Goal: Task Accomplishment & Management: Complete application form

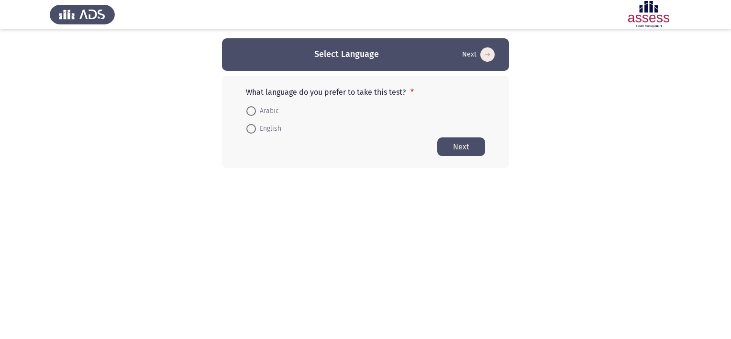
click at [251, 111] on span at bounding box center [251, 111] width 10 height 10
click at [251, 111] on input "Arabic" at bounding box center [251, 111] width 10 height 10
radio input "true"
click at [455, 144] on button "Next" at bounding box center [461, 146] width 48 height 19
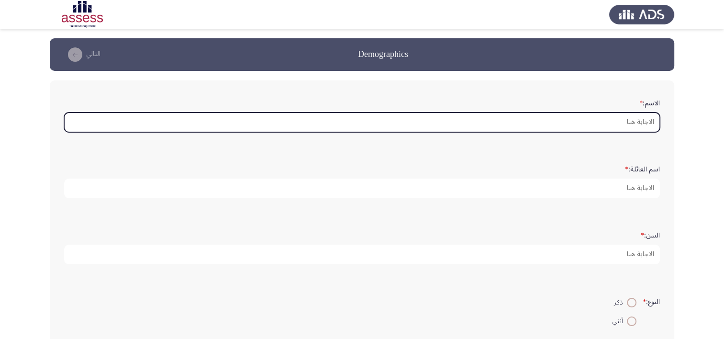
click at [524, 129] on input "الاسم: *" at bounding box center [362, 122] width 596 height 20
type input "k"
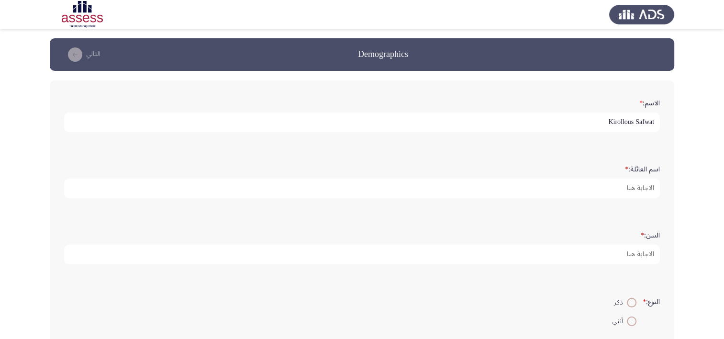
type input "Kirollous [PERSON_NAME]"
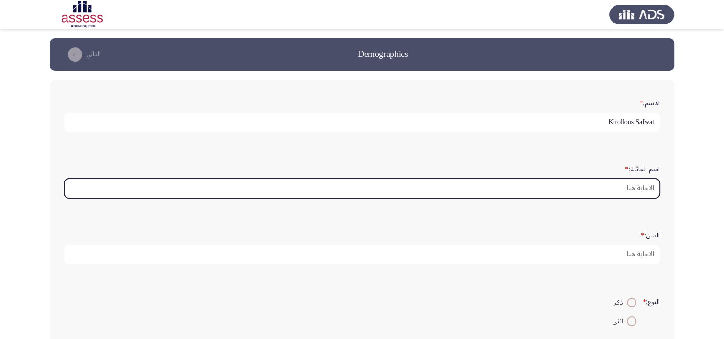
click at [561, 189] on input "اسم العائلة: *" at bounding box center [362, 188] width 596 height 20
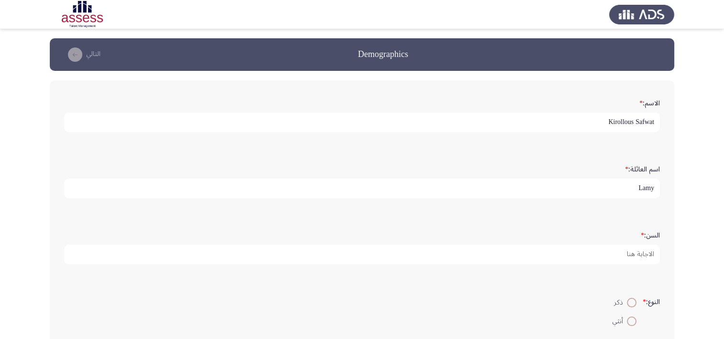
type input "Lamy"
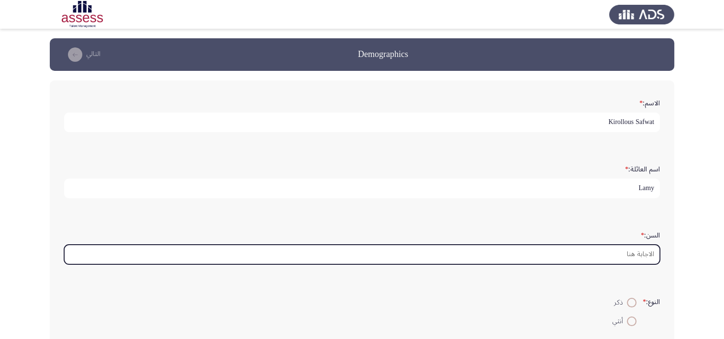
click at [566, 253] on input "السن: *" at bounding box center [362, 254] width 596 height 20
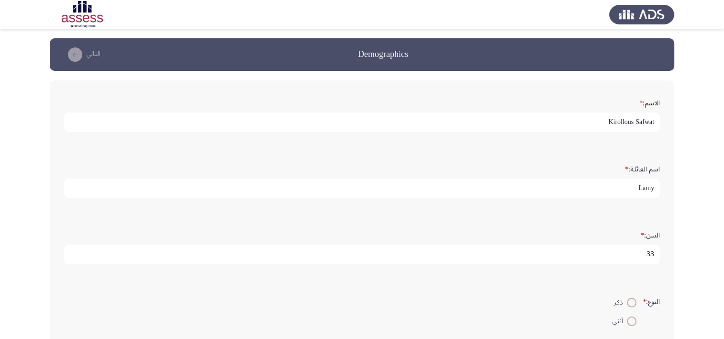
type input "33"
click at [632, 301] on span at bounding box center [632, 303] width 10 height 10
click at [632, 301] on input "ذكر" at bounding box center [632, 303] width 10 height 10
radio input "true"
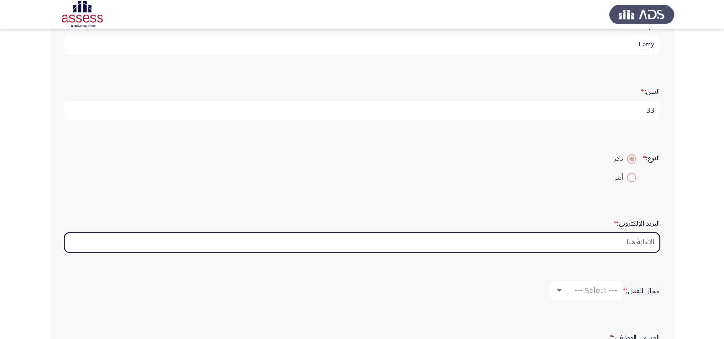
click at [595, 236] on input "البريد الإلكتروني: *" at bounding box center [362, 243] width 596 height 20
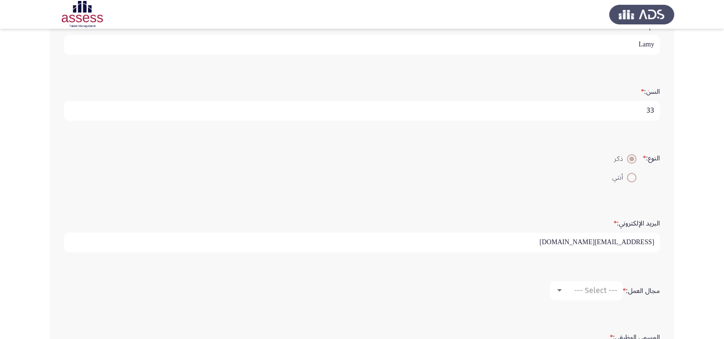
type input "[EMAIL_ADDRESS][DOMAIN_NAME]"
click at [584, 288] on span "--- Select ---" at bounding box center [595, 290] width 43 height 9
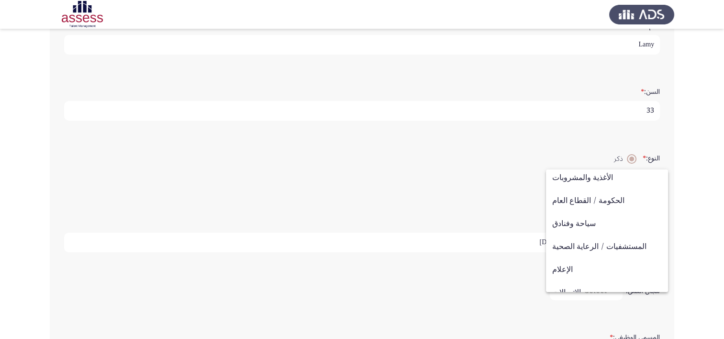
scroll to position [184, 0]
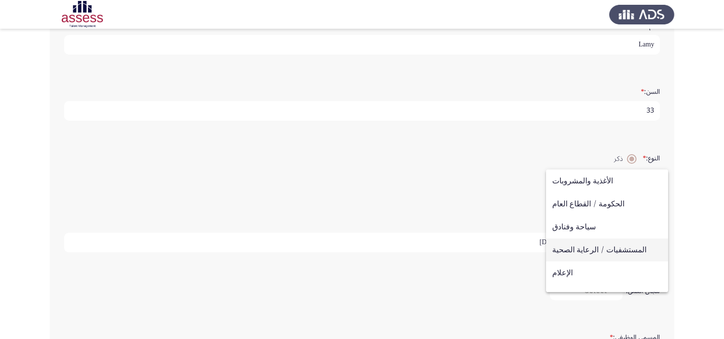
click at [613, 251] on span "المستشفيات / الرعاية الصحية" at bounding box center [607, 249] width 110 height 23
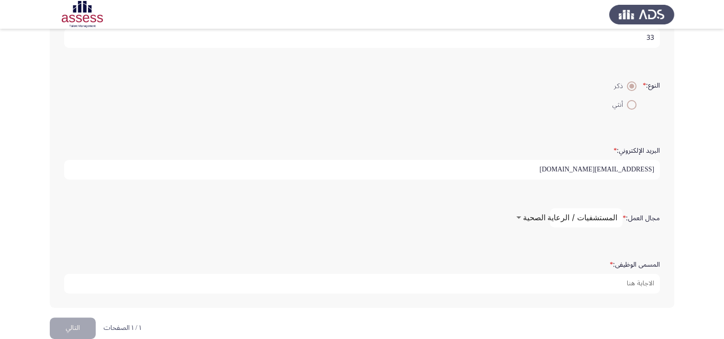
scroll to position [230, 0]
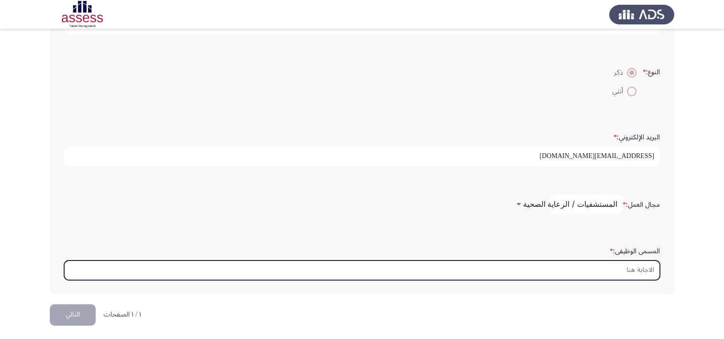
click at [573, 267] on input "المسمى الوظيفى: *" at bounding box center [362, 270] width 596 height 20
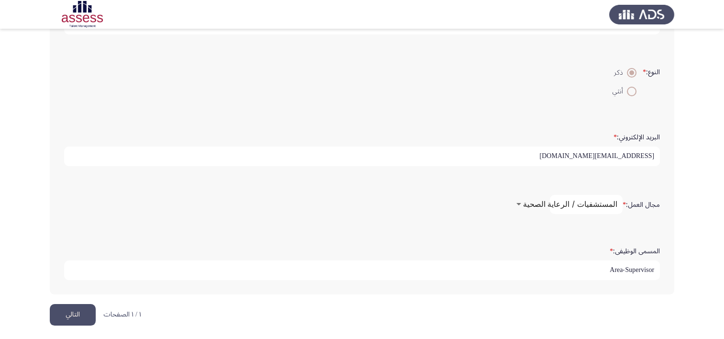
type input "Area-Supervisor"
click at [65, 308] on button "التالي" at bounding box center [73, 315] width 46 height 22
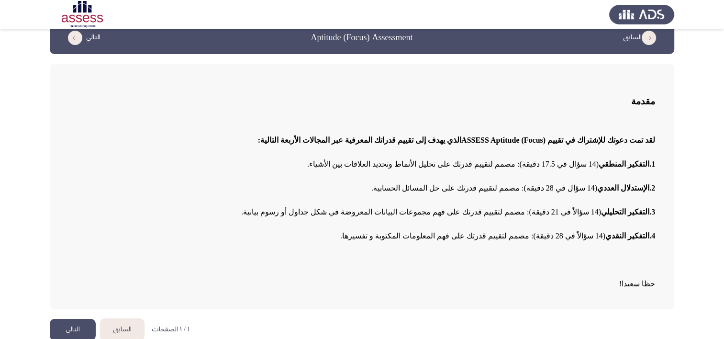
scroll to position [26, 0]
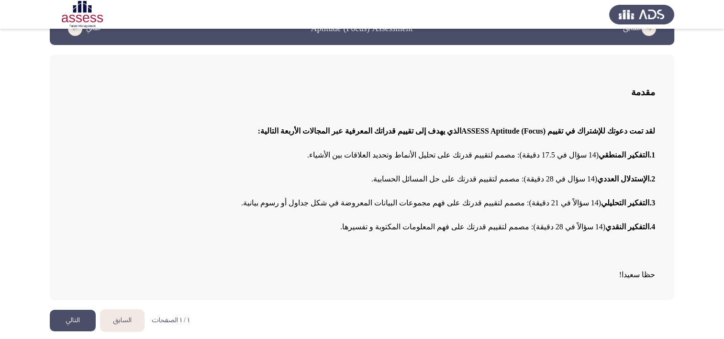
click at [64, 322] on button "التالي" at bounding box center [73, 321] width 46 height 22
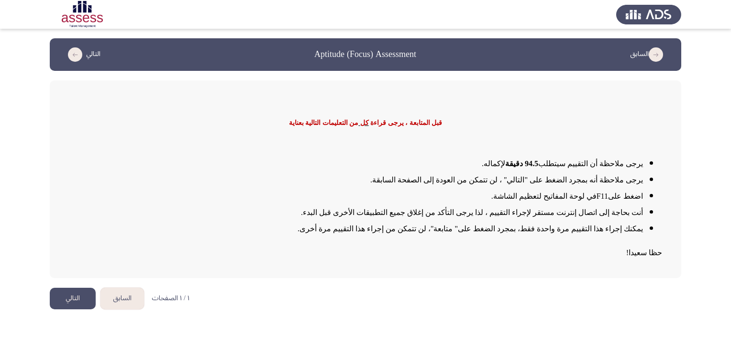
click at [56, 295] on button "التالي" at bounding box center [73, 299] width 46 height 22
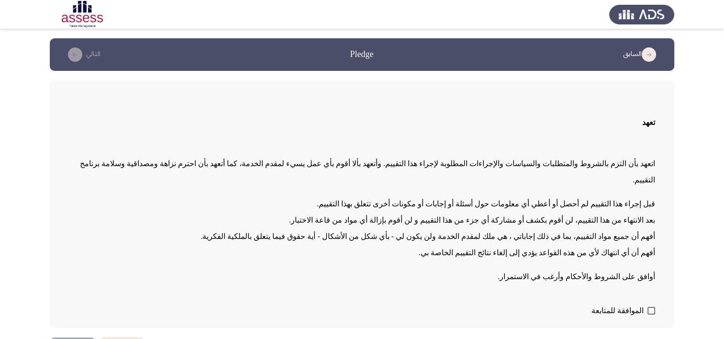
click at [651, 307] on span at bounding box center [651, 311] width 8 height 8
click at [651, 314] on input "الموافقة للمتابعة" at bounding box center [651, 314] width 0 height 0
checkbox input "true"
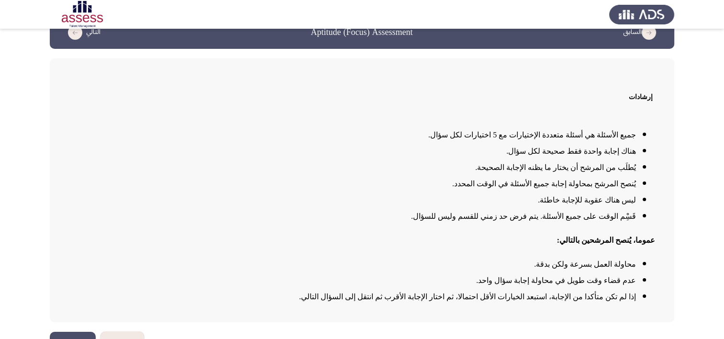
scroll to position [44, 0]
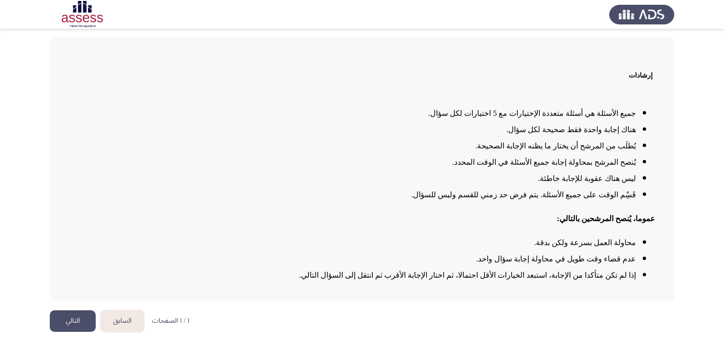
click at [83, 311] on button "التالي" at bounding box center [73, 321] width 46 height 22
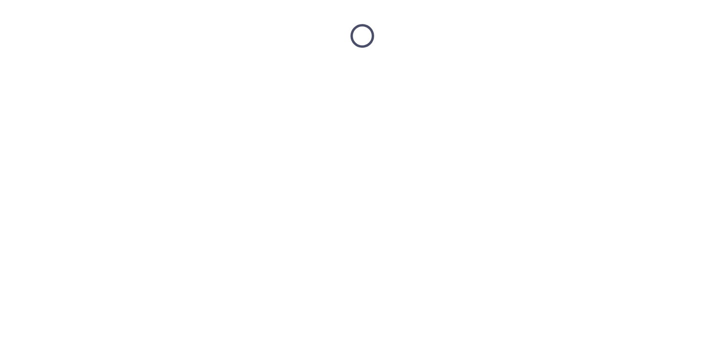
scroll to position [0, 0]
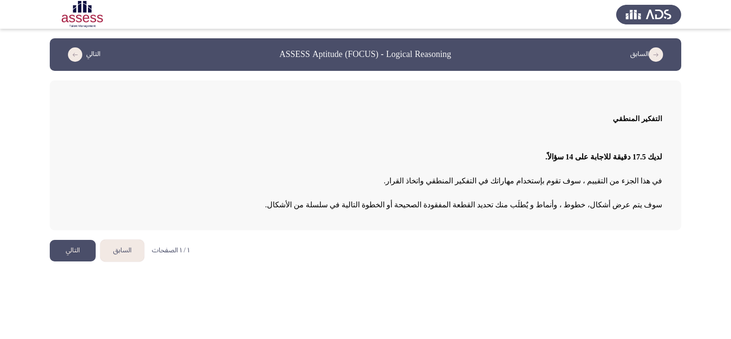
click at [84, 246] on button "التالي" at bounding box center [73, 251] width 46 height 22
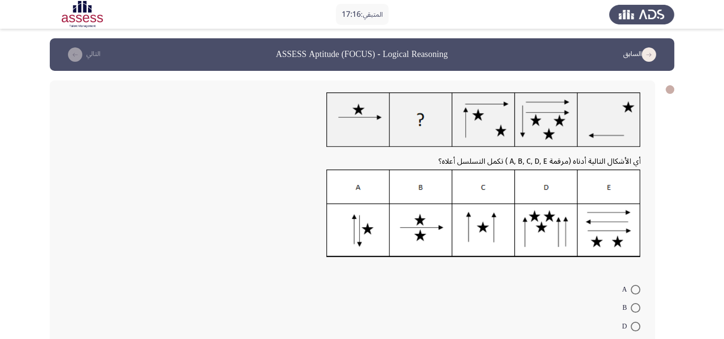
click at [132, 159] on div "أي الأشكال التالية أدناه (مرقمة A, B, C, D, E ) تكمل التسلسل أعلاه؟" at bounding box center [352, 161] width 577 height 16
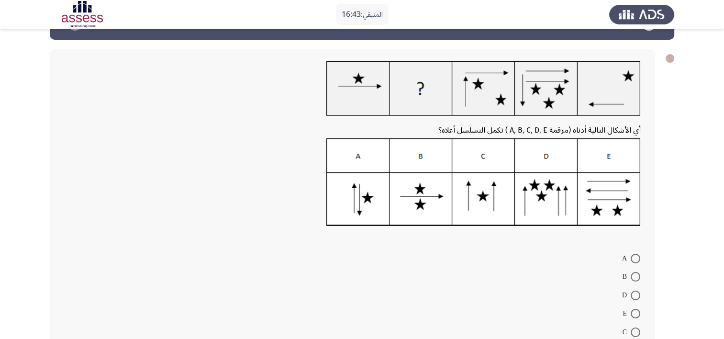
scroll to position [48, 0]
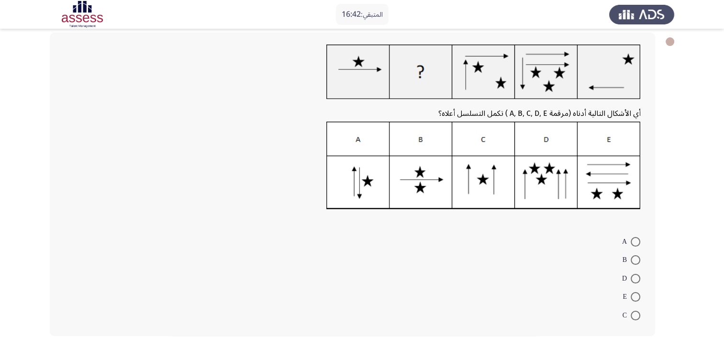
click at [633, 312] on span at bounding box center [636, 316] width 10 height 10
click at [633, 312] on input "C" at bounding box center [636, 316] width 10 height 10
radio input "true"
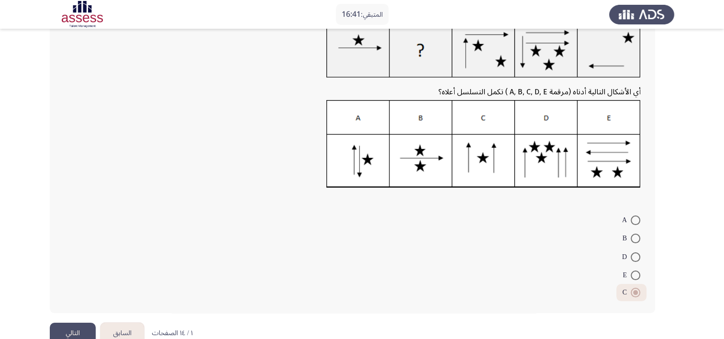
scroll to position [90, 0]
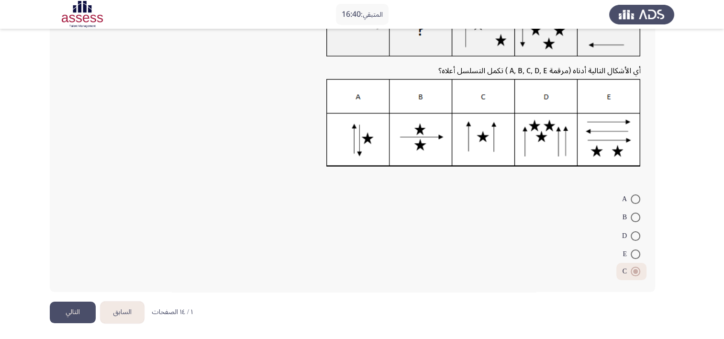
click at [72, 309] on button "التالي" at bounding box center [73, 312] width 46 height 22
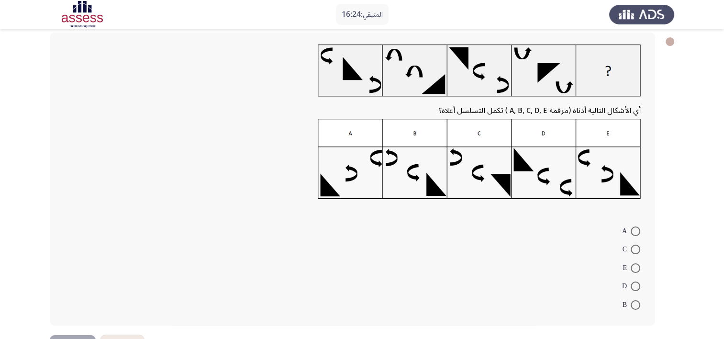
scroll to position [81, 0]
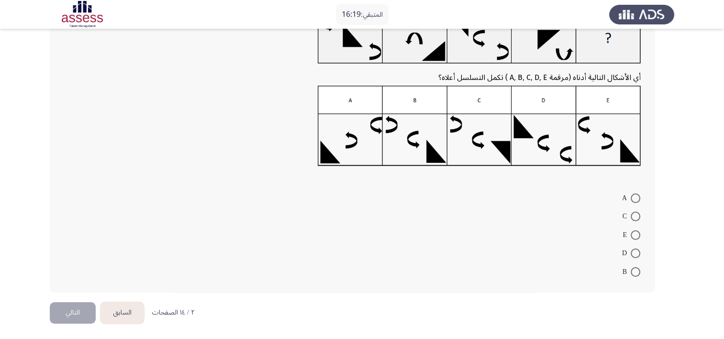
click at [637, 220] on span at bounding box center [636, 216] width 10 height 10
click at [637, 220] on input "C" at bounding box center [636, 216] width 10 height 10
radio input "true"
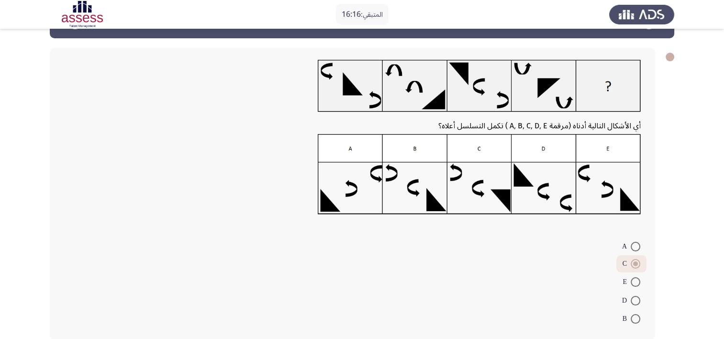
scroll to position [80, 0]
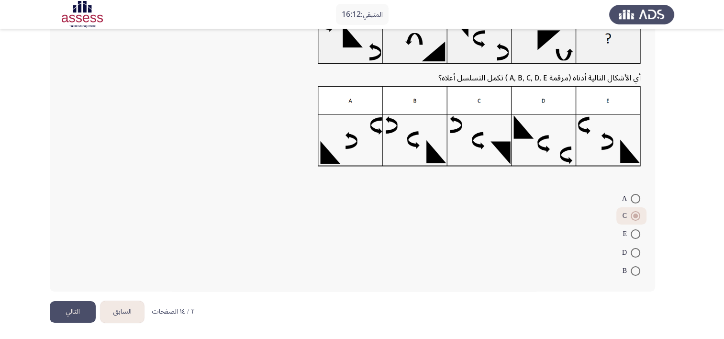
click at [73, 318] on button "التالي" at bounding box center [73, 312] width 46 height 22
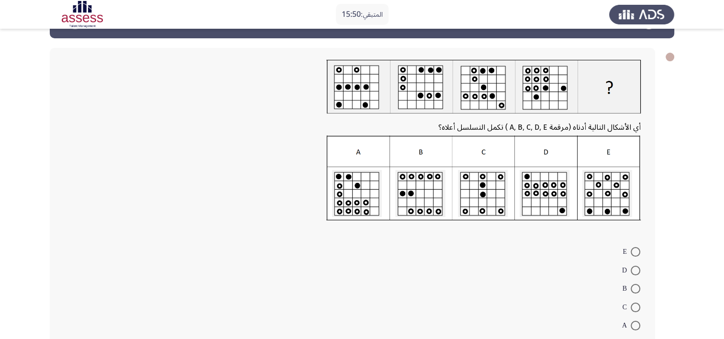
scroll to position [48, 0]
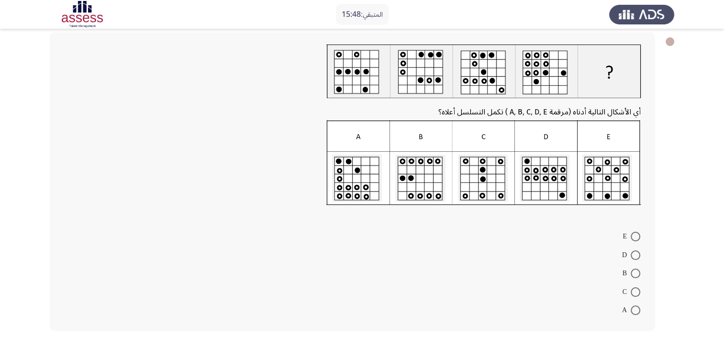
click at [638, 293] on span at bounding box center [636, 292] width 10 height 10
click at [638, 293] on input "C" at bounding box center [636, 292] width 10 height 10
radio input "true"
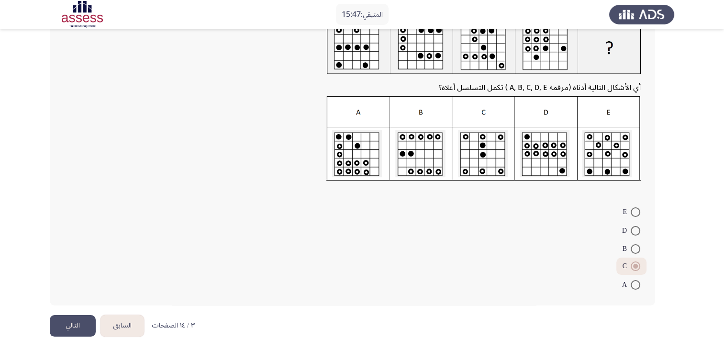
scroll to position [86, 0]
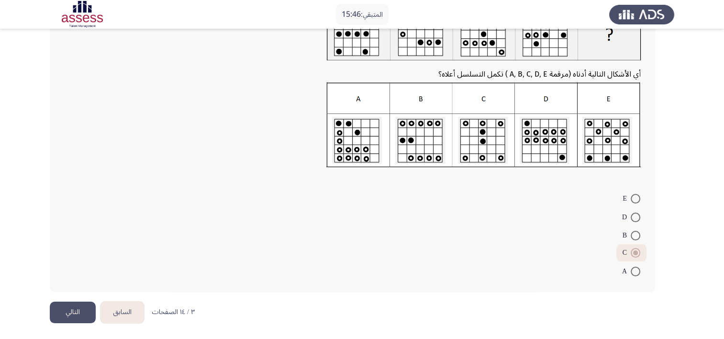
click at [130, 316] on button "السابق" at bounding box center [122, 312] width 44 height 22
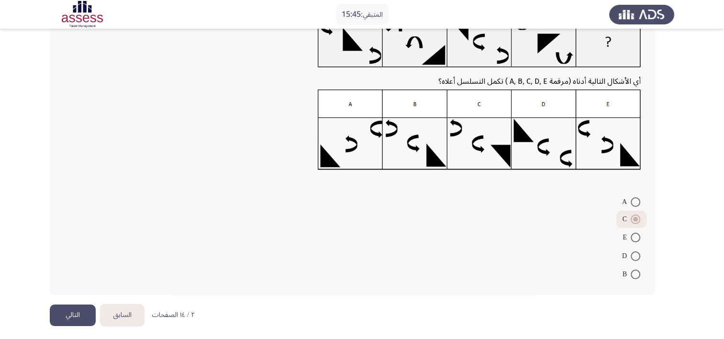
scroll to position [80, 0]
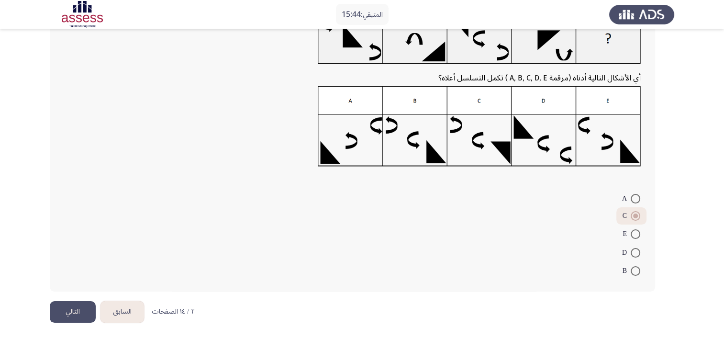
click at [119, 310] on button "السابق" at bounding box center [122, 312] width 44 height 22
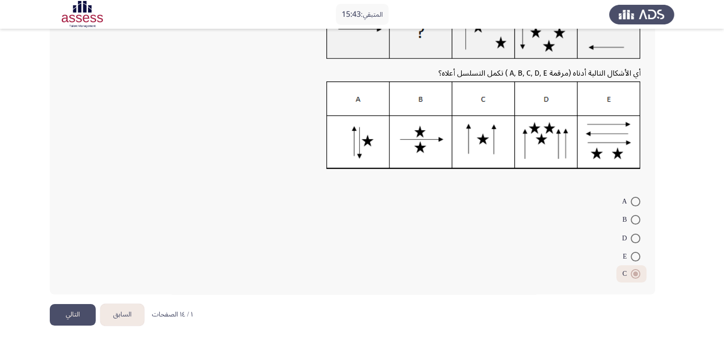
scroll to position [90, 0]
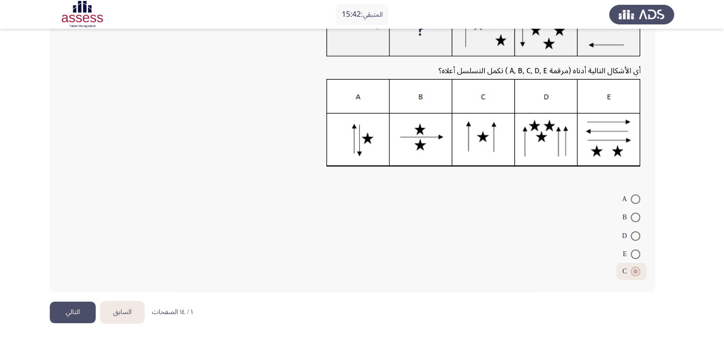
click at [73, 310] on button "التالي" at bounding box center [73, 312] width 46 height 22
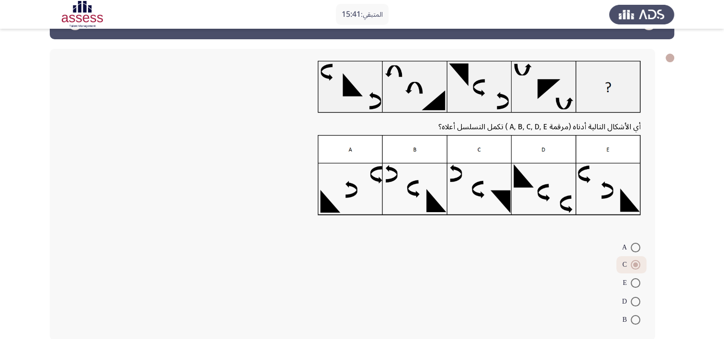
scroll to position [80, 0]
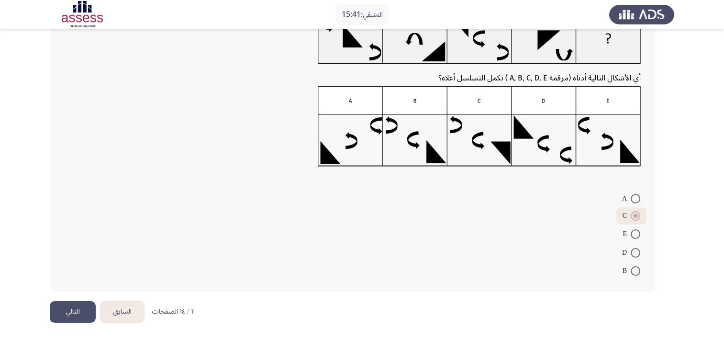
click at [86, 307] on button "التالي" at bounding box center [73, 312] width 46 height 22
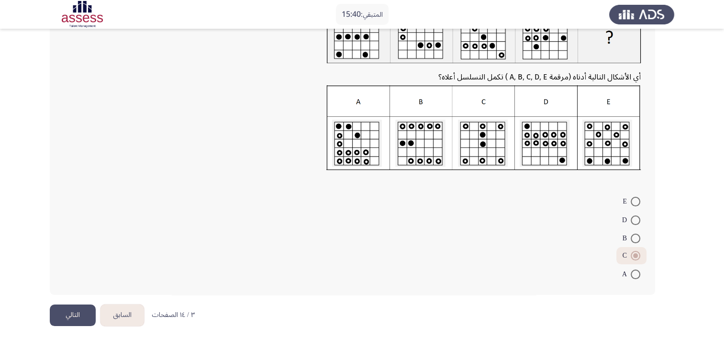
scroll to position [86, 0]
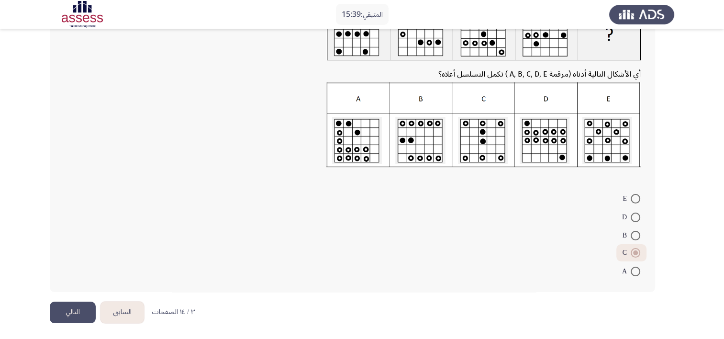
click at [61, 310] on button "التالي" at bounding box center [73, 312] width 46 height 22
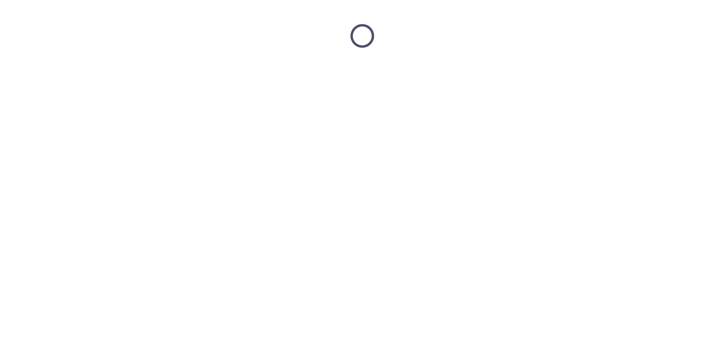
scroll to position [0, 0]
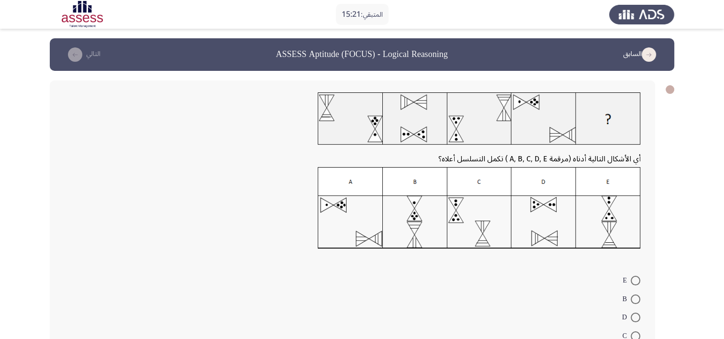
click at [637, 279] on span at bounding box center [636, 281] width 10 height 10
click at [637, 279] on input "E" at bounding box center [636, 281] width 10 height 10
radio input "true"
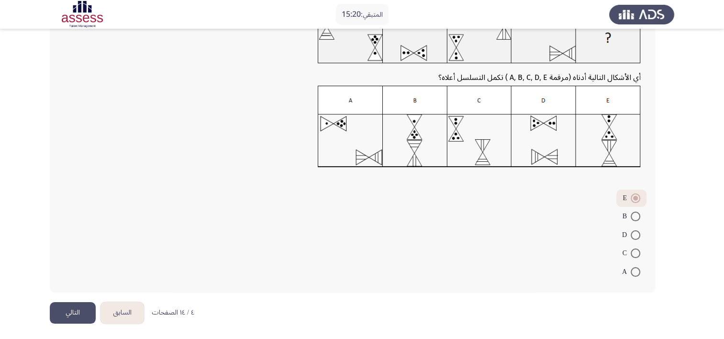
scroll to position [82, 0]
click at [73, 309] on button "التالي" at bounding box center [73, 312] width 46 height 22
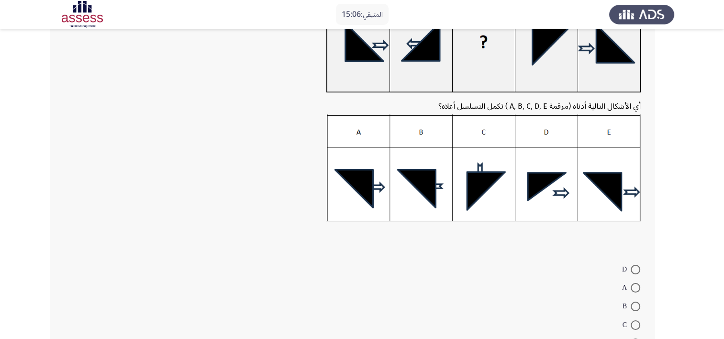
scroll to position [176, 0]
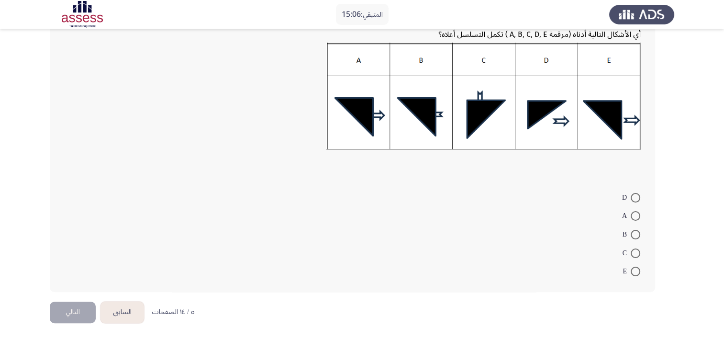
click at [65, 310] on button "التالي" at bounding box center [73, 312] width 46 height 22
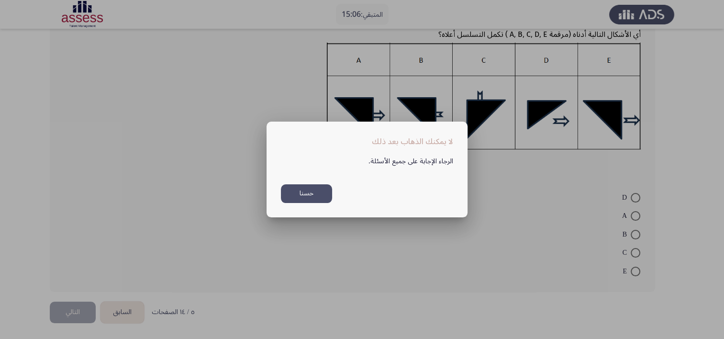
scroll to position [0, 0]
click at [322, 198] on button "حسنا" at bounding box center [306, 193] width 51 height 19
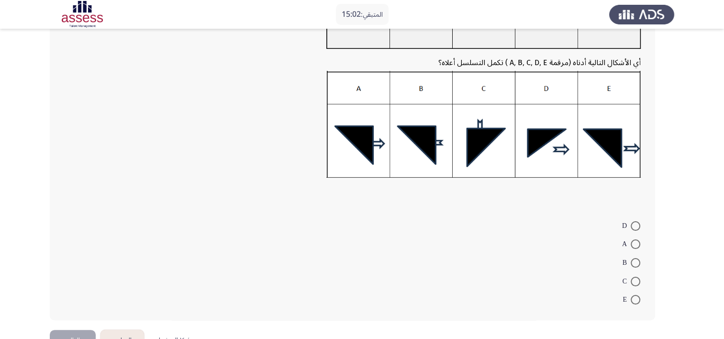
scroll to position [176, 0]
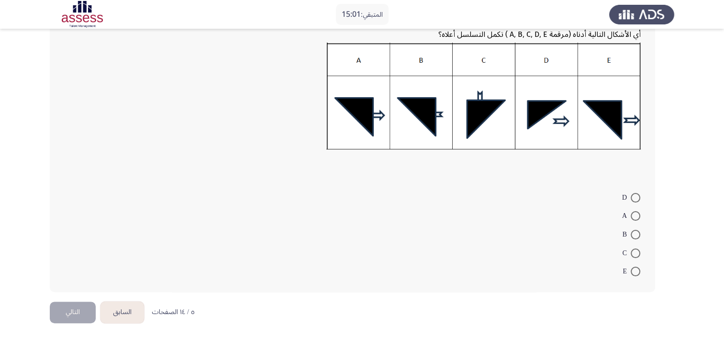
click at [635, 258] on mat-radio-button "C" at bounding box center [631, 252] width 30 height 19
click at [635, 255] on span at bounding box center [636, 253] width 10 height 10
click at [635, 255] on input "C" at bounding box center [636, 253] width 10 height 10
radio input "true"
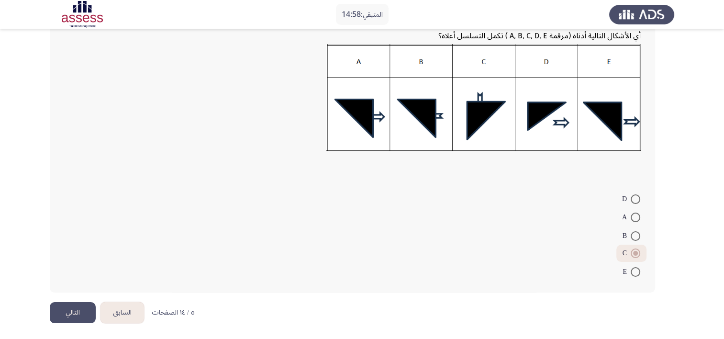
click at [66, 314] on button "التالي" at bounding box center [73, 313] width 46 height 22
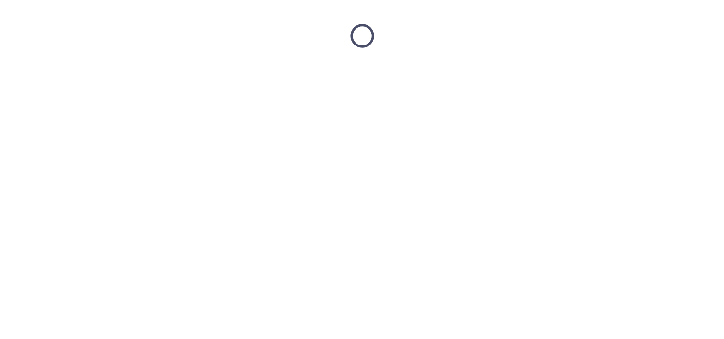
scroll to position [0, 0]
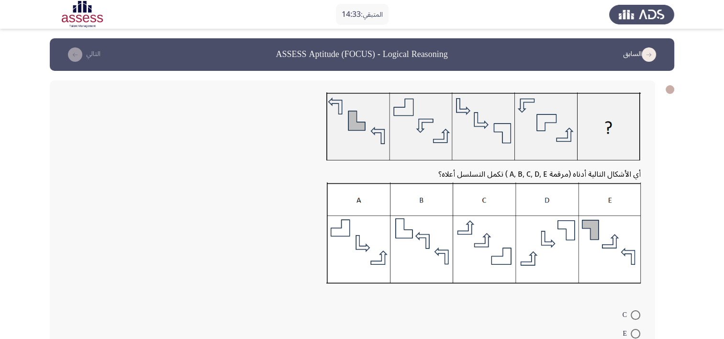
click at [635, 312] on span at bounding box center [636, 315] width 10 height 10
click at [635, 312] on input "C" at bounding box center [636, 315] width 10 height 10
radio input "true"
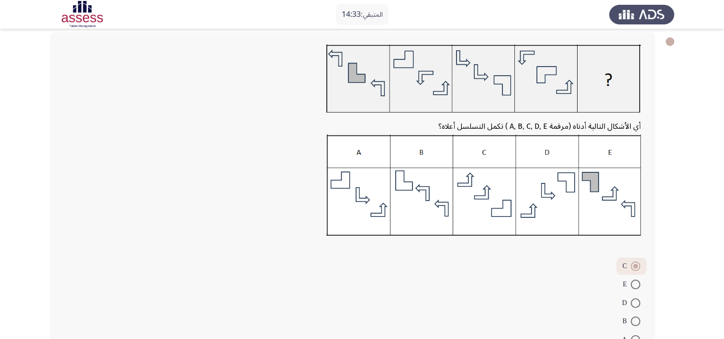
scroll to position [116, 0]
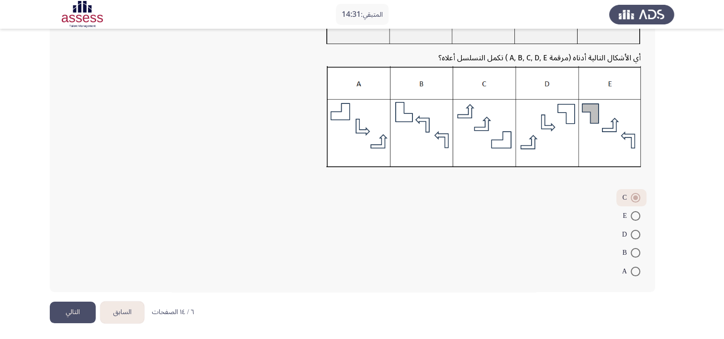
click at [83, 307] on button "التالي" at bounding box center [73, 312] width 46 height 22
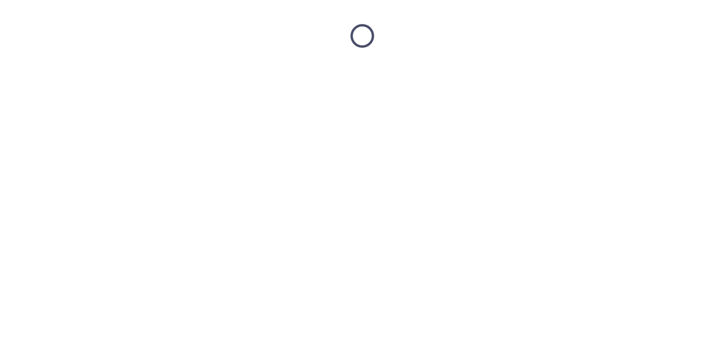
scroll to position [0, 0]
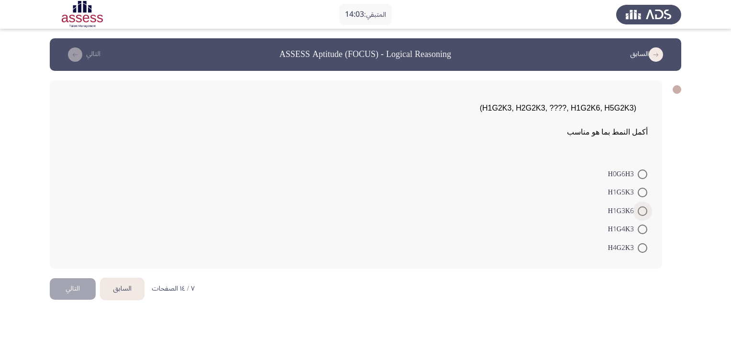
click at [643, 211] on span at bounding box center [643, 211] width 10 height 10
click at [643, 211] on input "H1G3K6" at bounding box center [643, 211] width 10 height 10
radio input "true"
click at [64, 291] on button "التالي" at bounding box center [73, 288] width 46 height 22
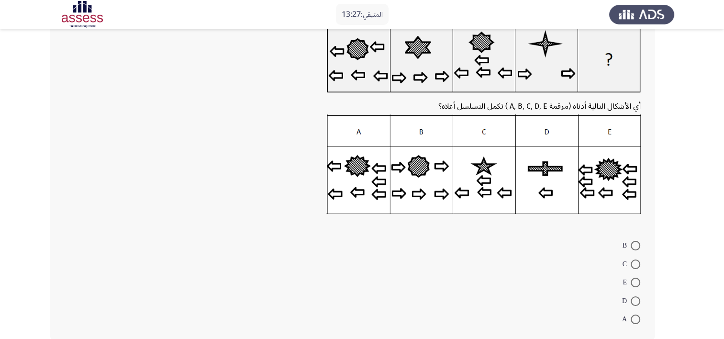
scroll to position [96, 0]
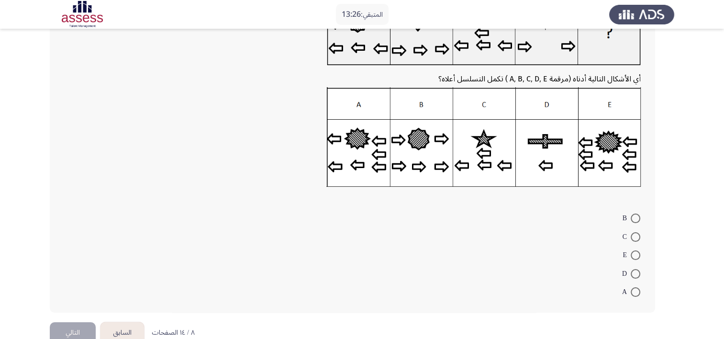
click at [634, 295] on span at bounding box center [636, 292] width 10 height 10
click at [634, 295] on input "A" at bounding box center [636, 292] width 10 height 10
radio input "true"
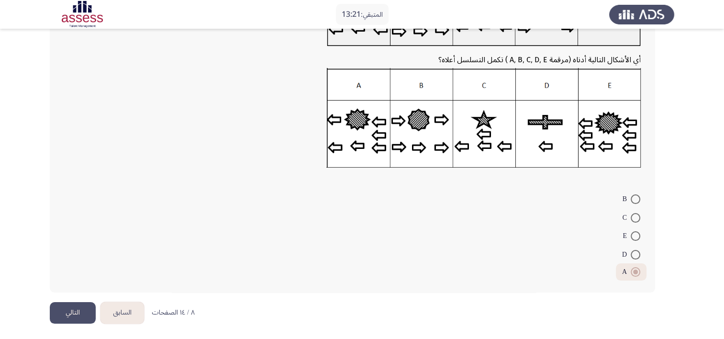
scroll to position [115, 0]
click at [79, 313] on button "التالي" at bounding box center [73, 312] width 46 height 22
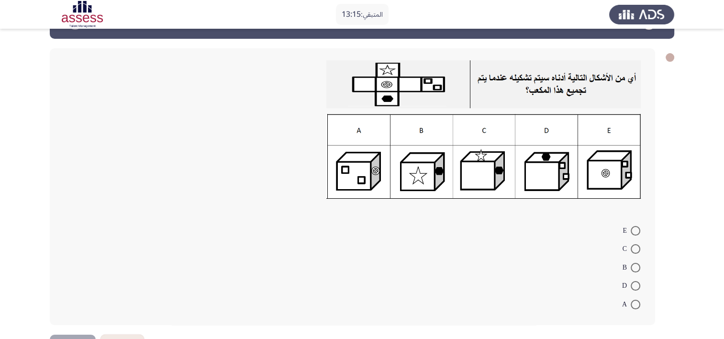
scroll to position [48, 0]
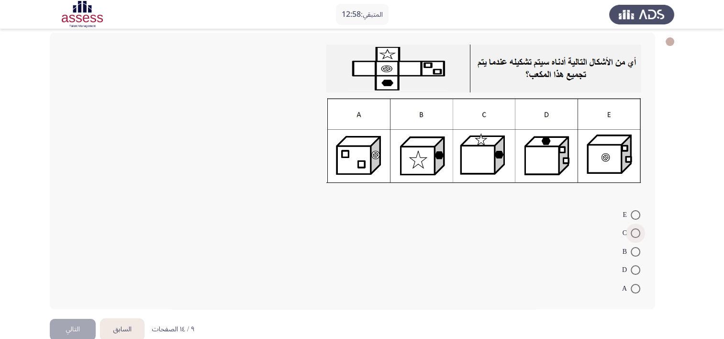
click at [633, 231] on span at bounding box center [636, 233] width 10 height 10
click at [633, 231] on input "C" at bounding box center [636, 233] width 10 height 10
radio input "true"
click at [78, 331] on button "التالي" at bounding box center [73, 328] width 46 height 22
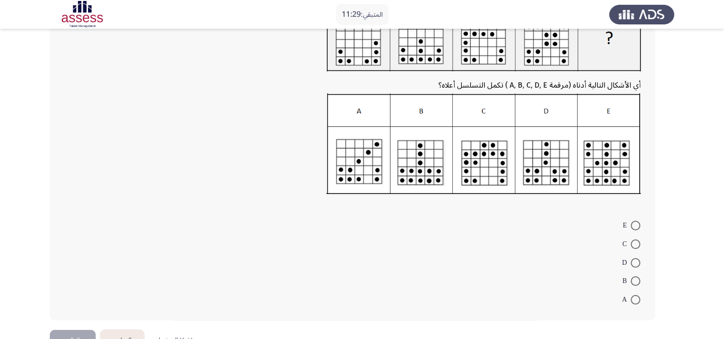
scroll to position [96, 0]
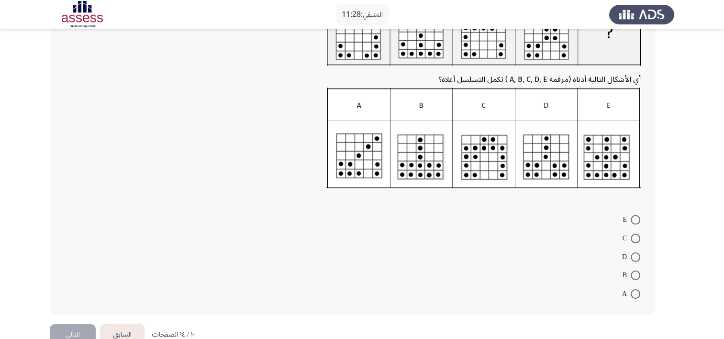
click at [636, 243] on label "C" at bounding box center [631, 238] width 18 height 11
click at [636, 243] on input "C" at bounding box center [636, 238] width 10 height 10
radio input "true"
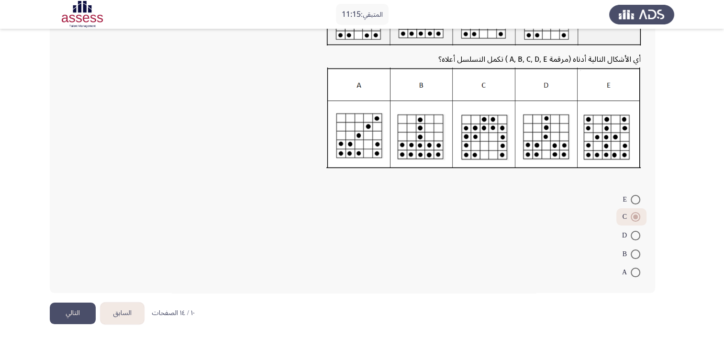
scroll to position [117, 0]
click at [84, 311] on button "التالي" at bounding box center [73, 312] width 46 height 22
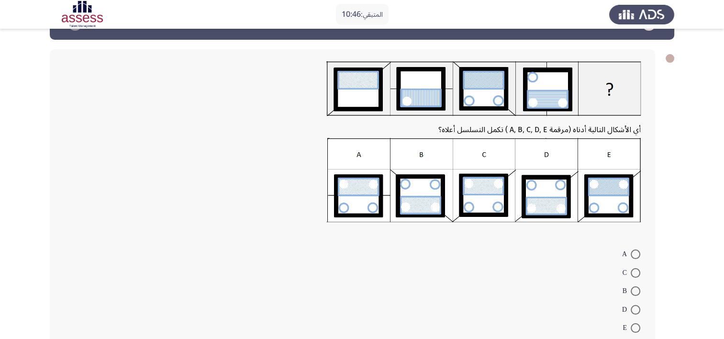
scroll to position [48, 0]
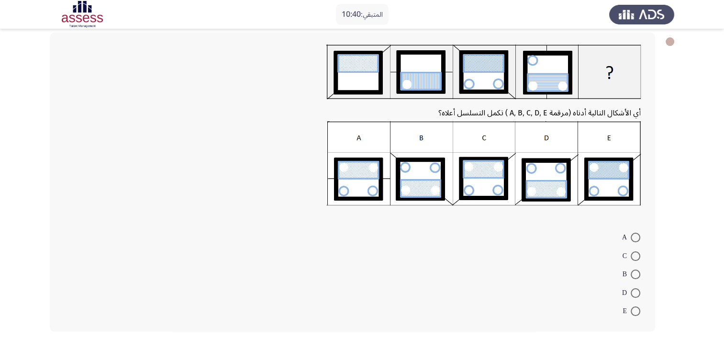
click at [634, 291] on span at bounding box center [636, 293] width 10 height 10
click at [634, 291] on input "D" at bounding box center [636, 293] width 10 height 10
radio input "true"
click at [635, 255] on span at bounding box center [636, 256] width 10 height 10
click at [635, 255] on input "C" at bounding box center [636, 256] width 10 height 10
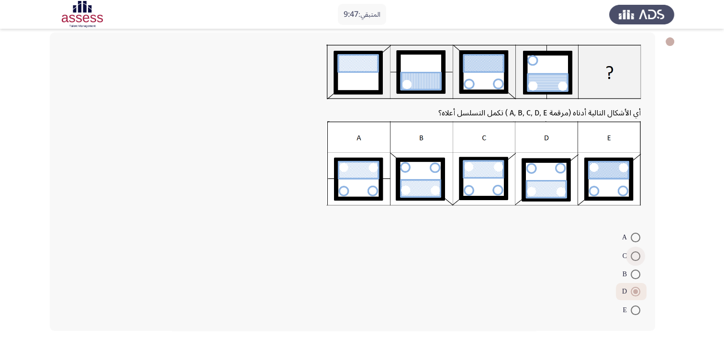
radio input "true"
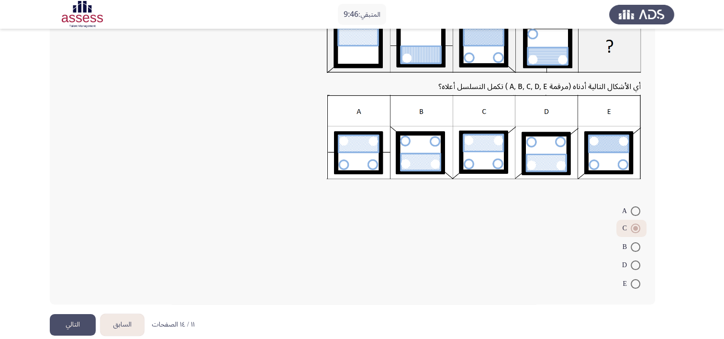
scroll to position [86, 0]
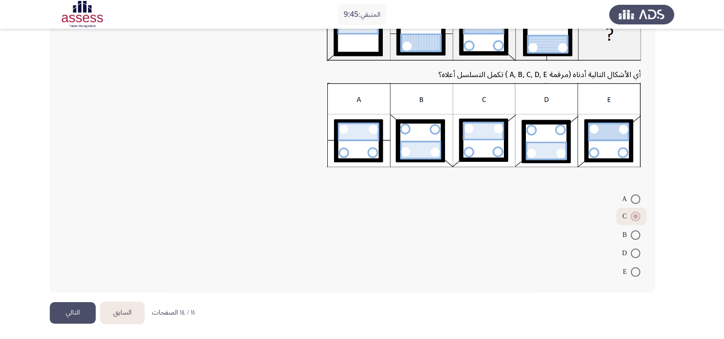
click at [67, 314] on button "التالي" at bounding box center [73, 313] width 46 height 22
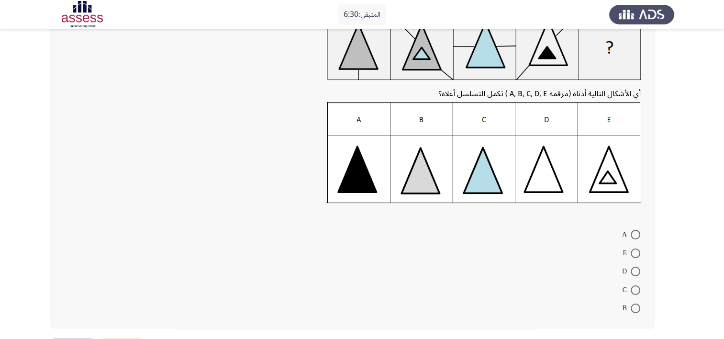
scroll to position [22, 0]
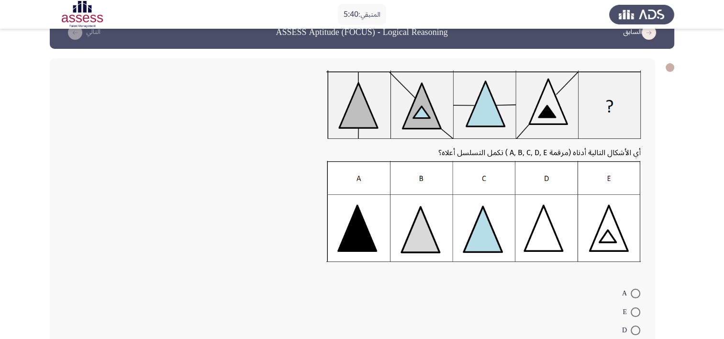
click at [637, 294] on span at bounding box center [636, 293] width 10 height 10
click at [637, 294] on input "A" at bounding box center [636, 293] width 10 height 10
radio input "true"
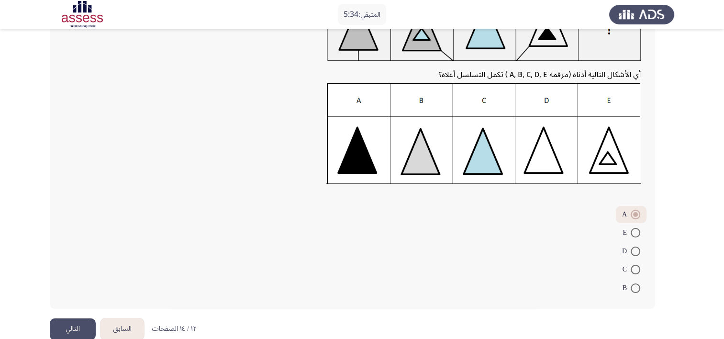
scroll to position [117, 0]
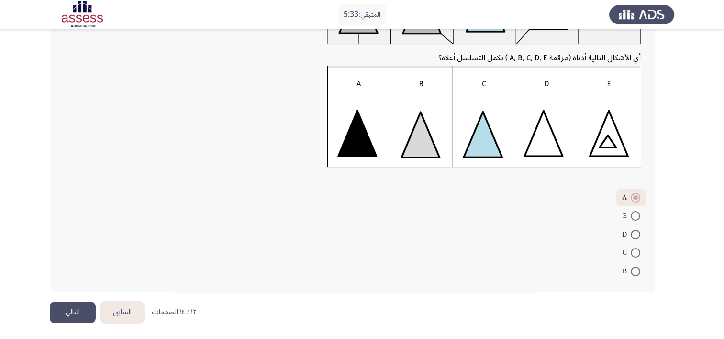
click at [76, 309] on button "التالي" at bounding box center [73, 312] width 46 height 22
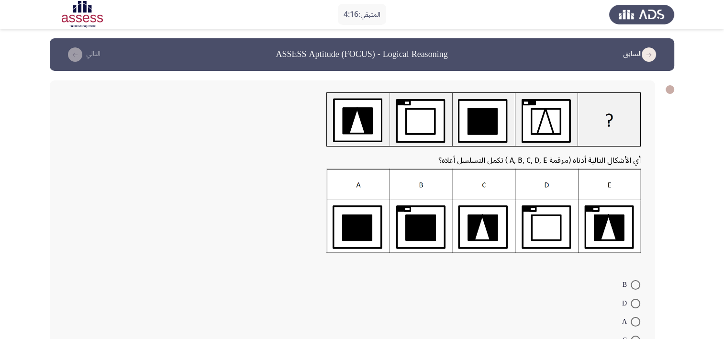
scroll to position [87, 0]
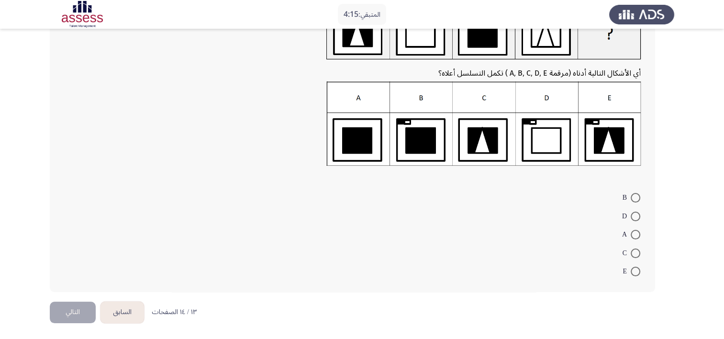
click at [637, 254] on span at bounding box center [636, 253] width 10 height 10
click at [637, 254] on input "C" at bounding box center [636, 253] width 10 height 10
radio input "true"
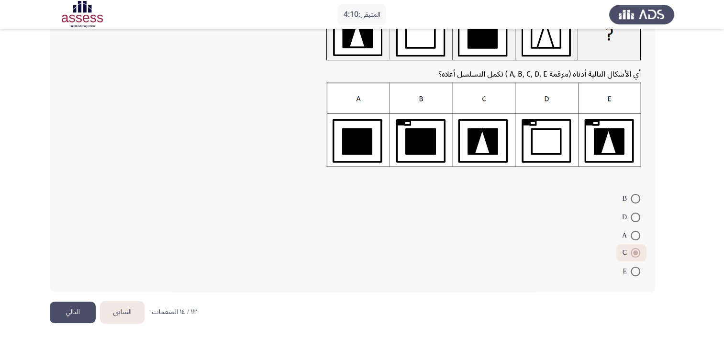
click at [68, 308] on button "التالي" at bounding box center [73, 312] width 46 height 22
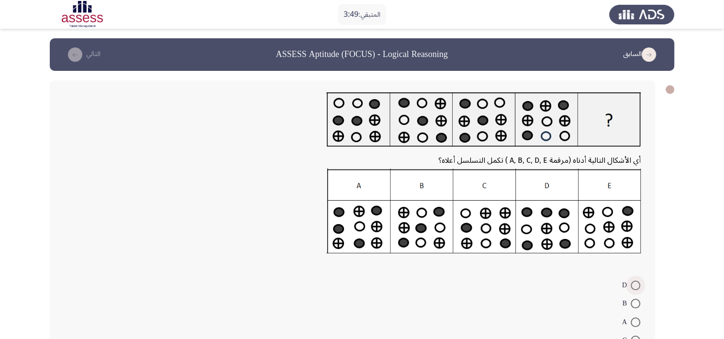
click at [637, 289] on span at bounding box center [636, 285] width 10 height 10
click at [637, 289] on input "D" at bounding box center [636, 285] width 10 height 10
radio input "true"
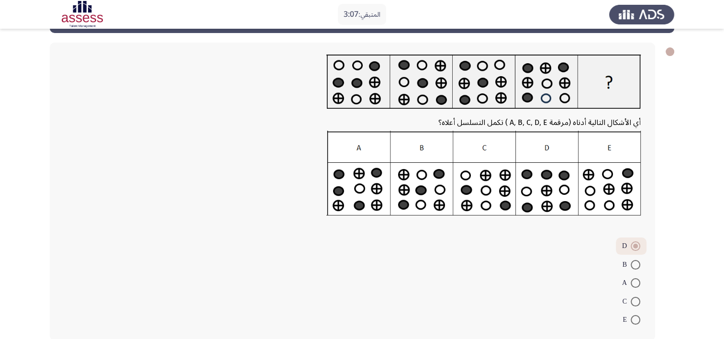
scroll to position [86, 0]
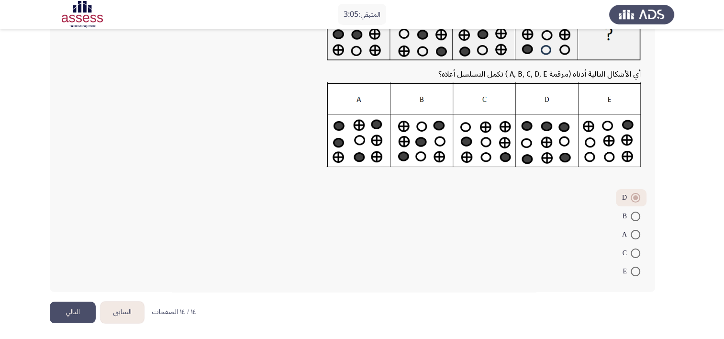
click at [61, 299] on div "أي الأشكال التالية أدناه (مرقمة A, B, C, D, E ) تكمل التسلسل أعلاه؟ D B A C E" at bounding box center [362, 143] width 624 height 317
click at [61, 305] on button "التالي" at bounding box center [73, 312] width 46 height 22
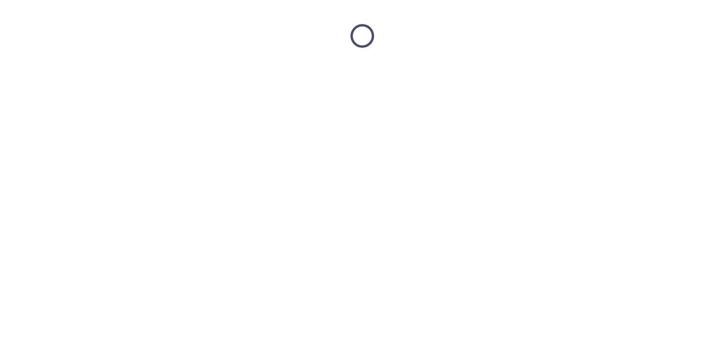
scroll to position [0, 0]
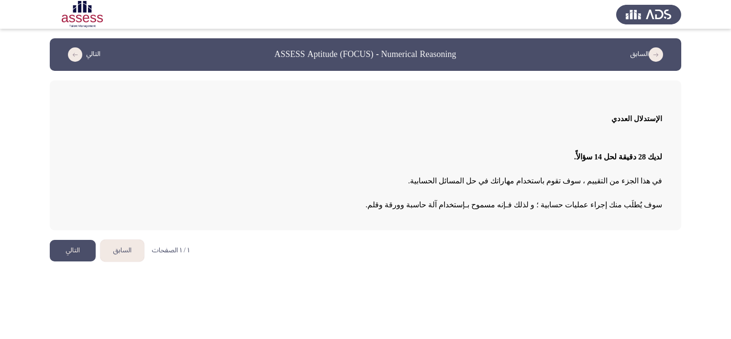
click at [63, 253] on button "التالي" at bounding box center [73, 251] width 46 height 22
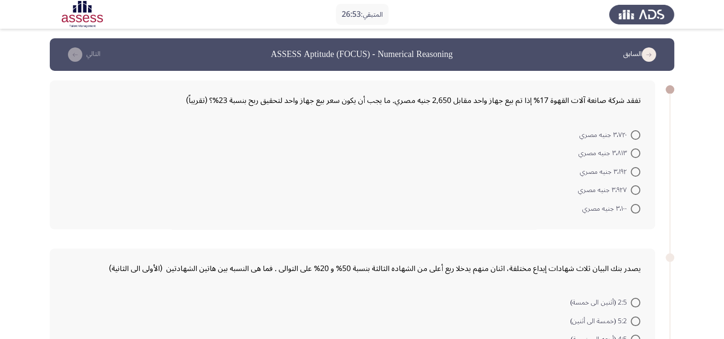
scroll to position [144, 0]
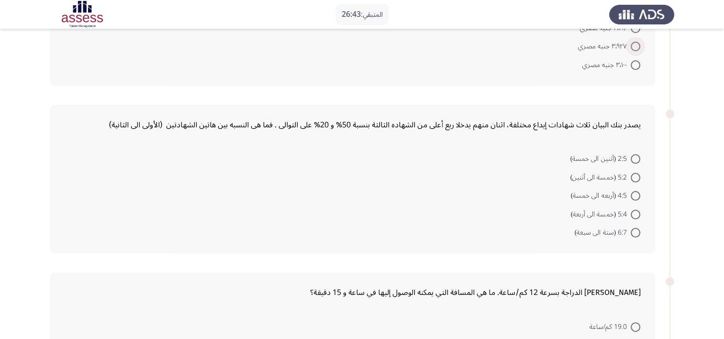
click at [635, 50] on span at bounding box center [636, 47] width 10 height 10
click at [635, 50] on input "٣٬٩٢٧ جنيه مصري" at bounding box center [636, 47] width 10 height 10
radio input "true"
click at [638, 177] on span at bounding box center [636, 176] width 10 height 10
click at [638, 177] on input "5:2 (خمسة الى أثنين)" at bounding box center [636, 176] width 10 height 10
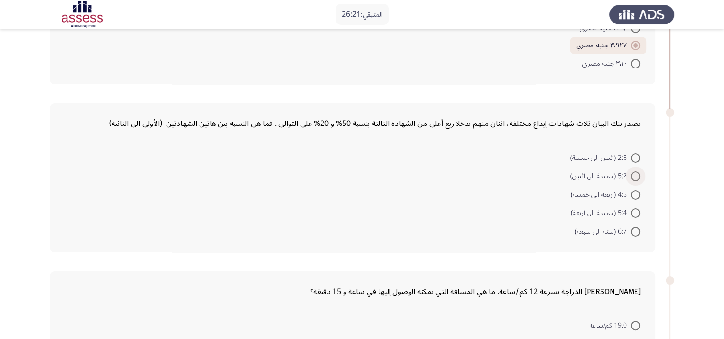
radio input "true"
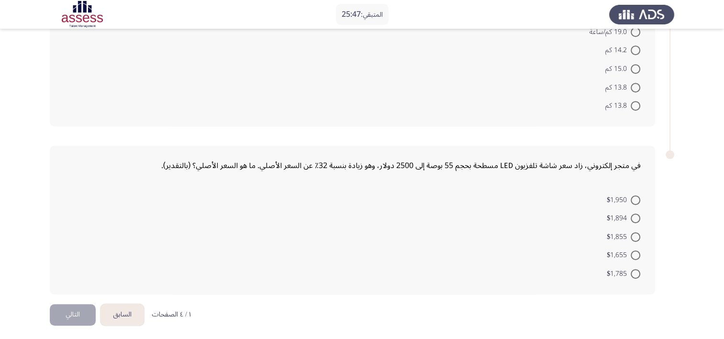
scroll to position [388, 0]
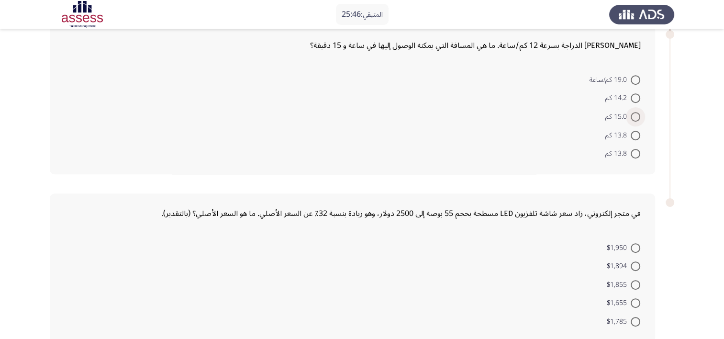
click at [639, 112] on span at bounding box center [636, 117] width 10 height 10
click at [639, 112] on input "15.0 كم" at bounding box center [636, 117] width 10 height 10
radio input "true"
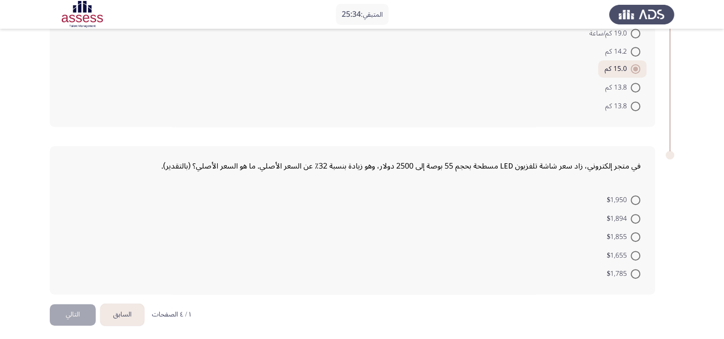
scroll to position [434, 0]
click at [635, 218] on span at bounding box center [636, 219] width 10 height 10
click at [635, 218] on input "$1,894" at bounding box center [636, 219] width 10 height 10
radio input "true"
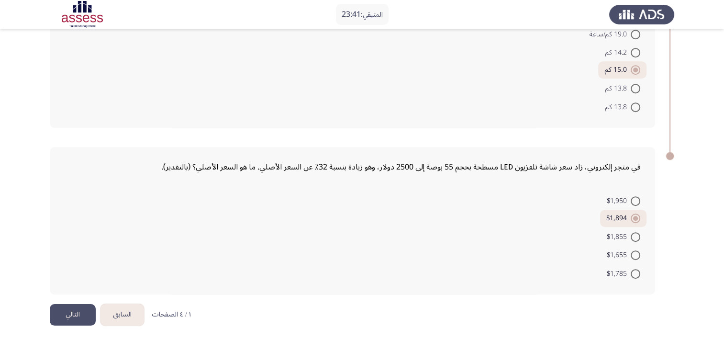
click at [63, 313] on button "التالي" at bounding box center [73, 315] width 46 height 22
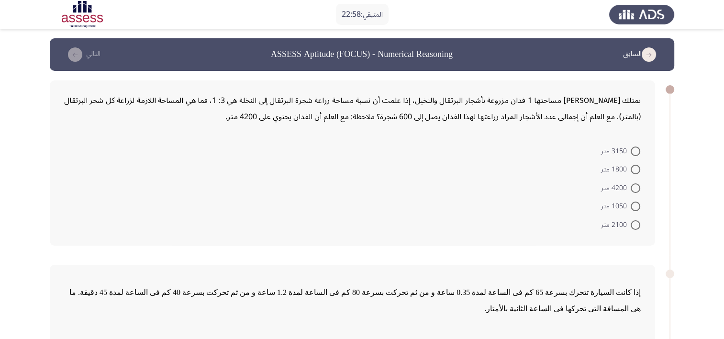
click at [634, 152] on span at bounding box center [636, 151] width 10 height 10
click at [634, 152] on input "3150 متر" at bounding box center [636, 151] width 10 height 10
radio input "true"
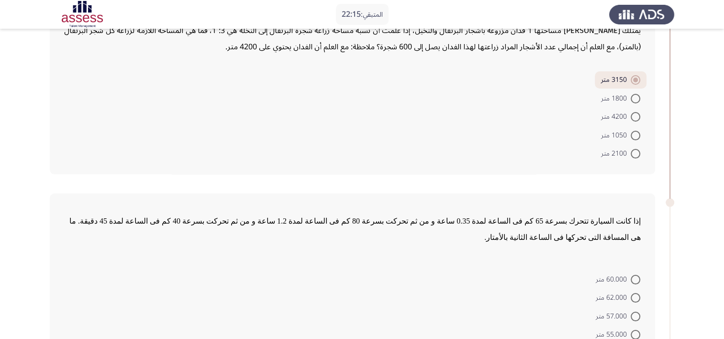
scroll to position [144, 0]
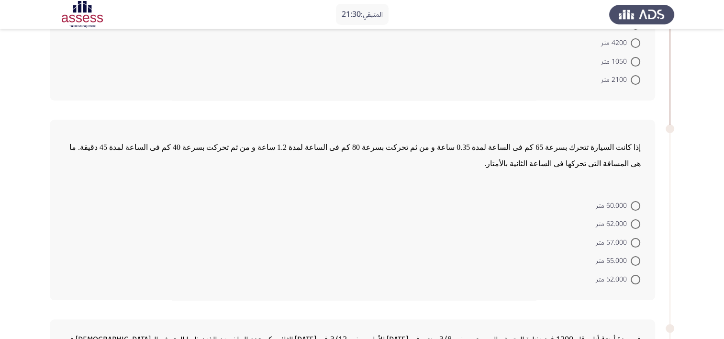
drag, startPoint x: 643, startPoint y: 145, endPoint x: 256, endPoint y: 117, distance: 387.6
click at [258, 116] on div "إذا كانت السيارة تتحرك بسرعة 65 كم فى الساعة لمدة 0.35 ساعة و من ثم تحركت بسرعة…" at bounding box center [362, 210] width 624 height 200
click at [172, 149] on span "إذا كانت السيارة تتحرك بسرعة 65 كم فى الساعة لمدة 0.35 ساعة و من ثم تحركت بسرعة…" at bounding box center [354, 155] width 571 height 24
click at [172, 144] on span "إذا كانت السيارة تتحرك بسرعة 65 كم فى الساعة لمدة 0.35 ساعة و من ثم تحركت بسرعة…" at bounding box center [354, 155] width 571 height 24
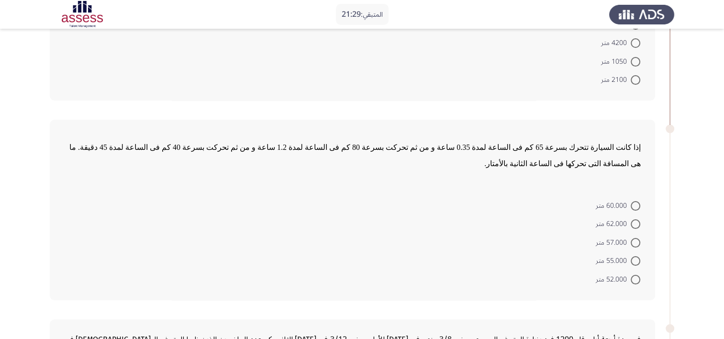
click at [172, 144] on span "إذا كانت السيارة تتحرك بسرعة 65 كم فى الساعة لمدة 0.35 ساعة و من ثم تحركت بسرعة…" at bounding box center [354, 155] width 571 height 24
drag, startPoint x: 191, startPoint y: 144, endPoint x: 485, endPoint y: 184, distance: 296.1
click at [485, 184] on div "إذا كانت السيارة تتحرك بسرعة 65 كم فى الساعة لمدة 0.35 ساعة و من ثم تحركت بسرعة…" at bounding box center [352, 210] width 605 height 180
drag, startPoint x: 485, startPoint y: 184, endPoint x: 519, endPoint y: 178, distance: 34.5
click at [486, 196] on form "60.000 متر 62.000 متر 57.000 متر 55.000 متر 52.000 متر" at bounding box center [352, 242] width 577 height 92
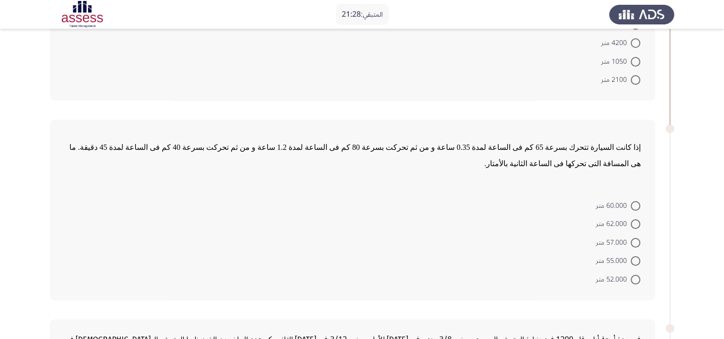
drag, startPoint x: 543, startPoint y: 168, endPoint x: 563, endPoint y: 161, distance: 20.4
click at [551, 166] on div "إذا كانت السيارة تتحرك بسرعة 65 كم فى الساعة لمدة 0.35 ساعة و من ثم تحركت بسرعة…" at bounding box center [352, 210] width 605 height 180
click at [636, 201] on span at bounding box center [636, 206] width 10 height 10
click at [636, 201] on input "60.000 متر" at bounding box center [636, 206] width 10 height 10
radio input "true"
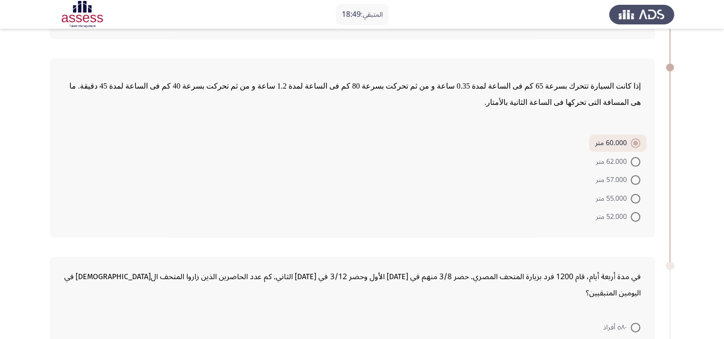
scroll to position [335, 0]
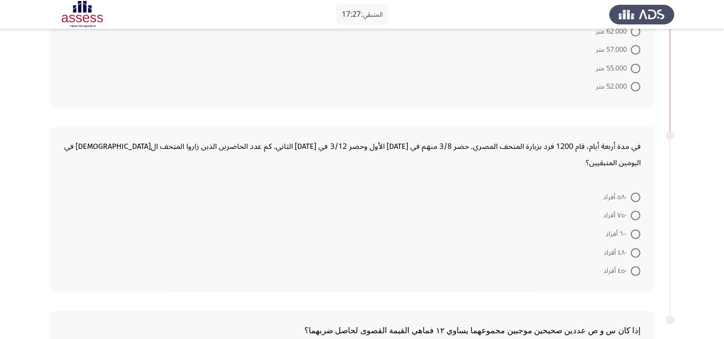
click at [635, 266] on span at bounding box center [636, 271] width 10 height 10
click at [635, 266] on input "٤٥٠ أفراد" at bounding box center [636, 271] width 10 height 10
radio input "true"
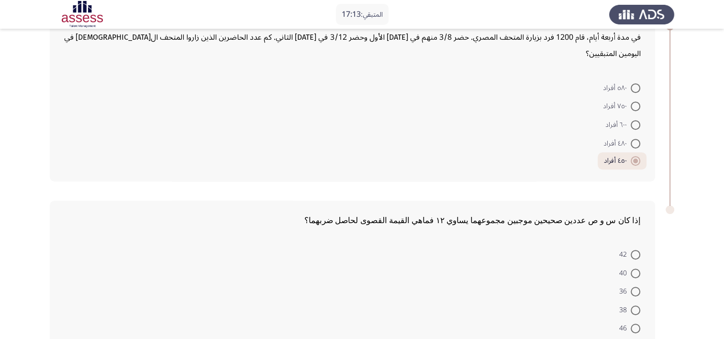
scroll to position [466, 0]
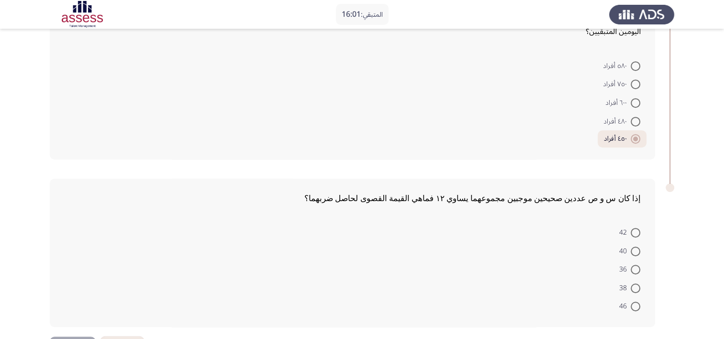
click at [641, 260] on mat-radio-button "36" at bounding box center [629, 269] width 33 height 19
click at [639, 265] on span at bounding box center [636, 270] width 10 height 10
click at [639, 265] on input "36" at bounding box center [636, 270] width 10 height 10
radio input "true"
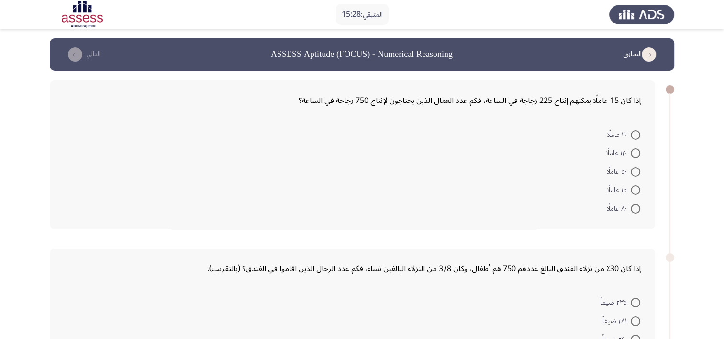
click at [640, 170] on mat-radio-button "٥٠ عاملًا" at bounding box center [623, 171] width 46 height 19
drag, startPoint x: 637, startPoint y: 170, endPoint x: 611, endPoint y: 179, distance: 27.4
click at [638, 170] on span at bounding box center [636, 172] width 10 height 10
click at [638, 170] on input "٥٠ عاملًا" at bounding box center [636, 172] width 10 height 10
radio input "true"
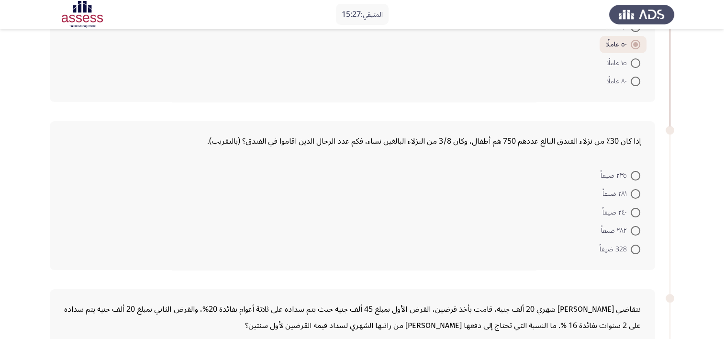
scroll to position [144, 0]
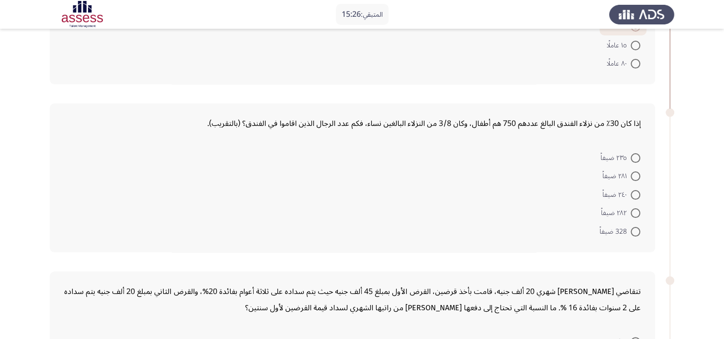
click at [460, 190] on form "٢٣٥ ضيفاً ٢٨١ ضيفاً ٢٤٠ ضيفاً ٢٨٢ ضيفاً 328 ضيفاً" at bounding box center [352, 194] width 577 height 92
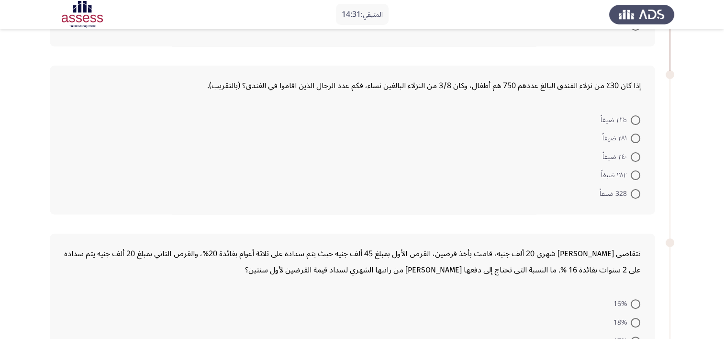
scroll to position [182, 0]
click at [636, 195] on span at bounding box center [636, 194] width 10 height 10
click at [636, 195] on input "328 ضيفاً" at bounding box center [636, 194] width 10 height 10
radio input "true"
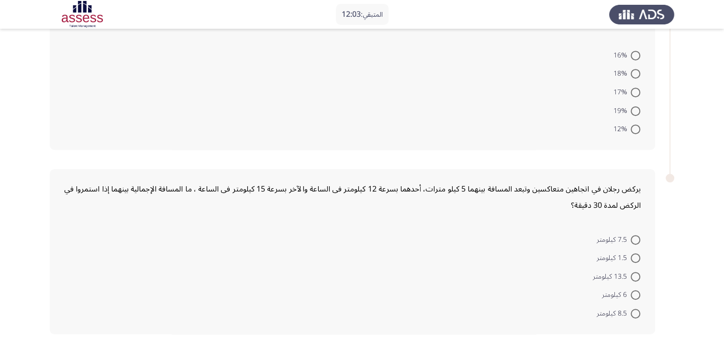
scroll to position [372, 0]
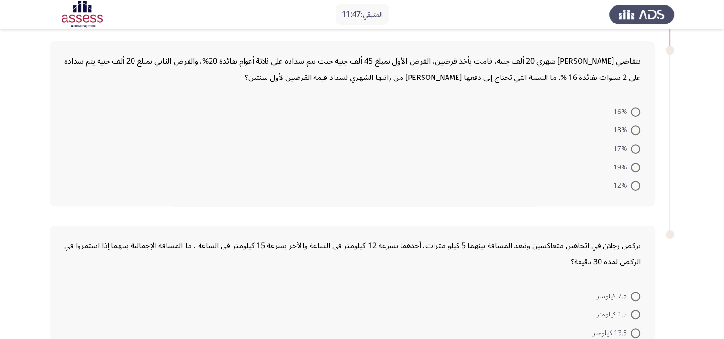
drag, startPoint x: 517, startPoint y: 62, endPoint x: 425, endPoint y: 66, distance: 92.0
click at [425, 66] on div "تتقاضي مريم راتب شهري 20 ألف جنيه، قامت بأخذ قرضين، القرض الأول بمبلغ 45 ألف جن…" at bounding box center [352, 69] width 577 height 33
click at [634, 111] on span at bounding box center [636, 112] width 10 height 10
click at [634, 111] on input "16%" at bounding box center [636, 112] width 10 height 10
radio input "true"
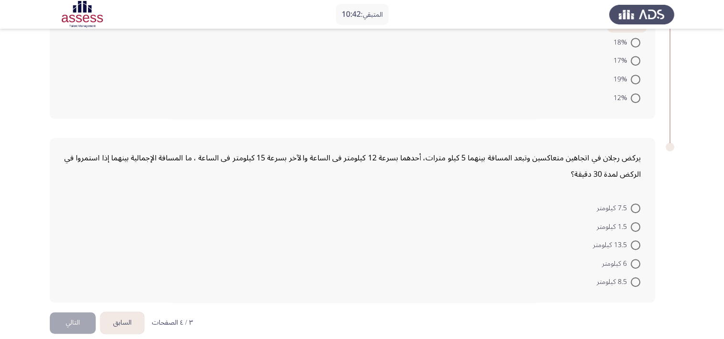
scroll to position [467, 0]
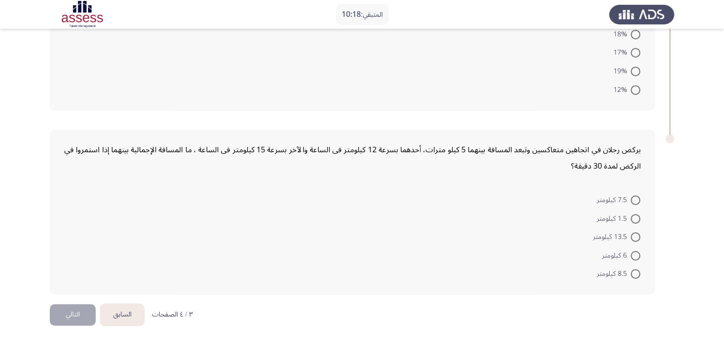
click at [633, 269] on span at bounding box center [636, 274] width 10 height 10
click at [633, 269] on input "8.5 كيلومتر" at bounding box center [636, 274] width 10 height 10
radio input "true"
click at [66, 316] on button "التالي" at bounding box center [73, 315] width 46 height 22
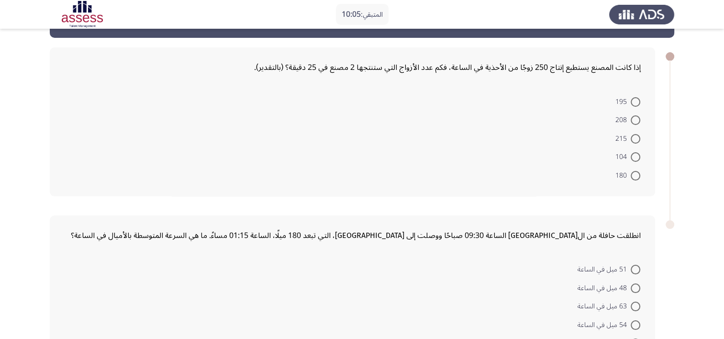
scroll to position [48, 0]
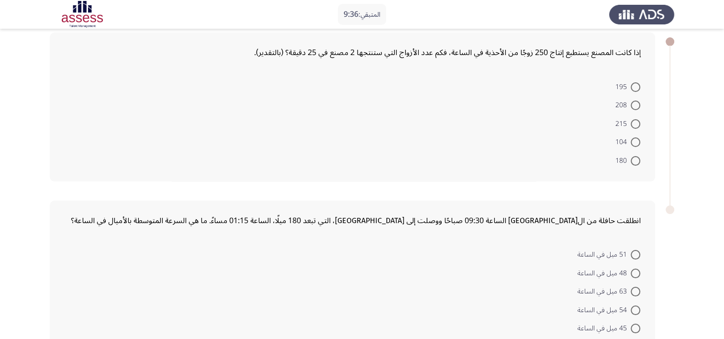
click at [635, 106] on span at bounding box center [636, 105] width 10 height 10
click at [635, 106] on input "208" at bounding box center [636, 105] width 10 height 10
radio input "true"
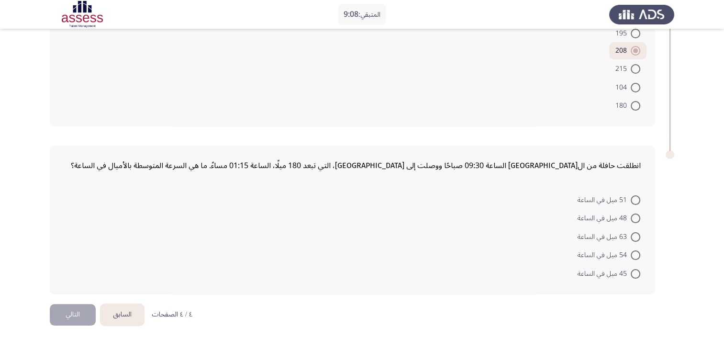
scroll to position [103, 0]
click at [612, 219] on span "48 ميل في الساعة" at bounding box center [603, 216] width 53 height 11
click at [631, 219] on input "48 ميل في الساعة" at bounding box center [636, 217] width 10 height 10
radio input "true"
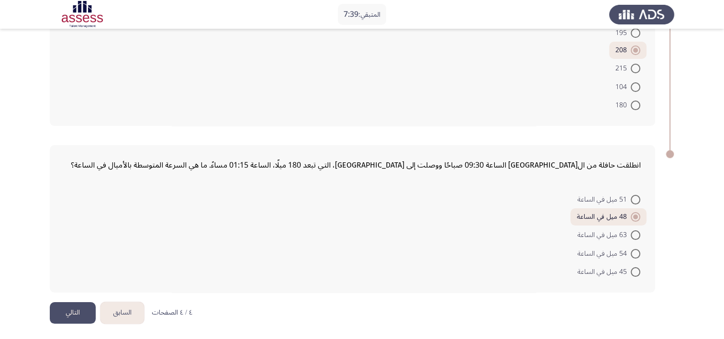
click at [84, 314] on button "التالي" at bounding box center [73, 313] width 46 height 22
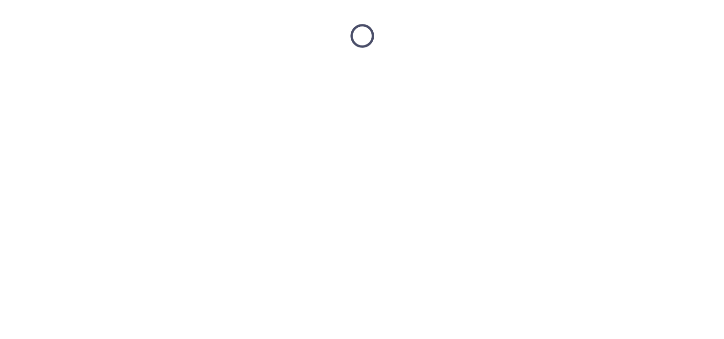
scroll to position [0, 0]
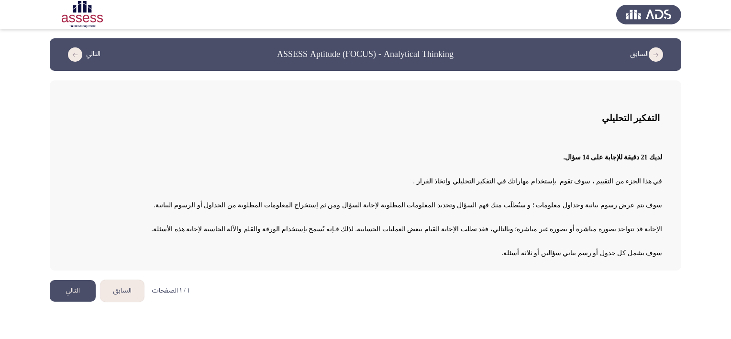
click at [80, 294] on button "التالي" at bounding box center [73, 291] width 46 height 22
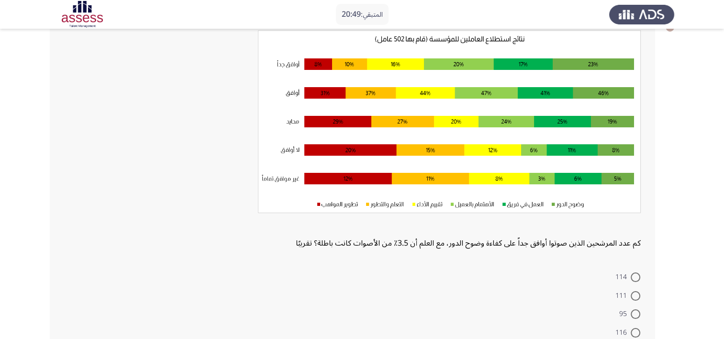
scroll to position [46, 0]
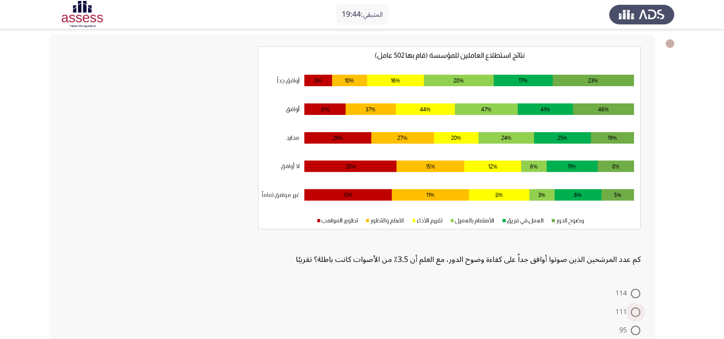
click at [635, 313] on span at bounding box center [636, 312] width 10 height 10
click at [635, 313] on input "111" at bounding box center [636, 312] width 10 height 10
radio input "true"
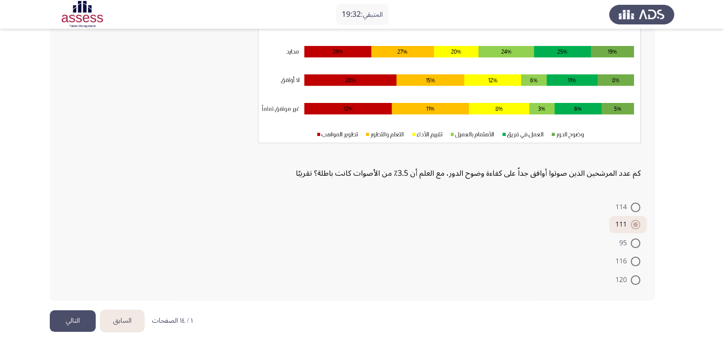
scroll to position [140, 0]
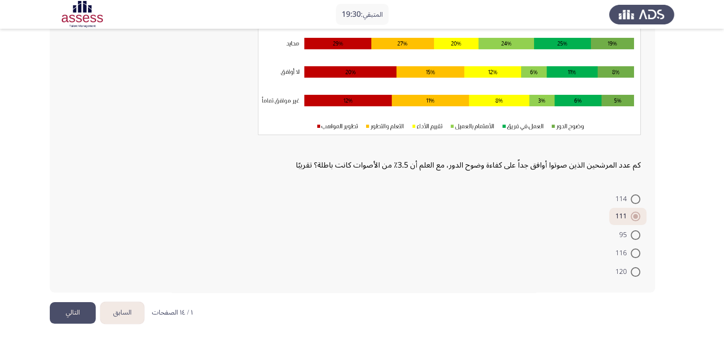
click at [70, 320] on button "التالي" at bounding box center [73, 313] width 46 height 22
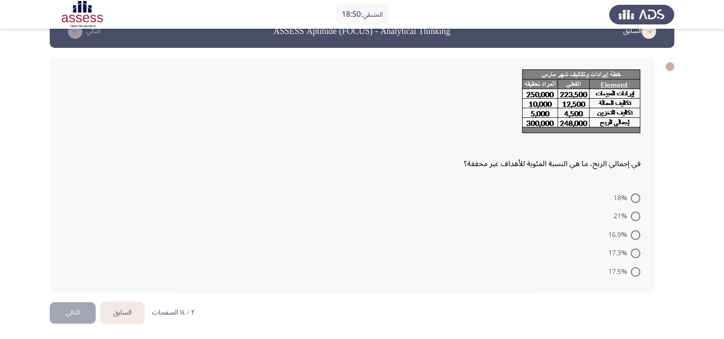
scroll to position [0, 0]
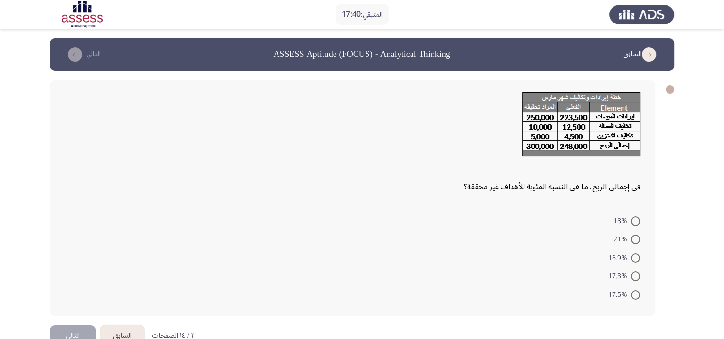
click at [635, 277] on span at bounding box center [636, 276] width 10 height 10
click at [635, 277] on input "17.3%" at bounding box center [636, 276] width 10 height 10
radio input "true"
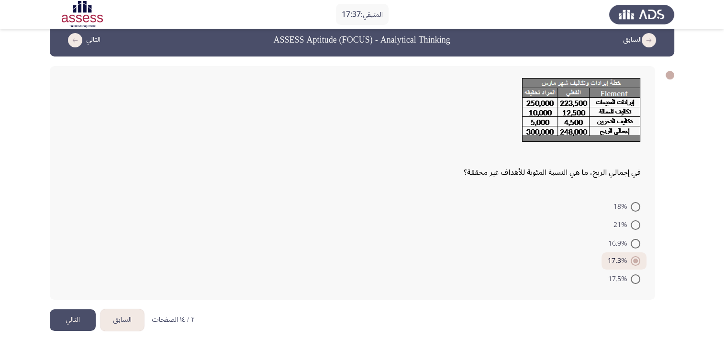
scroll to position [22, 0]
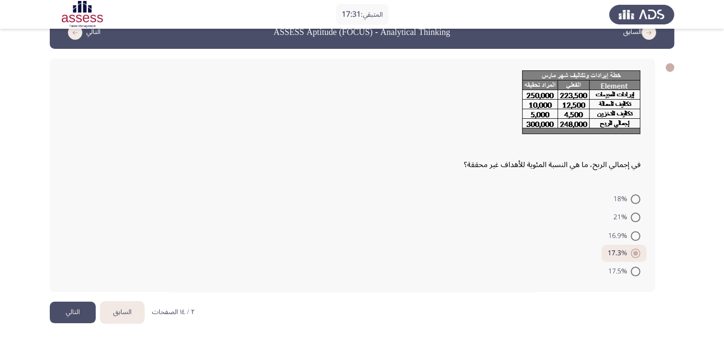
click at [55, 312] on button "التالي" at bounding box center [73, 312] width 46 height 22
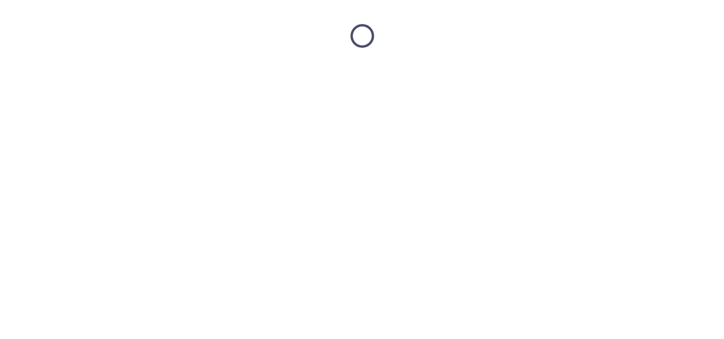
scroll to position [0, 0]
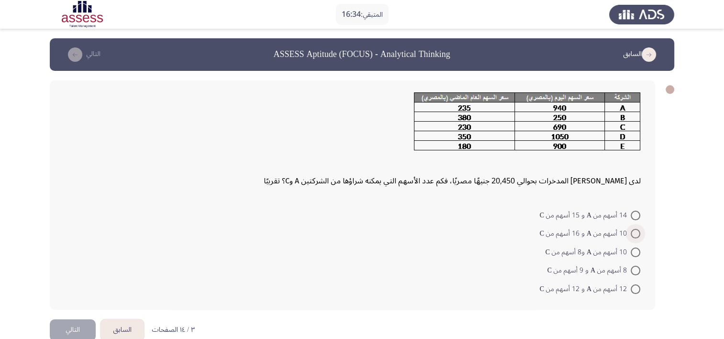
click at [632, 237] on span at bounding box center [636, 234] width 10 height 10
click at [632, 237] on input "10 أسهم من A و 16 أسهم من C" at bounding box center [636, 234] width 10 height 10
radio input "true"
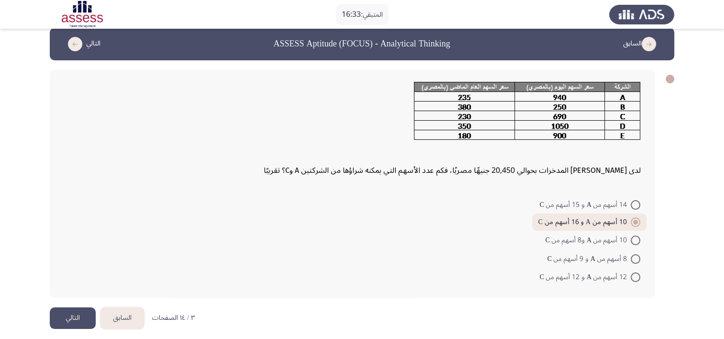
scroll to position [16, 0]
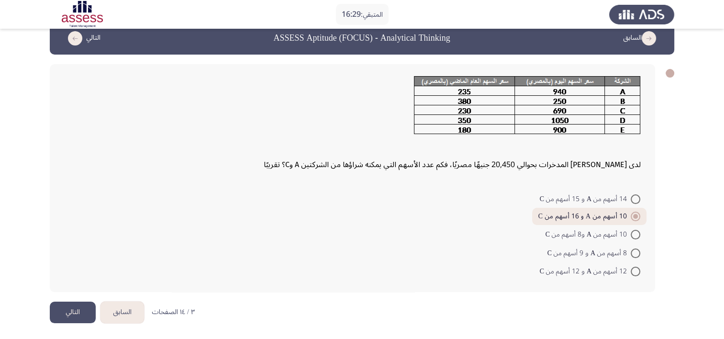
click at [68, 309] on button "التالي" at bounding box center [73, 312] width 46 height 22
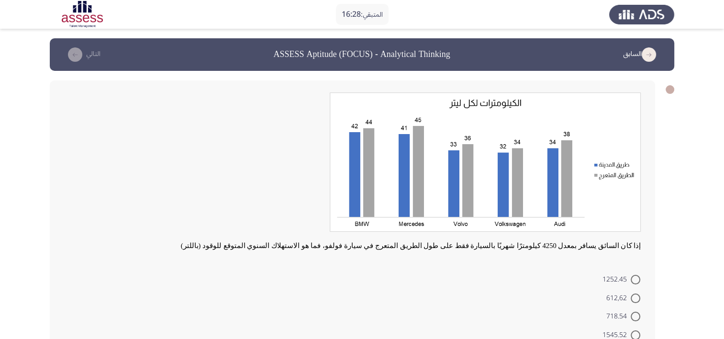
scroll to position [48, 0]
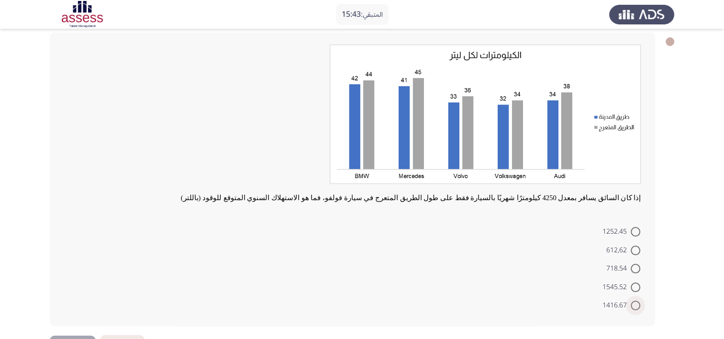
click at [640, 308] on span at bounding box center [636, 305] width 10 height 10
click at [640, 308] on input "1416.67" at bounding box center [636, 305] width 10 height 10
radio input "true"
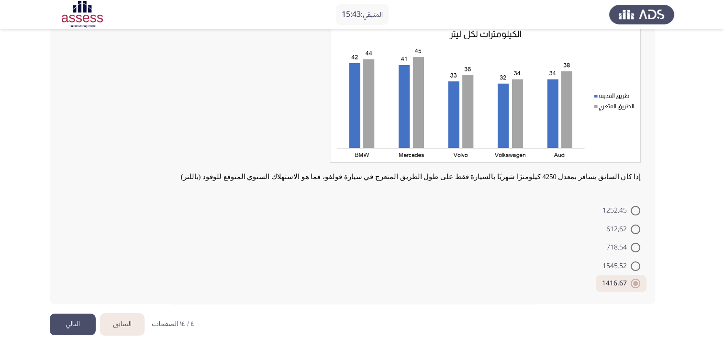
scroll to position [81, 0]
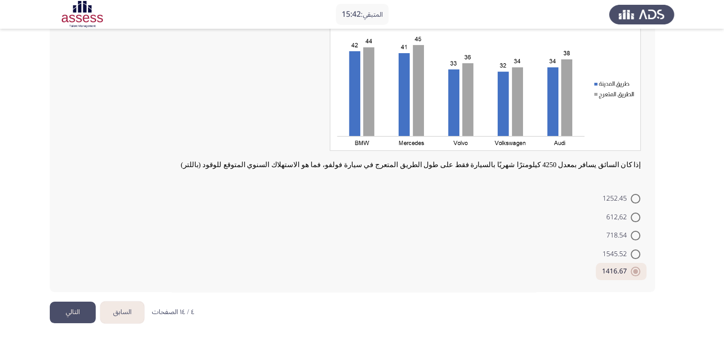
click at [74, 312] on button "التالي" at bounding box center [73, 312] width 46 height 22
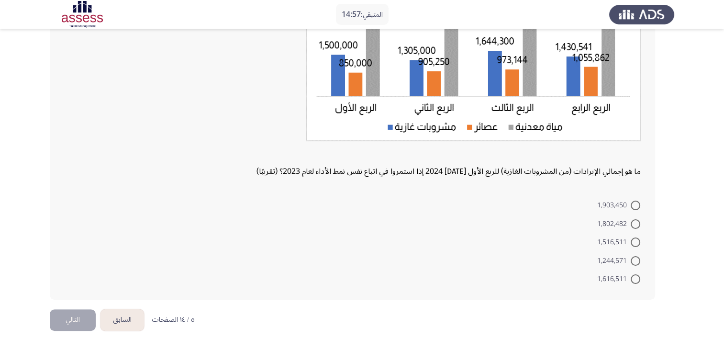
scroll to position [160, 0]
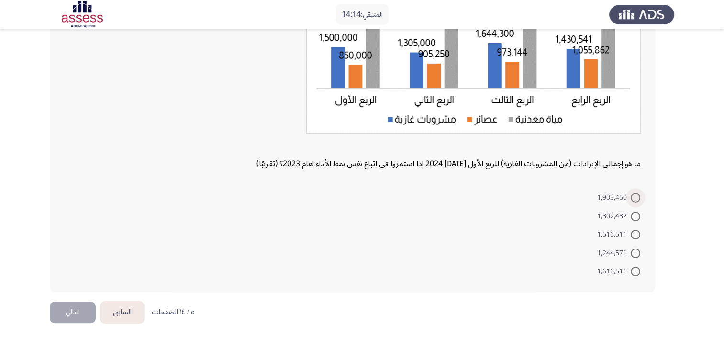
click at [632, 199] on span at bounding box center [636, 198] width 10 height 10
click at [632, 199] on input "1,903,450" at bounding box center [636, 198] width 10 height 10
radio input "true"
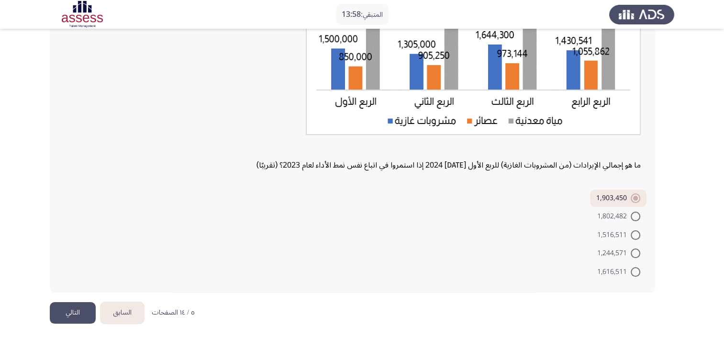
click at [61, 308] on button "التالي" at bounding box center [73, 313] width 46 height 22
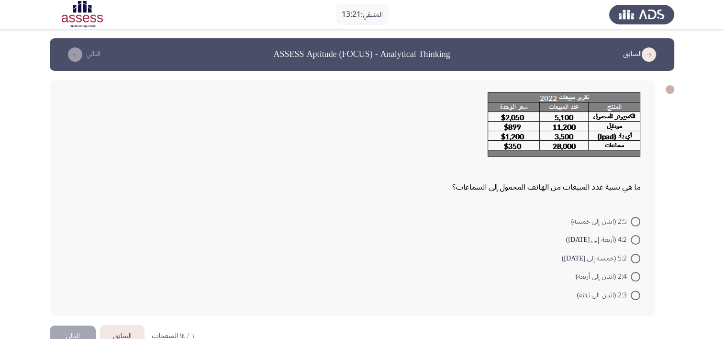
click at [636, 259] on span at bounding box center [636, 259] width 10 height 10
click at [636, 259] on input "5:2 (خمسة إلى اثنين)" at bounding box center [636, 259] width 10 height 10
radio input "true"
click at [636, 222] on span at bounding box center [636, 222] width 10 height 10
click at [636, 222] on input "2:5 (اثنان إلى خمسة)" at bounding box center [636, 222] width 10 height 10
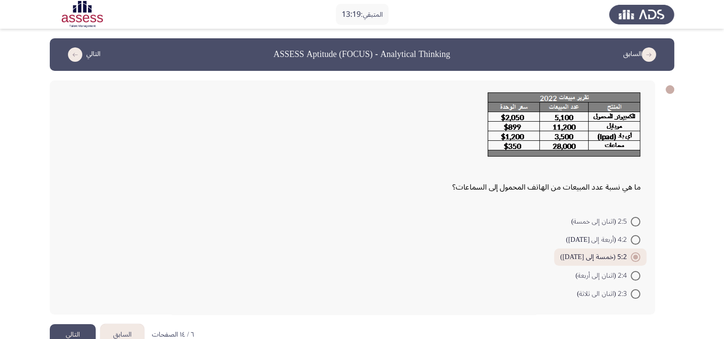
radio input "true"
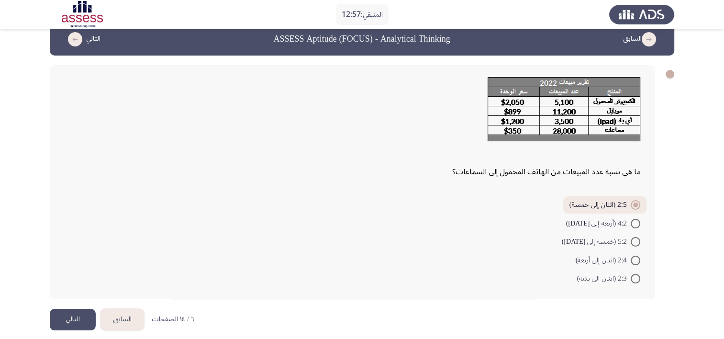
scroll to position [22, 0]
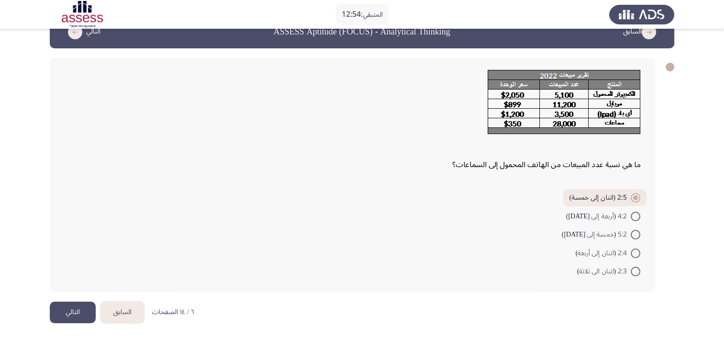
click at [71, 311] on button "التالي" at bounding box center [73, 312] width 46 height 22
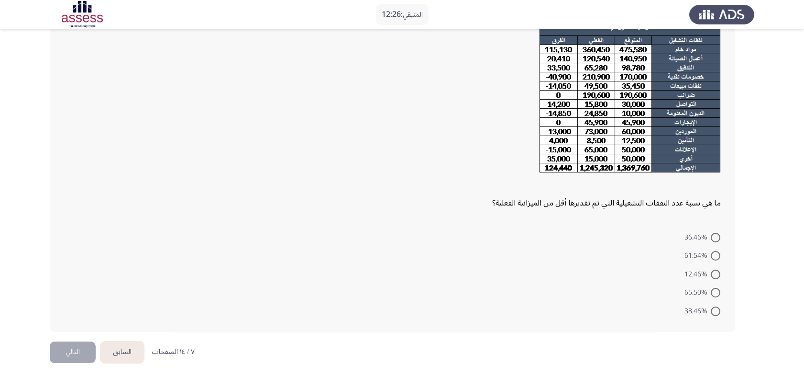
scroll to position [77, 0]
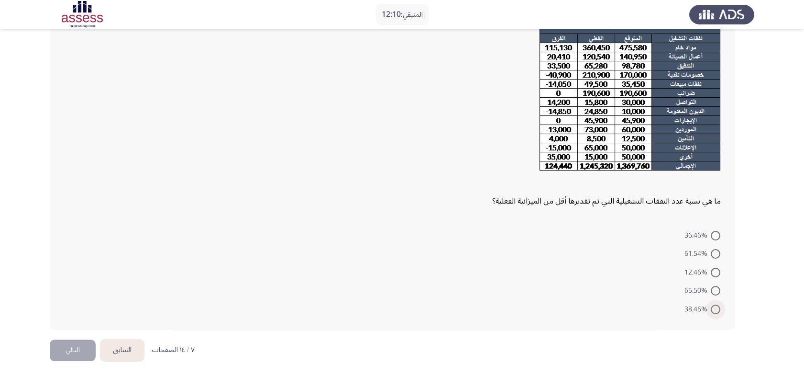
click at [718, 308] on span at bounding box center [716, 309] width 10 height 10
click at [718, 308] on input "38.46%" at bounding box center [716, 309] width 10 height 10
radio input "true"
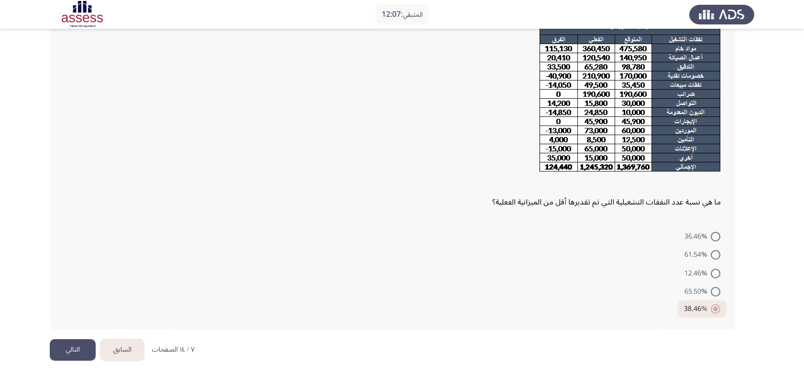
click at [79, 338] on button "التالي" at bounding box center [73, 350] width 46 height 22
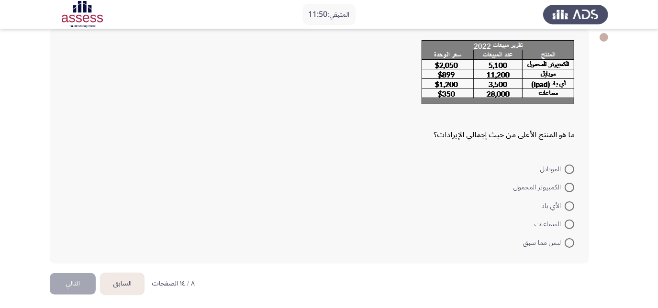
scroll to position [54, 0]
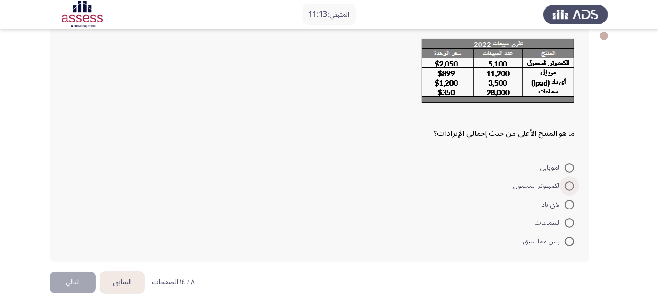
click at [568, 186] on span at bounding box center [570, 186] width 10 height 10
click at [568, 186] on input "الكمبيوتر المحمول" at bounding box center [570, 186] width 10 height 10
radio input "true"
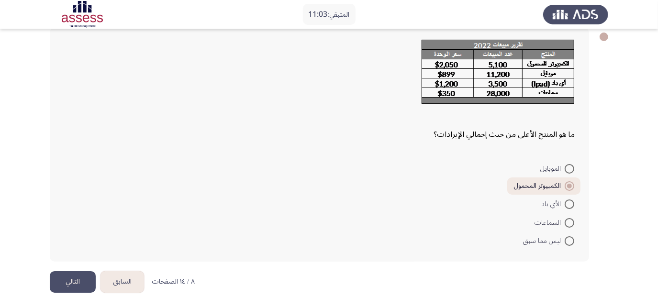
click at [79, 280] on button "التالي" at bounding box center [73, 282] width 46 height 22
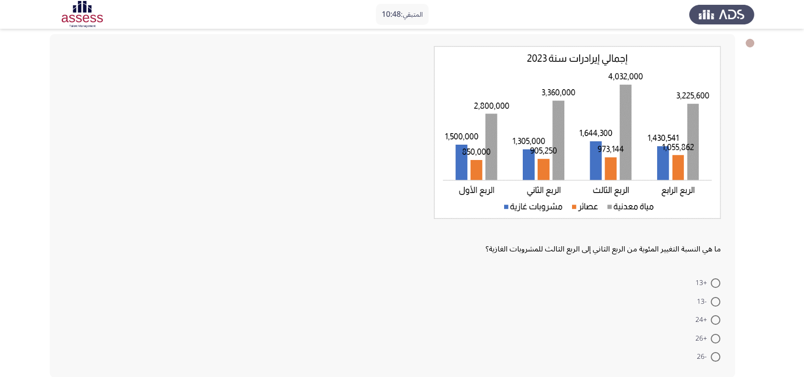
scroll to position [50, 0]
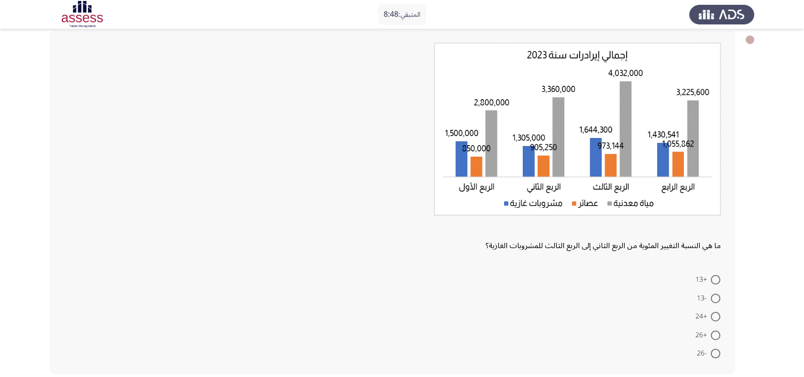
click at [719, 337] on span at bounding box center [716, 335] width 10 height 10
click at [719, 337] on input "+26" at bounding box center [716, 335] width 10 height 10
radio input "true"
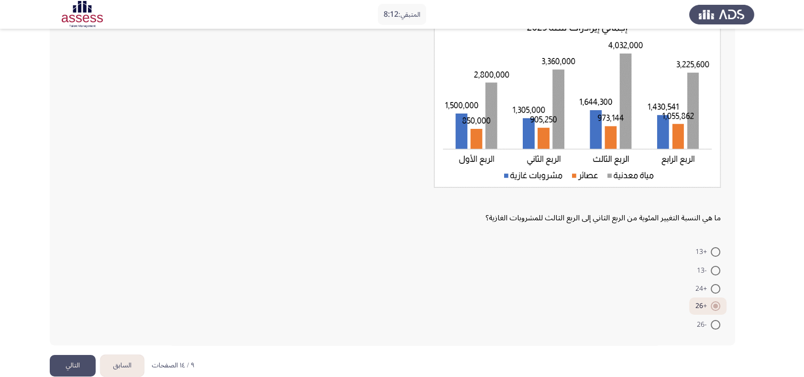
scroll to position [93, 0]
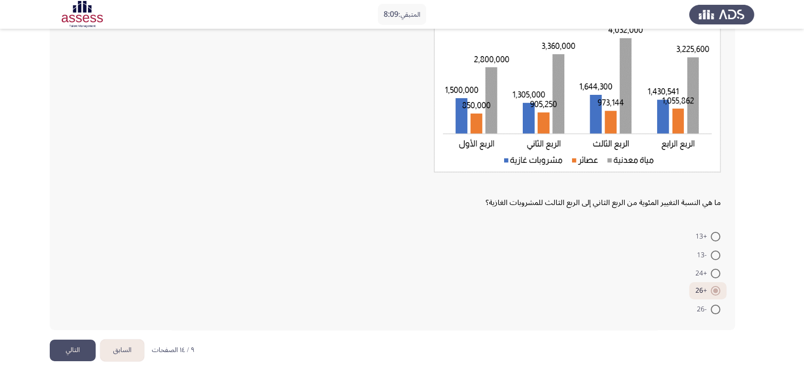
click at [78, 338] on button "التالي" at bounding box center [73, 350] width 46 height 22
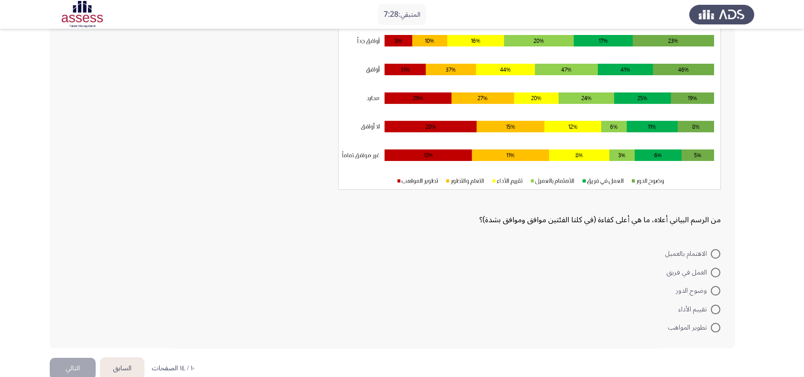
scroll to position [104, 0]
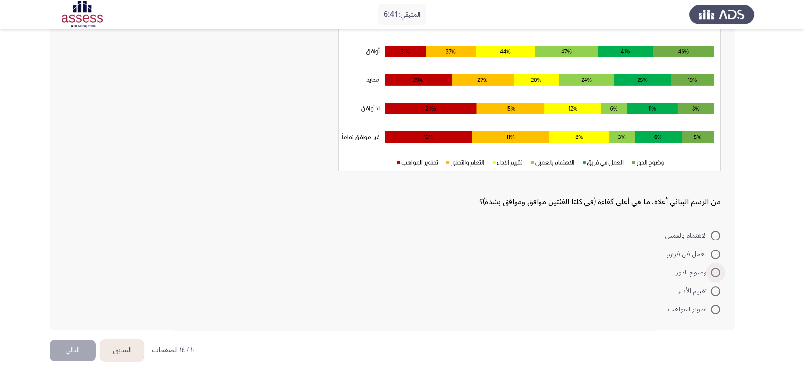
click at [713, 272] on span at bounding box center [716, 272] width 10 height 10
click at [713, 272] on input "وضوح الدور" at bounding box center [716, 272] width 10 height 10
radio input "true"
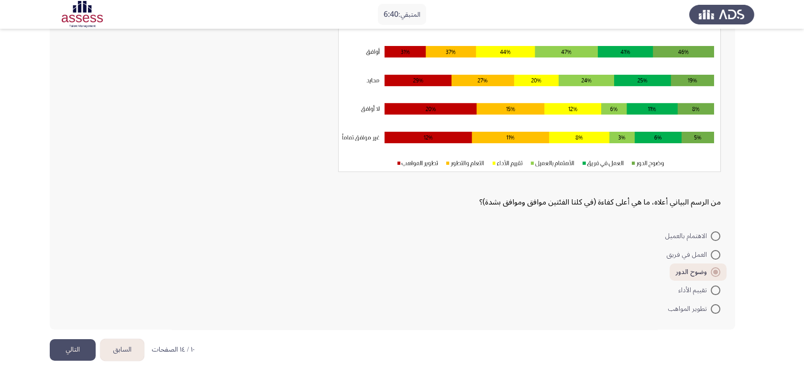
click at [66, 338] on button "التالي" at bounding box center [73, 350] width 46 height 22
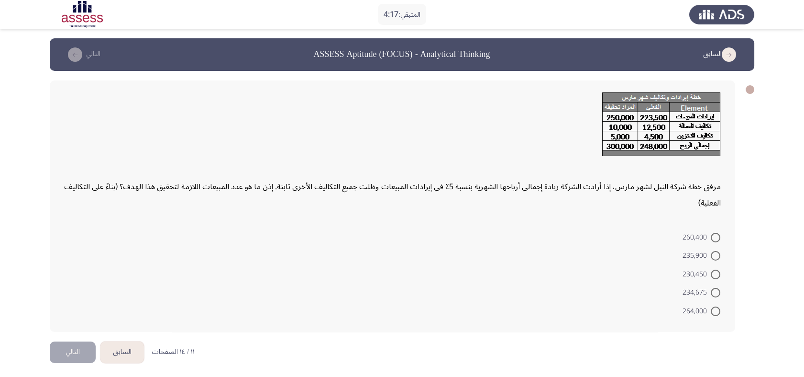
click at [715, 257] on span at bounding box center [716, 256] width 10 height 10
click at [715, 257] on input "235,900" at bounding box center [716, 256] width 10 height 10
radio input "true"
click at [84, 338] on button "التالي" at bounding box center [73, 351] width 46 height 22
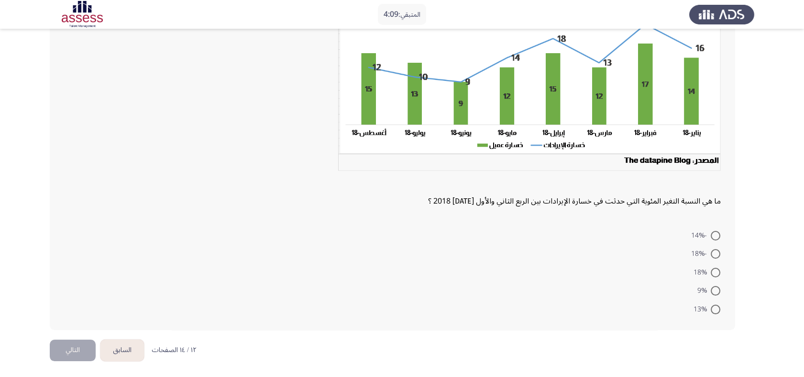
scroll to position [54, 0]
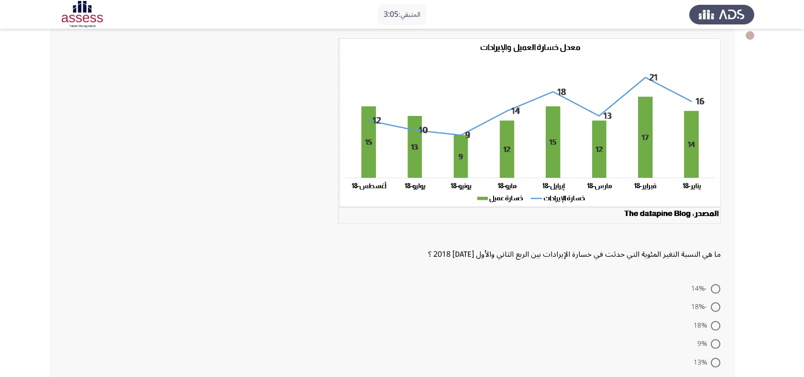
click at [711, 322] on span at bounding box center [716, 326] width 10 height 10
click at [711, 322] on input "18%" at bounding box center [716, 326] width 10 height 10
radio input "true"
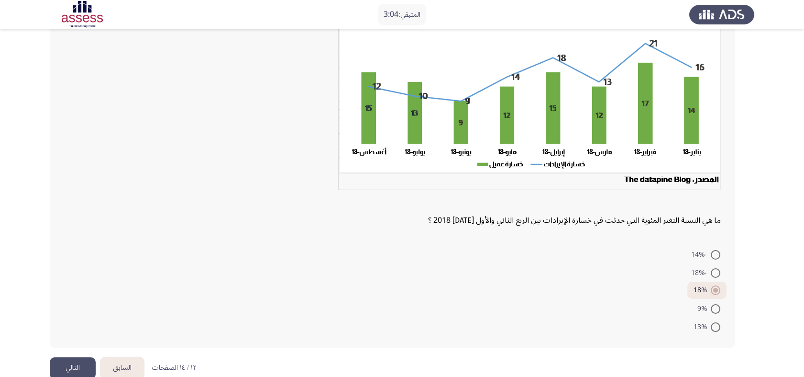
scroll to position [106, 0]
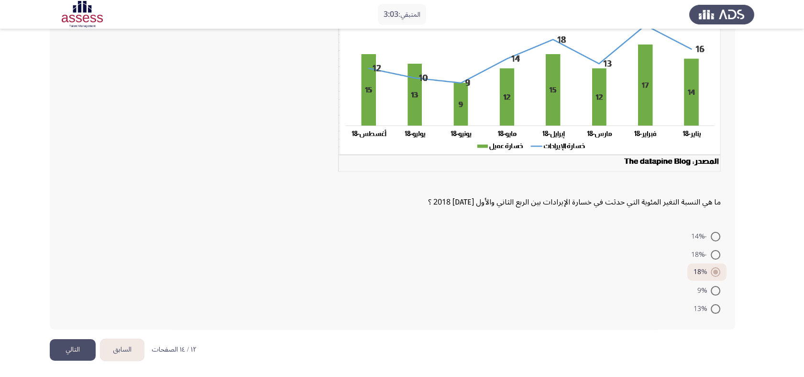
click at [78, 338] on button "التالي" at bounding box center [73, 350] width 46 height 22
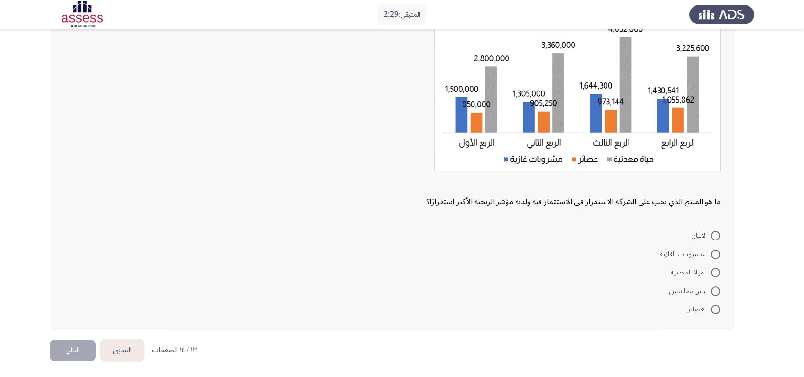
scroll to position [94, 0]
click at [713, 274] on span at bounding box center [716, 272] width 10 height 10
click at [713, 274] on input "المياة المعدنية" at bounding box center [716, 272] width 10 height 10
radio input "true"
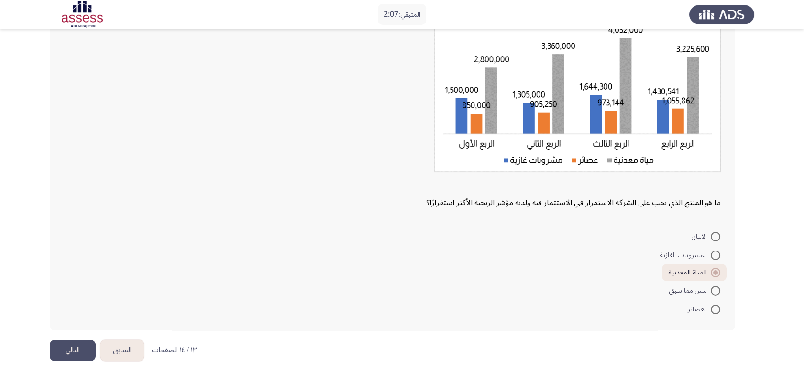
click at [69, 338] on button "التالي" at bounding box center [73, 350] width 46 height 22
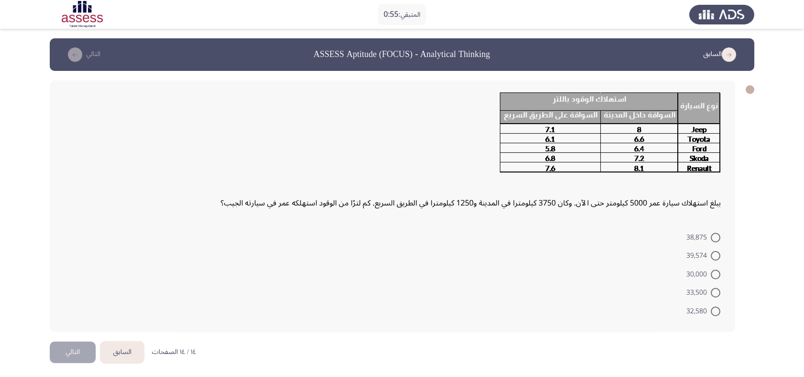
click at [716, 238] on span at bounding box center [716, 238] width 10 height 10
click at [716, 238] on input "38,875" at bounding box center [716, 238] width 10 height 10
radio input "true"
click at [60, 338] on button "التالي" at bounding box center [73, 351] width 46 height 22
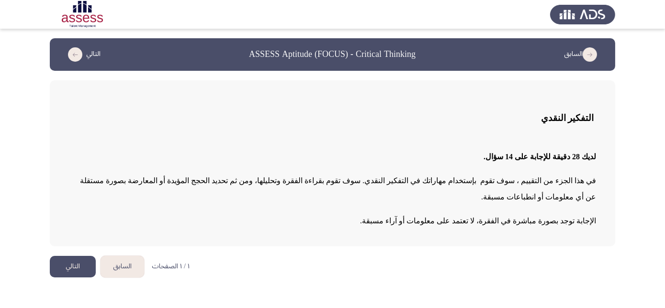
click at [67, 256] on button "التالي" at bounding box center [73, 267] width 46 height 22
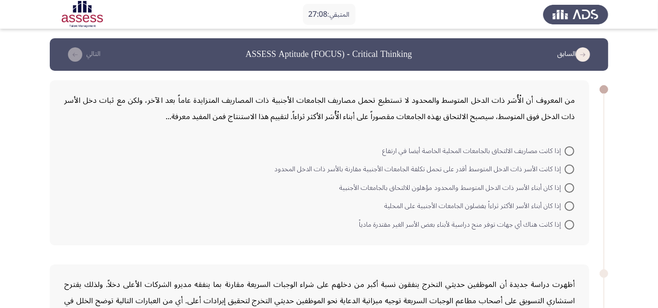
click at [568, 225] on span at bounding box center [570, 225] width 10 height 10
click at [568, 225] on input "إذا كانت هناك أي جهات توفر منح دراسية لأبناء بعض الأسر الغير مقتدرة مادياً" at bounding box center [570, 225] width 10 height 10
radio input "true"
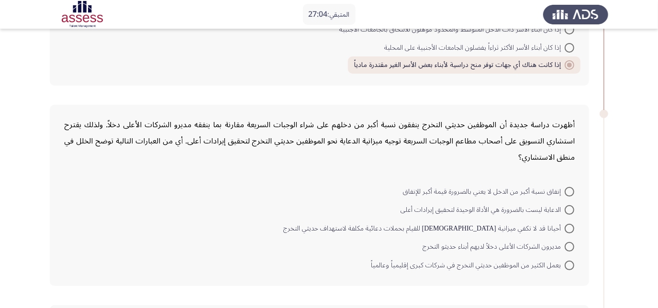
scroll to position [174, 0]
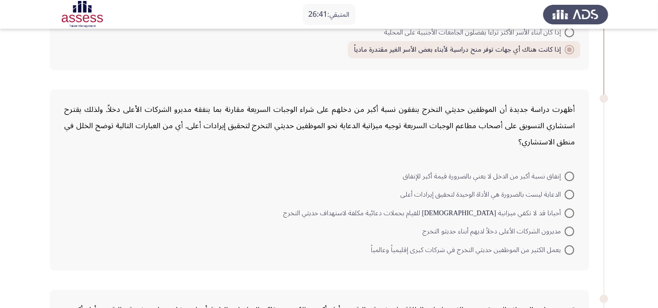
click at [567, 173] on span at bounding box center [570, 177] width 10 height 10
click at [567, 173] on input "إنفاق نسبة أكبر من الدخل لا يعني بالضرورة قيمة أكبر للإنفاق" at bounding box center [570, 177] width 10 height 10
radio input "true"
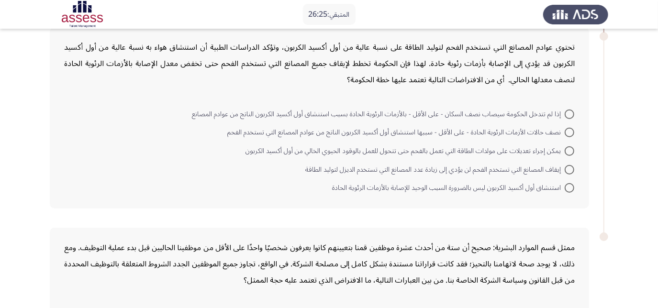
scroll to position [391, 0]
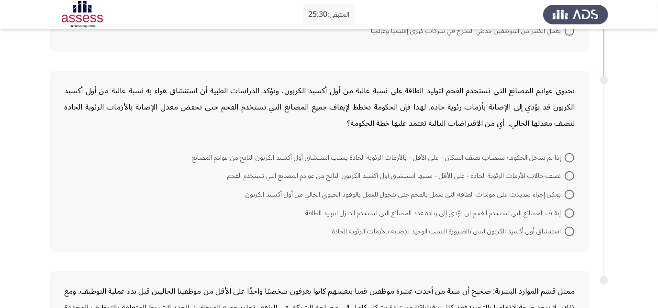
click at [570, 171] on span at bounding box center [570, 176] width 10 height 10
click at [570, 171] on input "نصف حالات الأزمات الرئوية الحادة - على الأقل - سببها استنشاق أول أكسيد الكربون …" at bounding box center [570, 176] width 10 height 10
radio input "true"
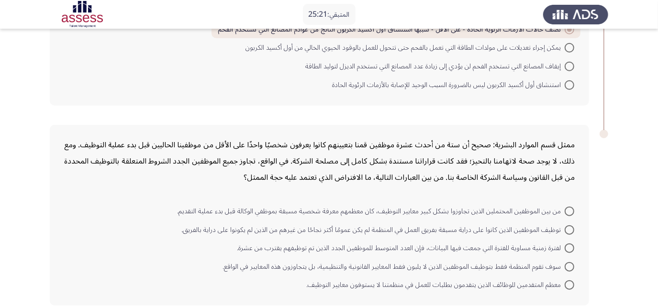
scroll to position [521, 0]
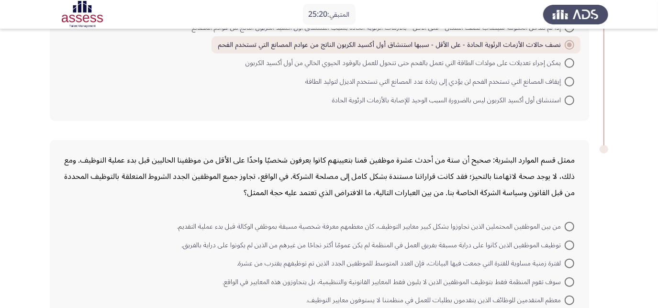
click at [569, 99] on span at bounding box center [570, 101] width 10 height 10
click at [569, 99] on input "استنشاق أول أكسيد الكربون ليس بالضرورة السبب الوحيد للإصابة بالأزمات الرئوية ال…" at bounding box center [570, 101] width 10 height 10
radio input "true"
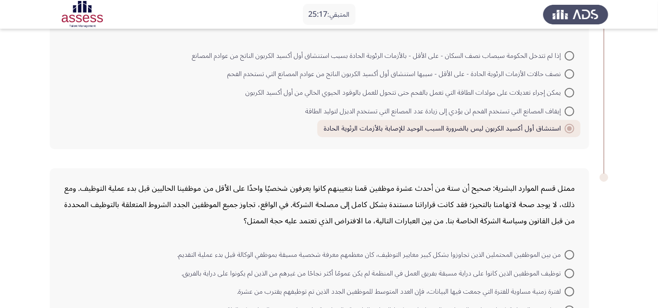
scroll to position [478, 0]
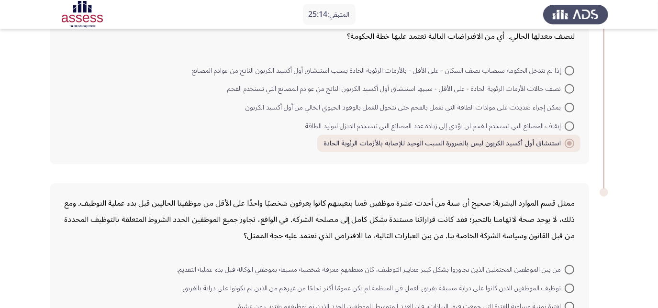
click at [566, 88] on span at bounding box center [570, 89] width 10 height 10
click at [566, 88] on input "نصف حالات الأزمات الرئوية الحادة - على الأقل - سببها استنشاق أول أكسيد الكربون …" at bounding box center [570, 89] width 10 height 10
radio input "true"
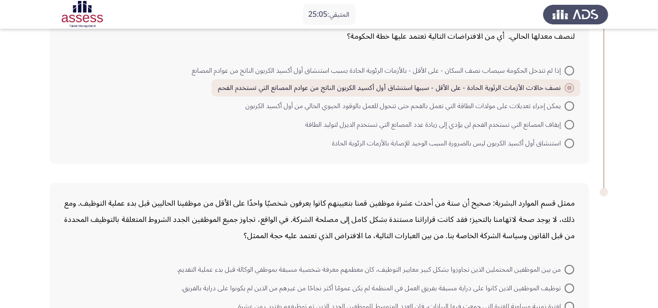
scroll to position [577, 0]
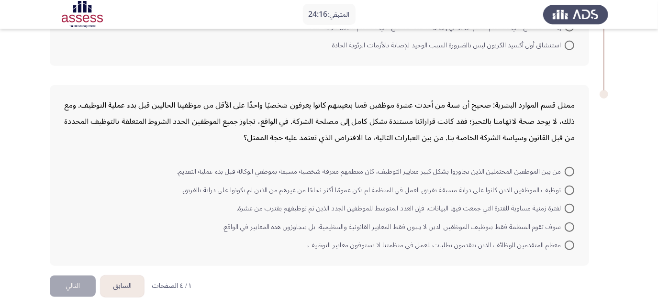
click at [573, 171] on label "من بين الموظفين المحتملين الذين تجاوزوا بشكل كبير معايير التوظيف، كان معظمهم مع…" at bounding box center [375, 171] width 397 height 11
click at [573, 171] on input "من بين الموظفين المحتملين الذين تجاوزوا بشكل كبير معايير التوظيف، كان معظمهم مع…" at bounding box center [570, 172] width 10 height 10
radio input "true"
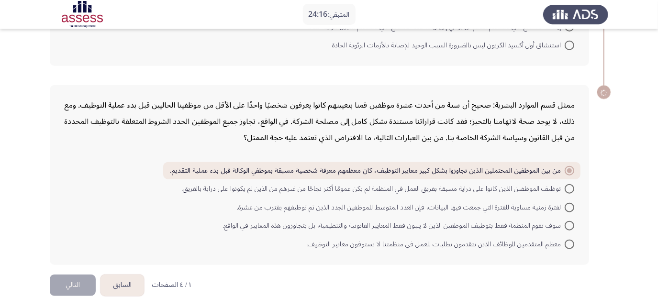
scroll to position [575, 0]
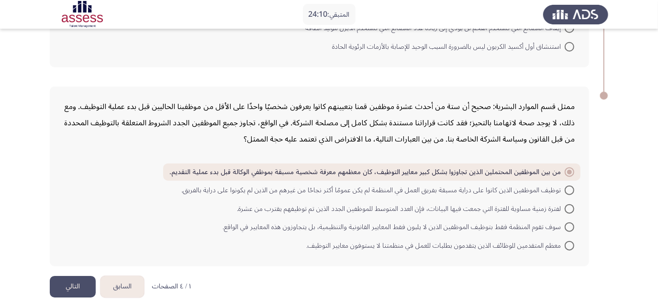
click at [80, 276] on button "التالي" at bounding box center [73, 287] width 46 height 22
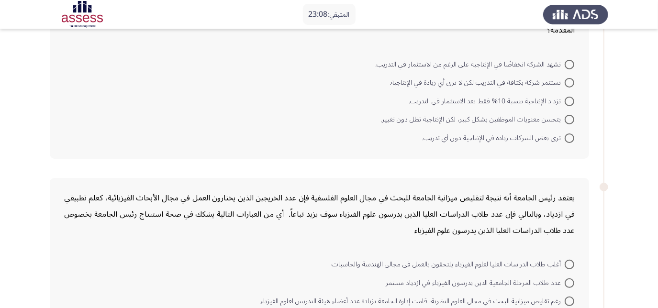
scroll to position [43, 0]
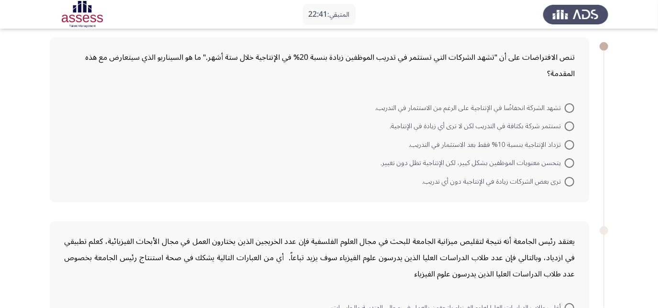
click at [567, 126] on span at bounding box center [570, 127] width 10 height 10
click at [567, 126] on input "تستثمر شركة بكثافة في التدريب لكن لا ترى أي زيادة في الإنتاجية." at bounding box center [570, 127] width 10 height 10
radio input "true"
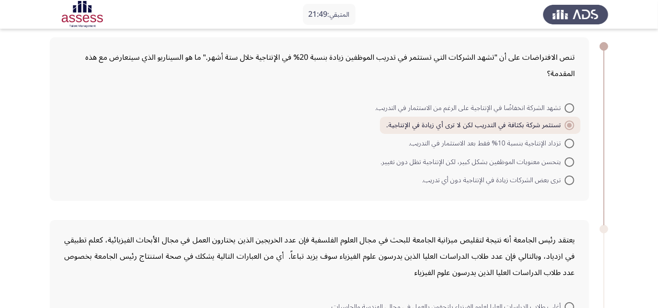
click at [565, 144] on span at bounding box center [570, 144] width 10 height 10
click at [565, 144] on input "تزداد الإنتاجية بنسبة 10% فقط بعد الاستثمار في التدريب." at bounding box center [570, 144] width 10 height 10
radio input "true"
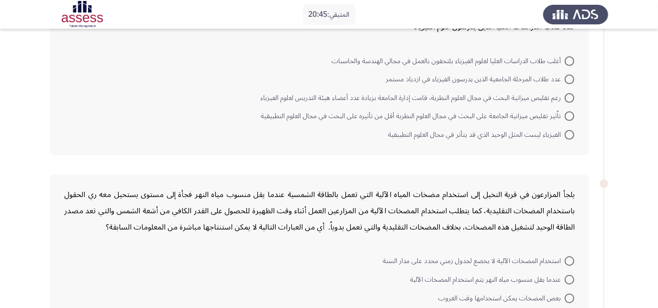
scroll to position [261, 0]
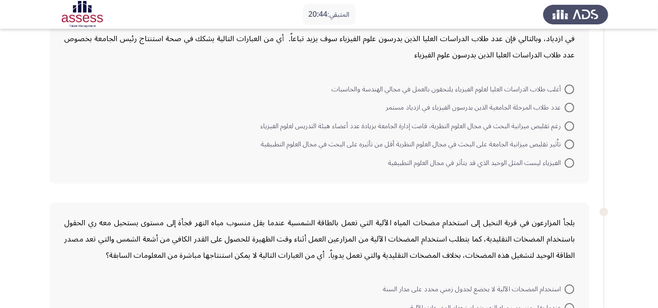
click at [541, 85] on span "أغلب طلاب الدراسات العليا لعلوم الفيزياء يلتحقون بالعمل في مجالي الهندسة والحاس…" at bounding box center [448, 89] width 233 height 11
click at [565, 85] on input "أغلب طلاب الدراسات العليا لعلوم الفيزياء يلتحقون بالعمل في مجالي الهندسة والحاس…" at bounding box center [570, 90] width 10 height 10
radio input "true"
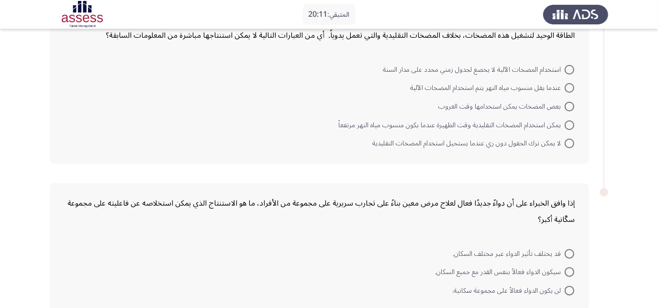
scroll to position [481, 0]
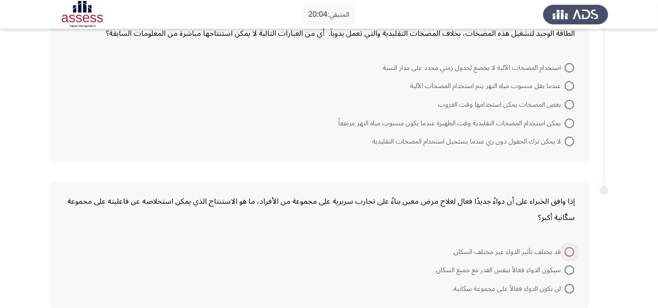
click at [570, 250] on span at bounding box center [570, 252] width 10 height 10
click at [570, 250] on input "قد يختلف تأثير الدواء عبر مختلف السكان." at bounding box center [570, 252] width 10 height 10
radio input "true"
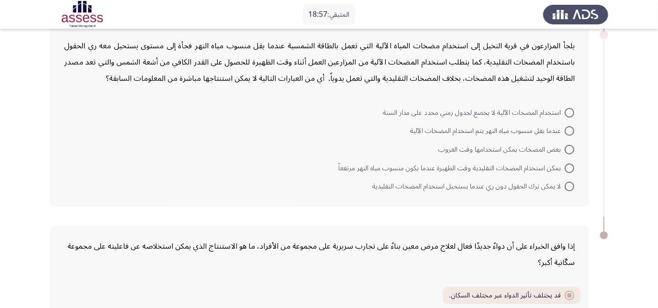
click at [570, 185] on span at bounding box center [570, 187] width 10 height 10
click at [570, 185] on input "لا يمكن ترك الحقول دون ري عندما يستحيل استخدام المضخات التقليدية" at bounding box center [570, 187] width 10 height 10
radio input "true"
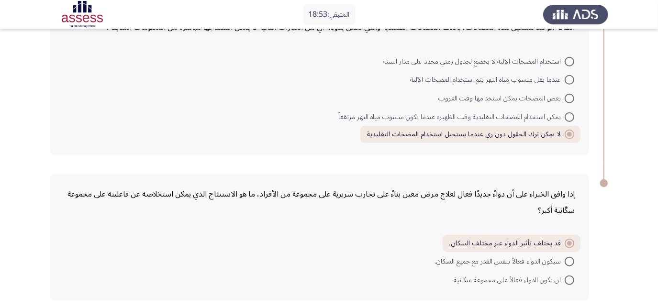
scroll to position [522, 0]
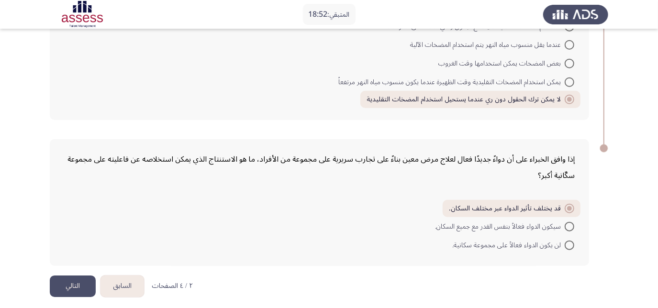
click at [87, 288] on button "التالي" at bounding box center [73, 287] width 46 height 22
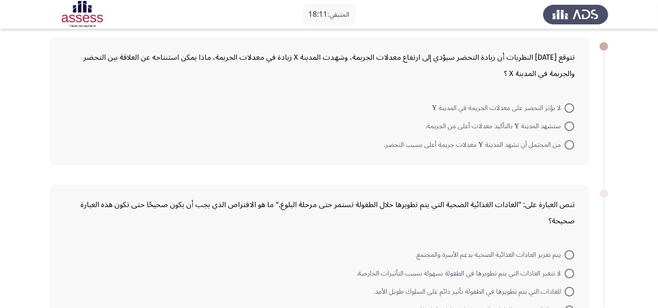
scroll to position [0, 0]
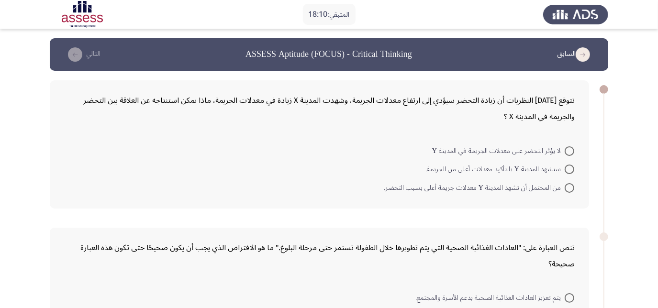
click at [572, 189] on span at bounding box center [570, 188] width 10 height 10
click at [572, 189] on input "من المحتمل أن تشهد المدينة Y معدلات جريمة أعلى بسبب التحضر." at bounding box center [570, 188] width 10 height 10
radio input "true"
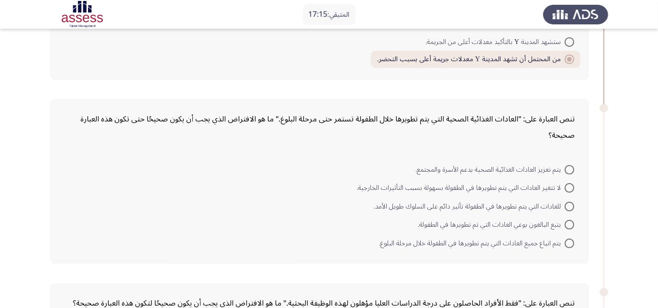
scroll to position [130, 0]
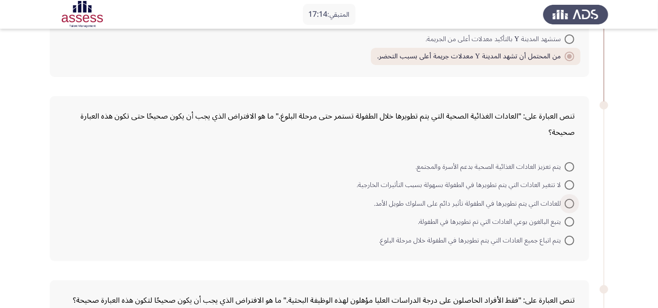
click at [566, 201] on span at bounding box center [570, 204] width 10 height 10
click at [566, 201] on input "للعادات التي يتم تطويرها في الطفولة تأثير دائم على السلوك طويل الأمد." at bounding box center [570, 204] width 10 height 10
radio input "true"
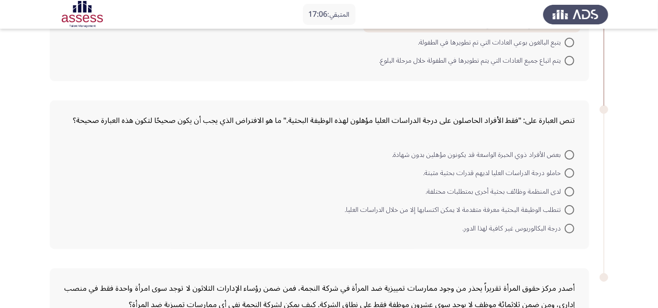
scroll to position [348, 0]
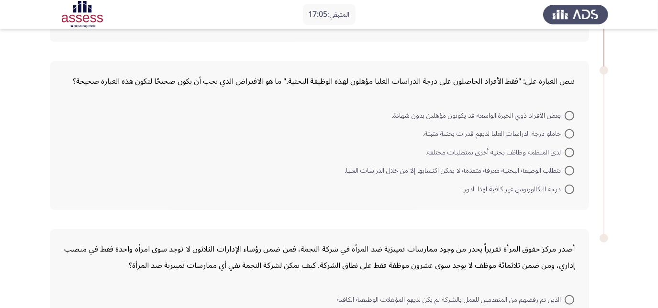
click at [567, 168] on span at bounding box center [570, 171] width 10 height 10
click at [567, 168] on input "تتطلب الوظيفة البحثية معرفة متقدمة لا يمكن اكتسابها إلا من خلال الدراسات العليا." at bounding box center [570, 171] width 10 height 10
radio input "true"
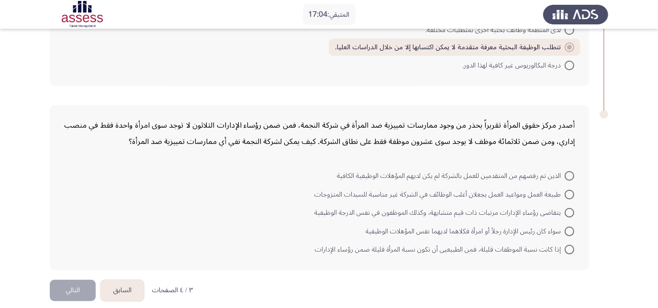
scroll to position [476, 0]
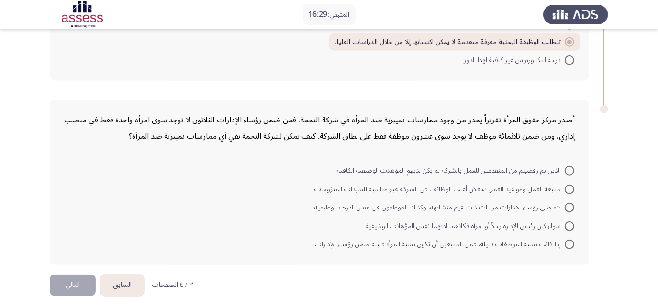
click at [466, 239] on span "إذا كانت نسبة الموظفات قليلة، فمن الطبيعيى أن تكون نسبة المرأة قليلة ضمن رؤساء …" at bounding box center [440, 244] width 250 height 11
click at [565, 240] on input "إذا كانت نسبة الموظفات قليلة، فمن الطبيعيى أن تكون نسبة المرأة قليلة ضمن رؤساء …" at bounding box center [570, 245] width 10 height 10
radio input "true"
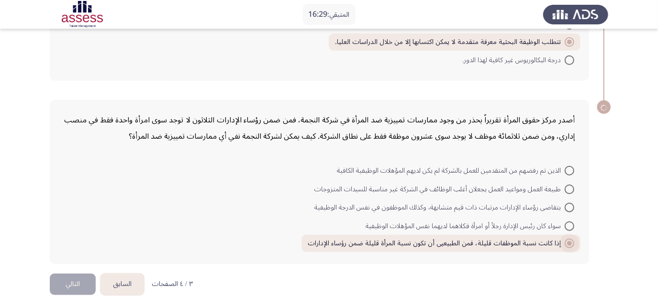
scroll to position [475, 0]
click at [76, 285] on button "التالي" at bounding box center [73, 286] width 46 height 22
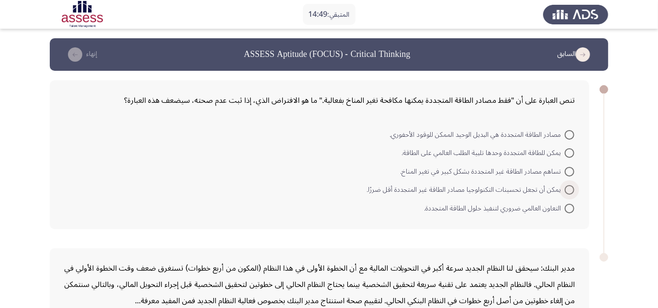
click at [567, 189] on span at bounding box center [570, 190] width 10 height 10
click at [567, 189] on input "يمكن أن تجعل تحسينات التكنولوجيا مصادر الطاقة غير المتجددة أقل ضررًا." at bounding box center [570, 190] width 10 height 10
radio input "true"
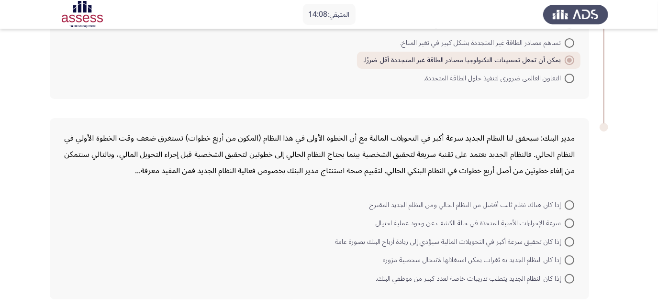
scroll to position [165, 0]
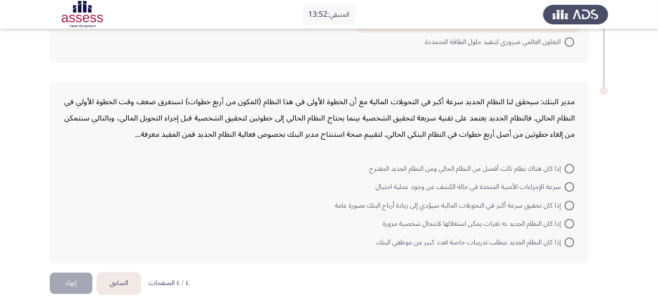
click at [177, 253] on div "مدير البنك: سيحقق لنا النظام الجديد سرعة أكبر في التحويلات المالية مع أن الخطوة…" at bounding box center [319, 172] width 539 height 181
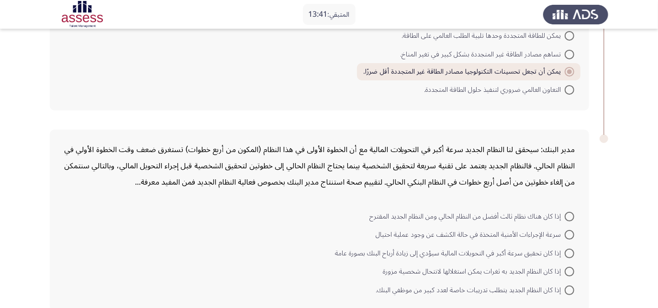
scroll to position [122, 0]
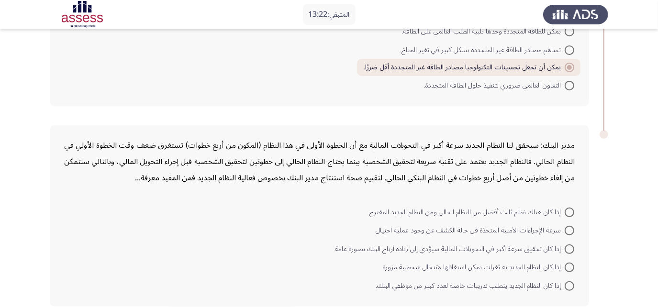
click at [543, 247] on span "إذا كان تحقيق سرعة أكبر في التحويلات المالية سيؤدي إلى زيادة أرباح البنك بصورة …" at bounding box center [450, 249] width 230 height 11
click at [565, 247] on input "إذا كان تحقيق سرعة أكبر في التحويلات المالية سيؤدي إلى زيادة أرباح البنك بصورة …" at bounding box center [570, 249] width 10 height 10
radio input "true"
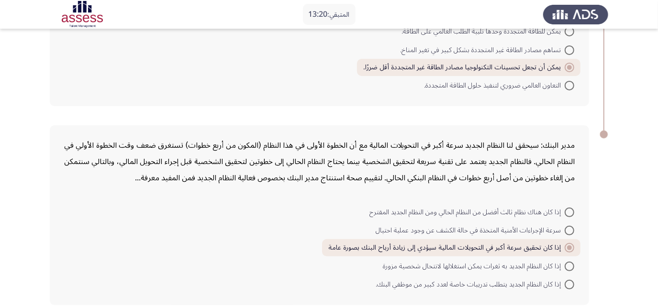
scroll to position [164, 0]
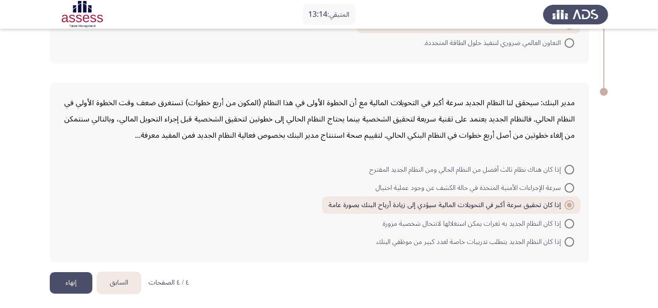
click at [69, 282] on button "إنهاء" at bounding box center [71, 283] width 43 height 22
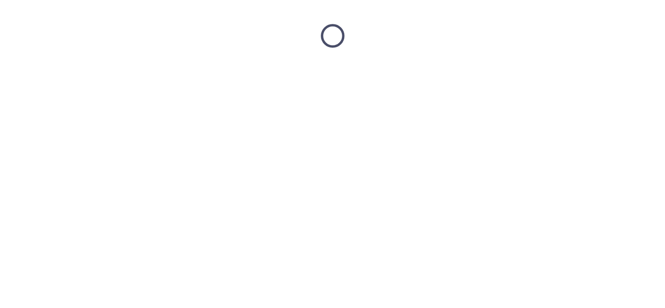
scroll to position [0, 0]
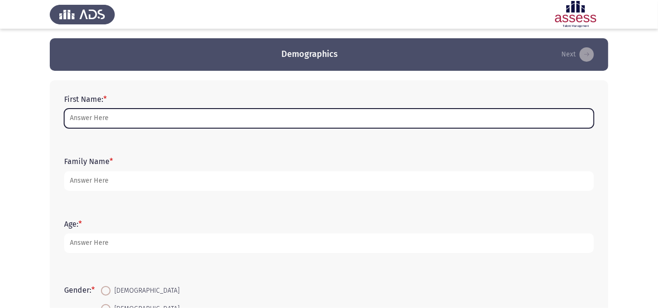
click at [180, 123] on input "First Name: *" at bounding box center [329, 119] width 530 height 20
type input "Kirollous"
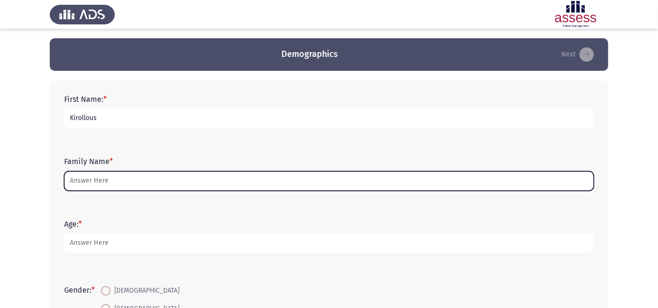
click at [120, 188] on input "Family Name *" at bounding box center [329, 181] width 530 height 20
type input "S"
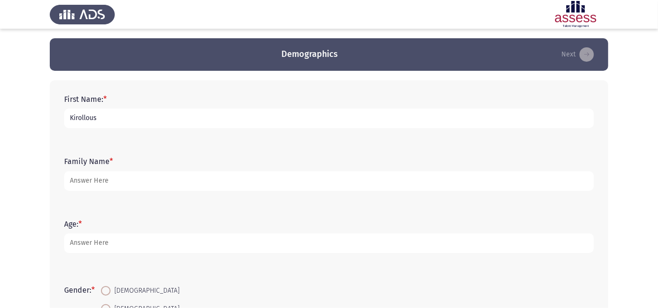
click at [160, 116] on input "Kirollous" at bounding box center [329, 119] width 530 height 20
type input "Kirollous [PERSON_NAME]"
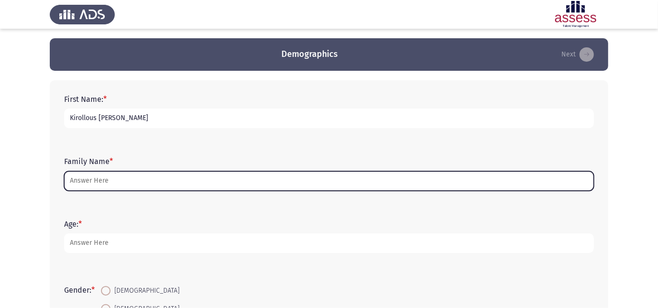
click at [129, 182] on input "Family Name *" at bounding box center [329, 181] width 530 height 20
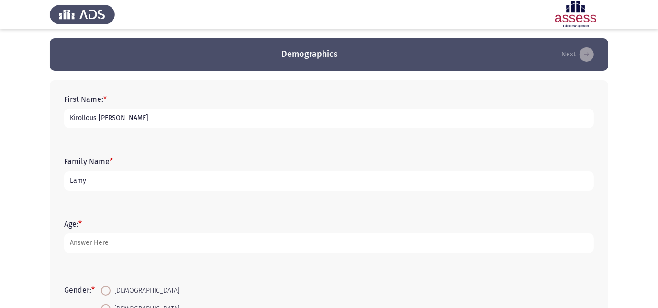
type input "Lamy"
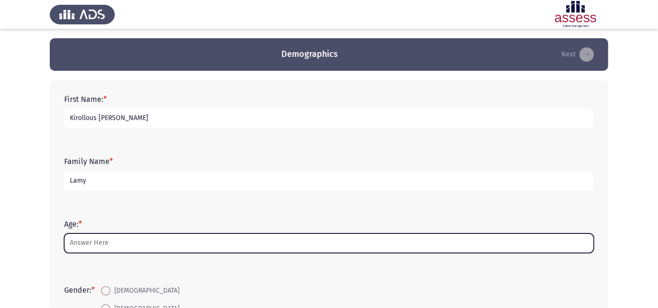
click at [114, 247] on input "Age: *" at bounding box center [329, 243] width 530 height 20
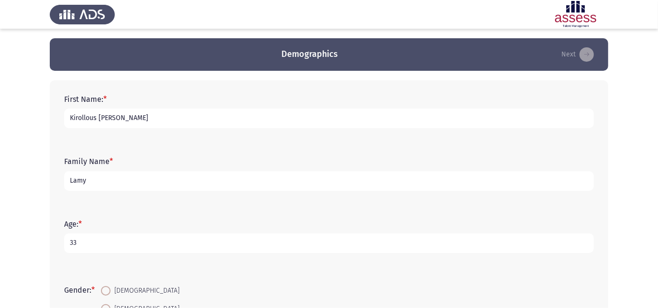
type input "33"
click at [108, 287] on span at bounding box center [106, 291] width 10 height 10
click at [108, 287] on input "[DEMOGRAPHIC_DATA]" at bounding box center [106, 291] width 10 height 10
radio input "true"
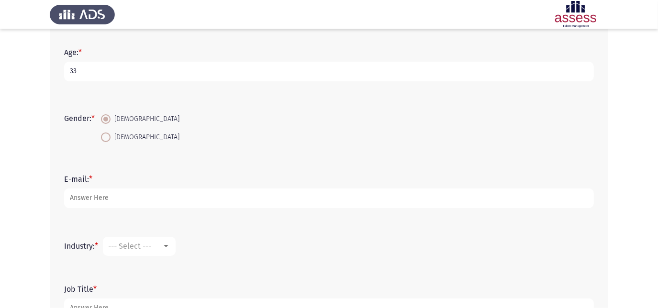
scroll to position [174, 0]
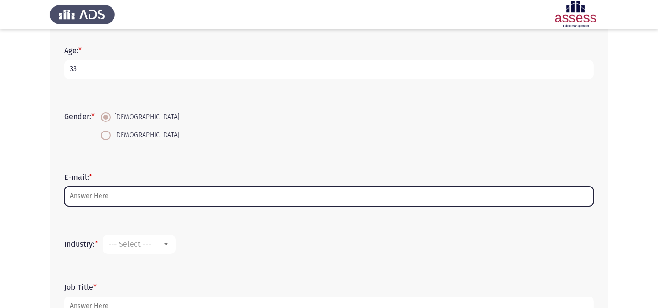
click at [122, 196] on input "E-mail: *" at bounding box center [329, 197] width 530 height 20
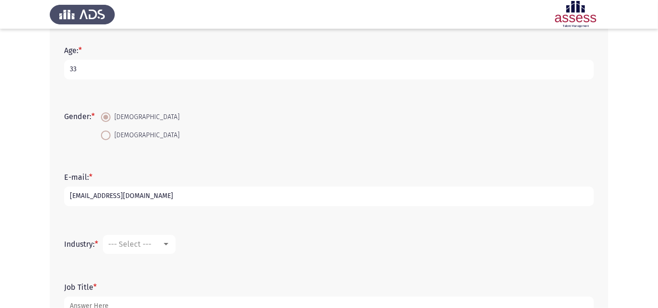
type input "[EMAIL_ADDRESS][DOMAIN_NAME]"
click at [159, 247] on div "--- Select ---" at bounding box center [135, 244] width 54 height 9
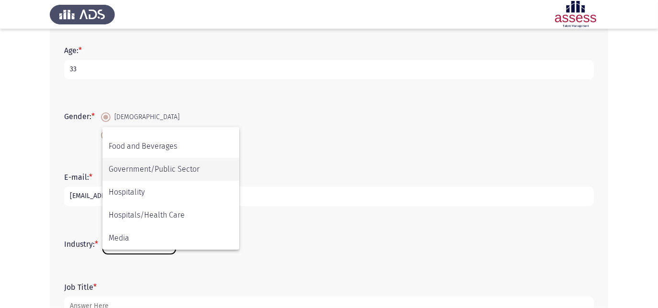
scroll to position [217, 0]
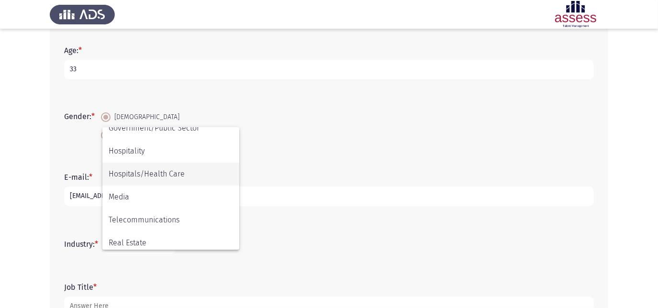
click at [201, 173] on span "Hospitals/Health Care" at bounding box center [171, 174] width 124 height 23
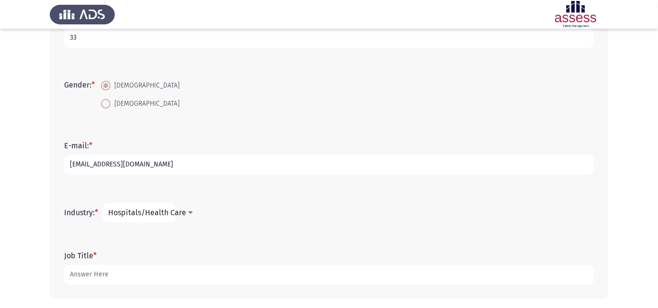
scroll to position [246, 0]
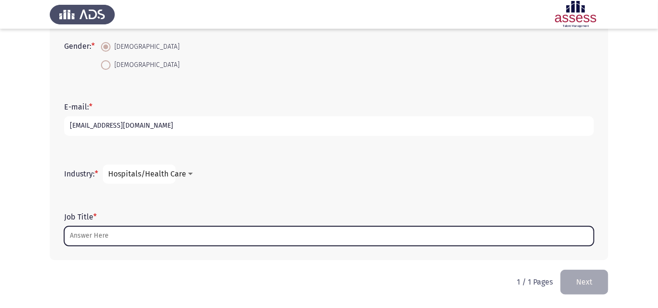
click at [121, 233] on input "Job Title *" at bounding box center [329, 236] width 530 height 20
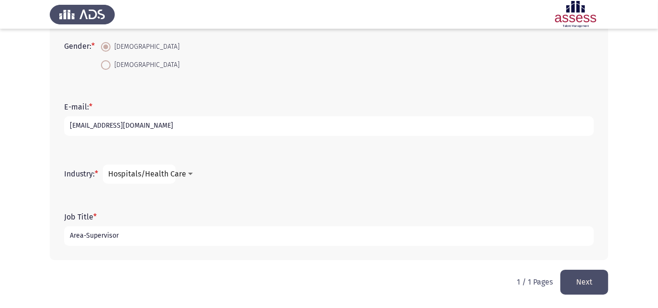
type input "Area-Supervisor"
click at [277, 178] on form "Industry: * Hospitals/Health Care" at bounding box center [329, 174] width 530 height 19
click at [590, 281] on button "Next" at bounding box center [584, 282] width 48 height 24
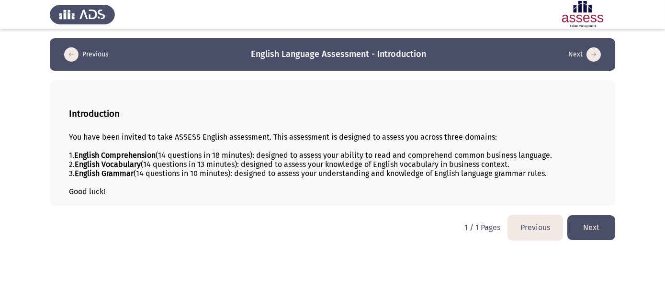
click at [602, 231] on button "Next" at bounding box center [591, 227] width 48 height 24
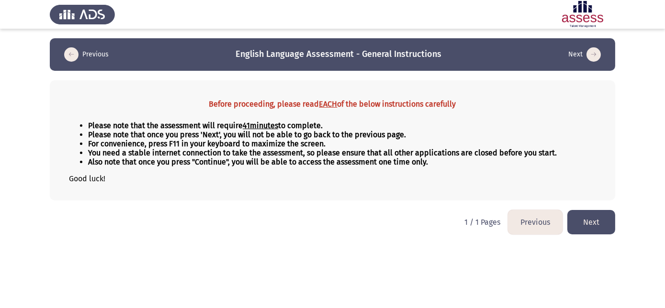
click at [599, 222] on button "Next" at bounding box center [591, 222] width 48 height 24
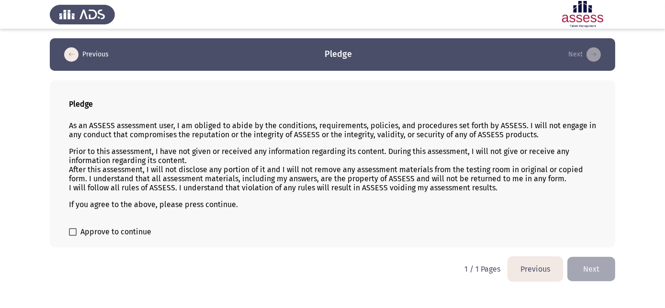
click at [90, 238] on span "Approve to continue" at bounding box center [115, 231] width 71 height 11
click at [73, 236] on input "Approve to continue" at bounding box center [72, 236] width 0 height 0
checkbox input "true"
click at [574, 266] on button "Next" at bounding box center [591, 269] width 48 height 24
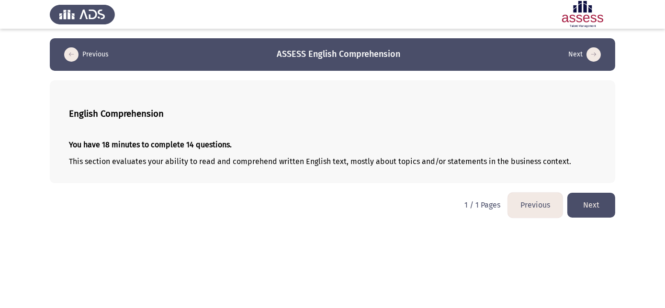
click at [609, 201] on button "Next" at bounding box center [591, 205] width 48 height 24
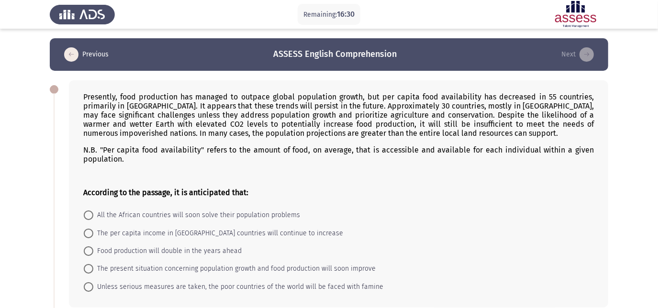
click at [240, 290] on span "Unless serious measures are taken, the poor countries of the world will be face…" at bounding box center [238, 286] width 290 height 11
click at [93, 290] on input "Unless serious measures are taken, the poor countries of the world will be face…" at bounding box center [89, 287] width 10 height 10
radio input "true"
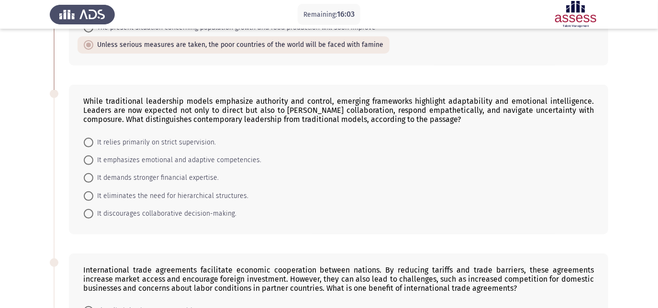
scroll to position [261, 0]
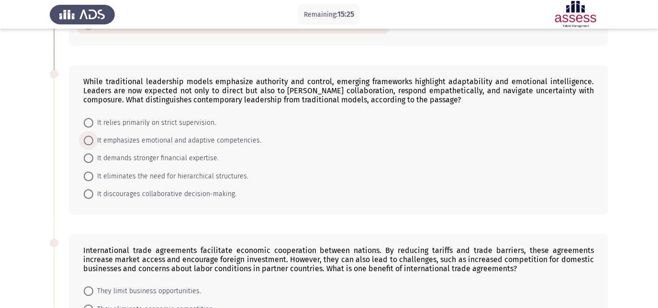
click at [141, 146] on span "It emphasizes emotional and adaptive competencies." at bounding box center [177, 140] width 168 height 11
click at [93, 145] on input "It emphasizes emotional and adaptive competencies." at bounding box center [89, 141] width 10 height 10
radio input "true"
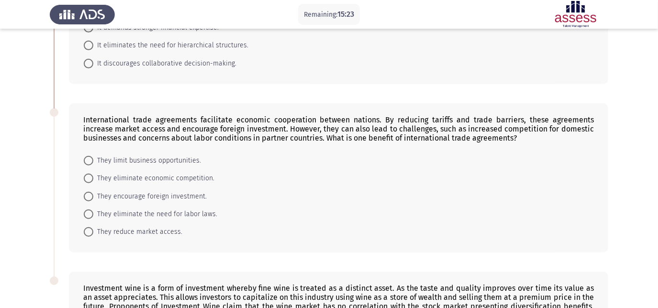
scroll to position [391, 0]
click at [117, 199] on span "They encourage foreign investment." at bounding box center [149, 195] width 113 height 11
click at [93, 199] on input "They encourage foreign investment." at bounding box center [89, 196] width 10 height 10
radio input "true"
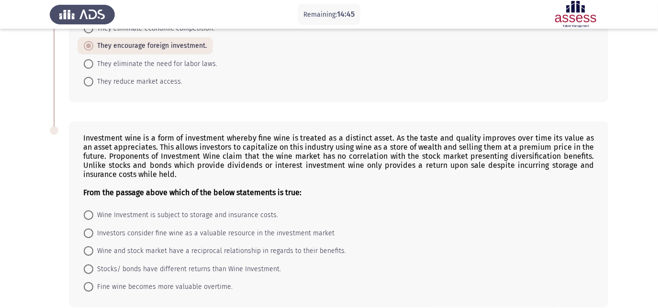
scroll to position [593, 0]
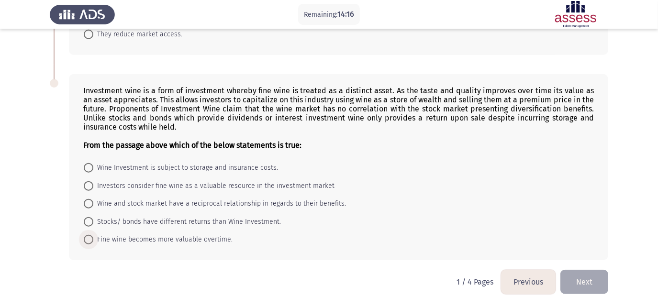
click at [199, 244] on span "Fine wine becomes more valuable overtime." at bounding box center [162, 239] width 139 height 11
click at [93, 244] on input "Fine wine becomes more valuable overtime." at bounding box center [89, 240] width 10 height 10
radio input "true"
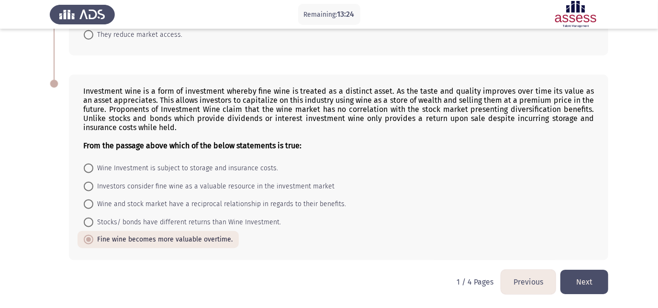
click at [578, 278] on button "Next" at bounding box center [584, 282] width 48 height 24
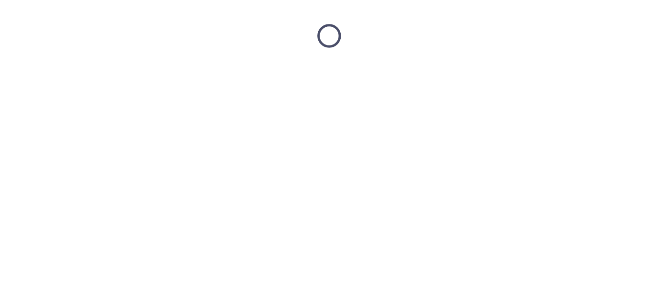
scroll to position [0, 0]
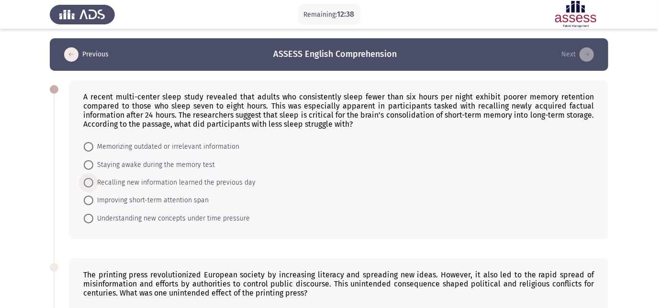
click at [143, 185] on span "Recalling new information learned the previous day" at bounding box center [174, 182] width 162 height 11
click at [93, 185] on input "Recalling new information learned the previous day" at bounding box center [89, 183] width 10 height 10
radio input "true"
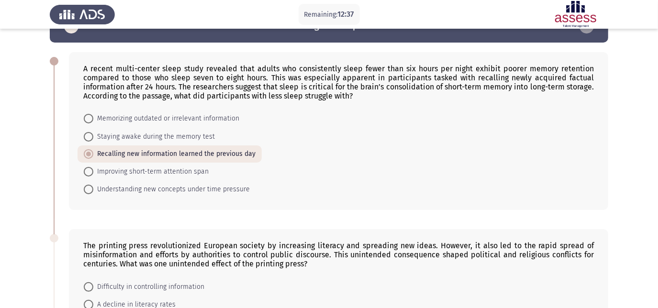
scroll to position [217, 0]
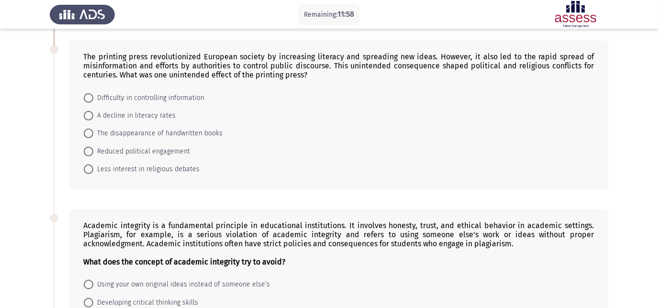
click at [88, 96] on span at bounding box center [89, 98] width 10 height 10
click at [88, 96] on input "Difficulty in controlling information" at bounding box center [89, 98] width 10 height 10
radio input "true"
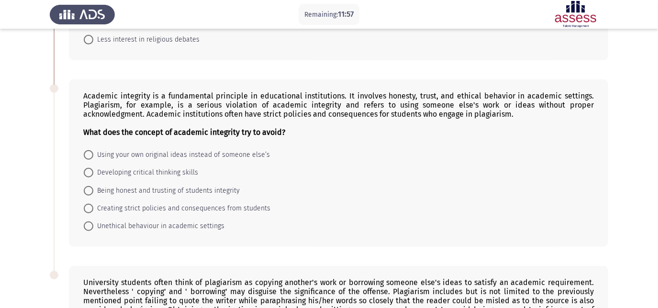
scroll to position [348, 0]
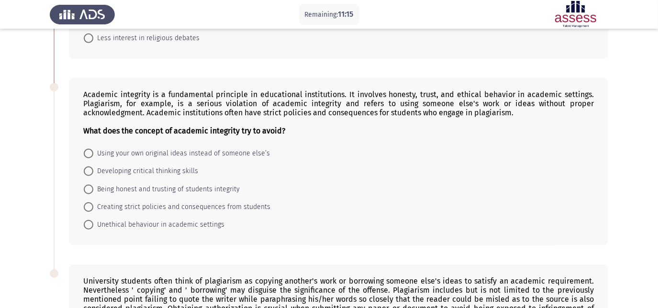
click at [148, 231] on span "Unethical behaviour in academic settings" at bounding box center [158, 224] width 131 height 11
click at [93, 230] on input "Unethical behaviour in academic settings" at bounding box center [89, 225] width 10 height 10
radio input "true"
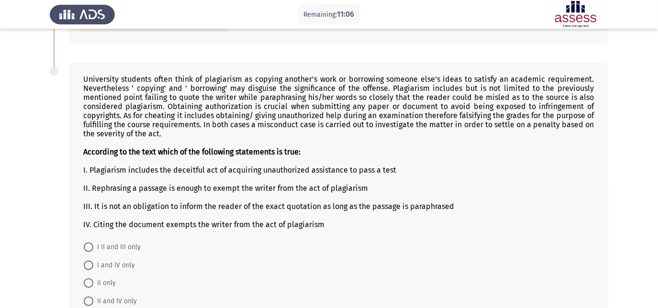
scroll to position [593, 0]
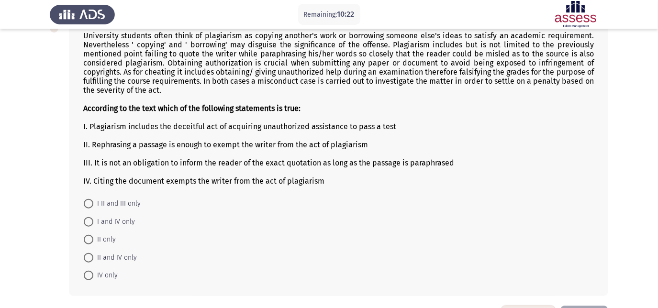
click at [109, 228] on span "I and IV only" at bounding box center [114, 221] width 42 height 11
click at [93, 227] on input "I and IV only" at bounding box center [89, 222] width 10 height 10
radio input "true"
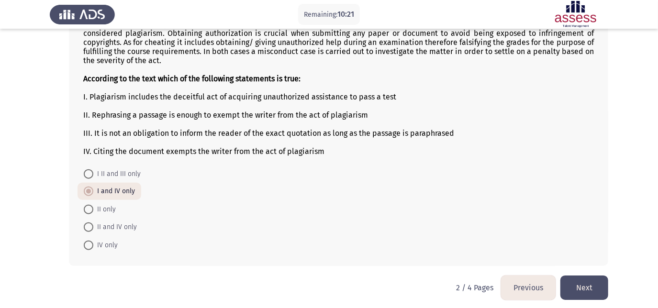
scroll to position [636, 0]
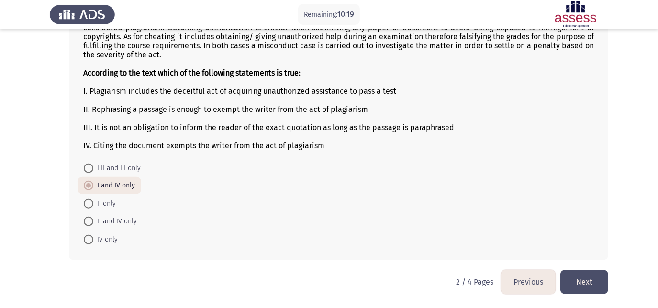
click at [588, 287] on button "Next" at bounding box center [584, 282] width 48 height 24
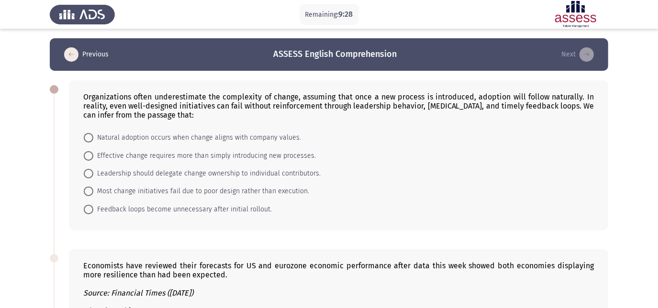
click at [251, 157] on span "Effective change requires more than simply introducing new processes." at bounding box center [204, 155] width 222 height 11
click at [93, 157] on input "Effective change requires more than simply introducing new processes." at bounding box center [89, 156] width 10 height 10
radio input "true"
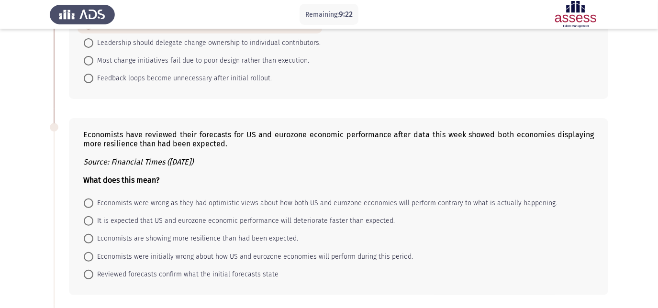
scroll to position [174, 0]
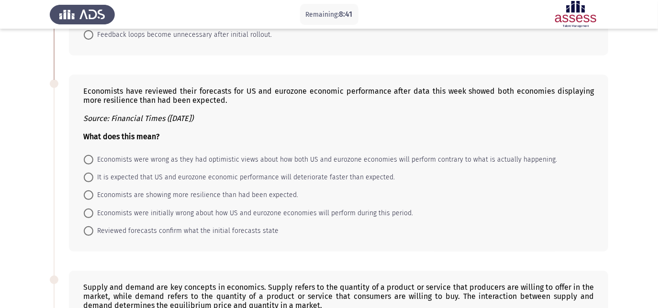
click at [240, 210] on span "Economists were initially wrong about how US and eurozone economies will perfor…" at bounding box center [253, 213] width 320 height 11
click at [93, 210] on input "Economists were initially wrong about how US and eurozone economies will perfor…" at bounding box center [89, 214] width 10 height 10
radio input "true"
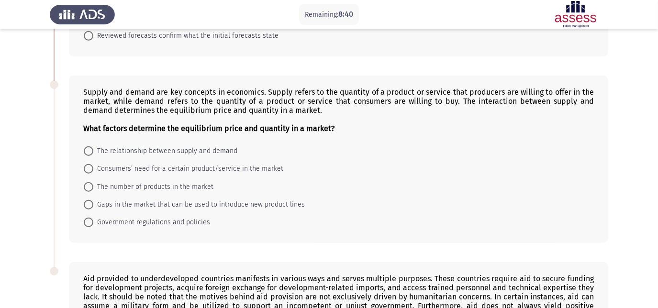
scroll to position [391, 0]
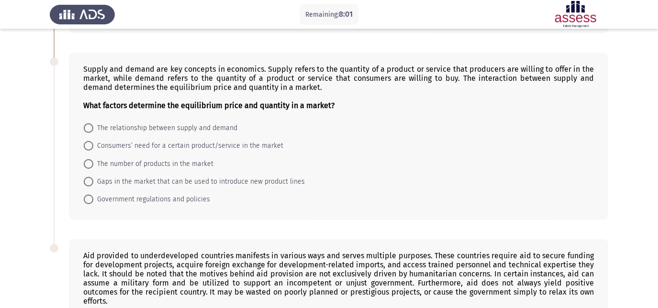
click at [93, 131] on span at bounding box center [89, 128] width 10 height 10
click at [93, 131] on input "The relationship between supply and demand" at bounding box center [89, 128] width 10 height 10
radio input "true"
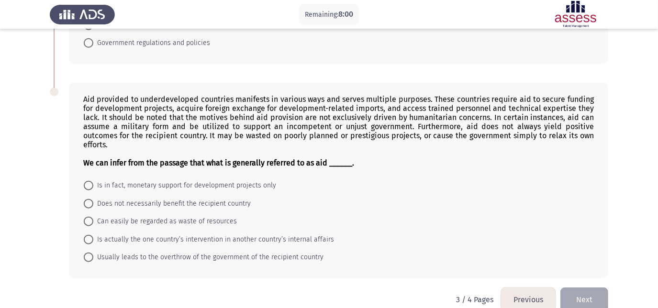
scroll to position [561, 0]
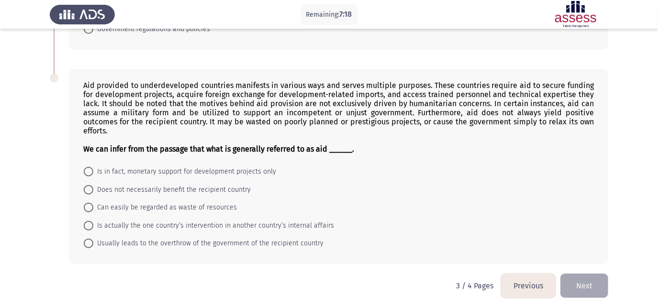
click at [164, 163] on mat-radio-button "Is in fact, monetary support for development projects only" at bounding box center [180, 172] width 205 height 18
click at [155, 166] on span "Is in fact, monetary support for development projects only" at bounding box center [184, 171] width 183 height 11
click at [93, 167] on input "Is in fact, monetary support for development projects only" at bounding box center [89, 172] width 10 height 10
radio input "true"
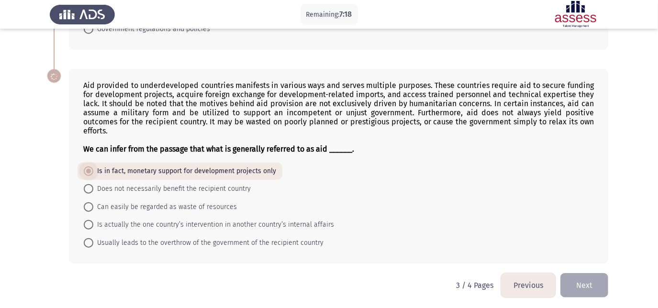
scroll to position [561, 0]
click at [589, 278] on button "Next" at bounding box center [584, 286] width 48 height 24
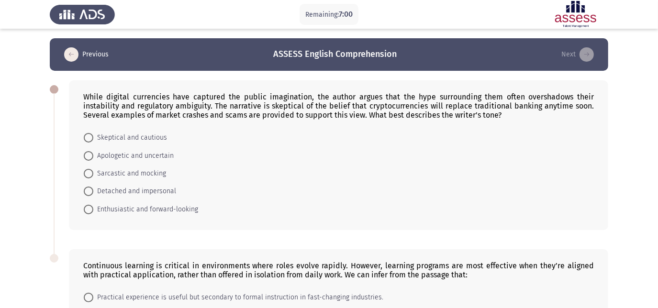
scroll to position [43, 0]
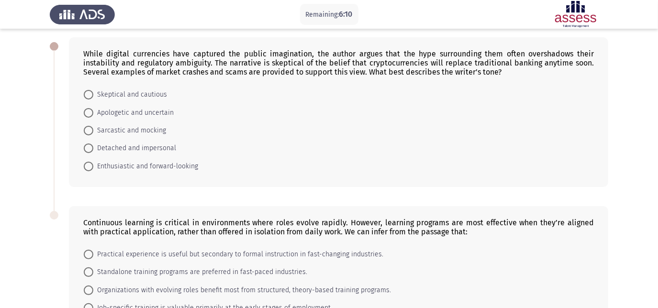
click at [114, 97] on span "Skeptical and cautious" at bounding box center [130, 94] width 74 height 11
click at [93, 97] on input "Skeptical and cautious" at bounding box center [89, 95] width 10 height 10
radio input "true"
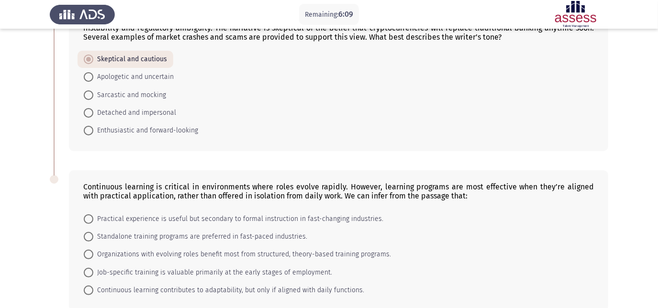
scroll to position [130, 0]
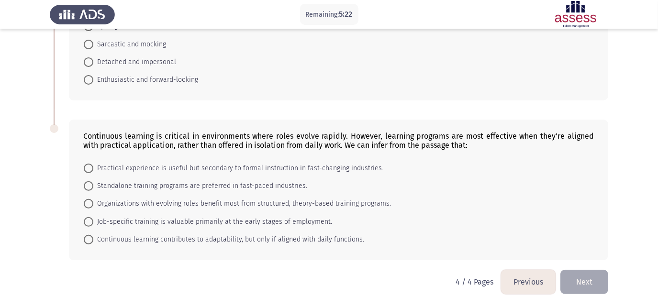
click at [168, 244] on span "Continuous learning contributes to adaptability, but only if aligned with daily…" at bounding box center [228, 239] width 271 height 11
click at [93, 244] on input "Continuous learning contributes to adaptability, but only if aligned with daily…" at bounding box center [89, 240] width 10 height 10
radio input "true"
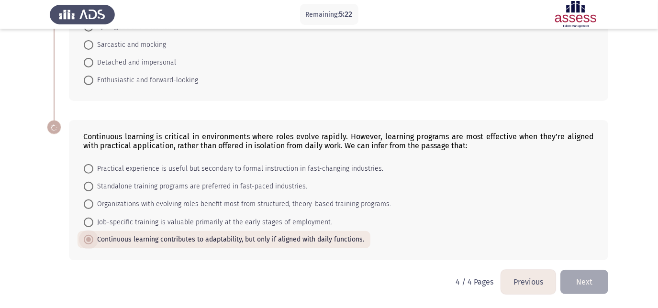
scroll to position [129, 0]
click at [577, 280] on button "Next" at bounding box center [584, 282] width 48 height 24
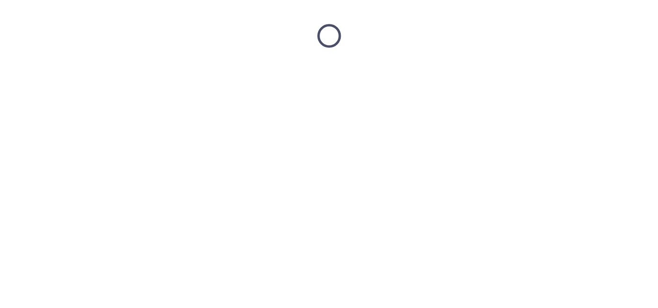
scroll to position [0, 0]
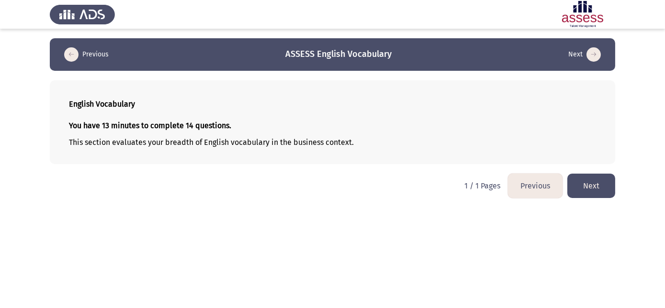
drag, startPoint x: 99, startPoint y: 129, endPoint x: 186, endPoint y: 123, distance: 87.2
click at [186, 123] on strong "You have 13 minutes to complete 14 questions." at bounding box center [150, 125] width 162 height 9
click at [583, 191] on button "Next" at bounding box center [591, 186] width 48 height 24
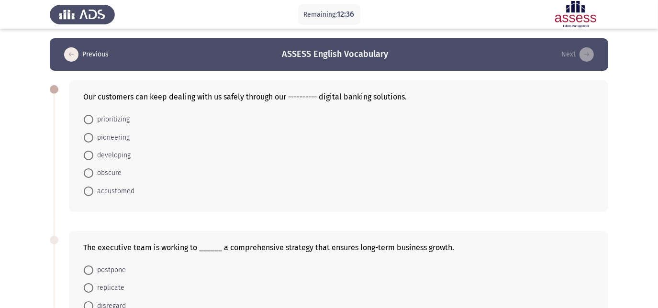
click at [111, 136] on span "pioneering" at bounding box center [111, 137] width 36 height 11
click at [93, 136] on input "pioneering" at bounding box center [89, 138] width 10 height 10
radio input "true"
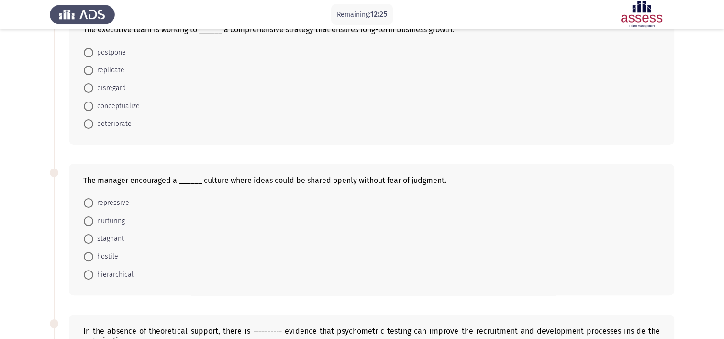
scroll to position [169, 0]
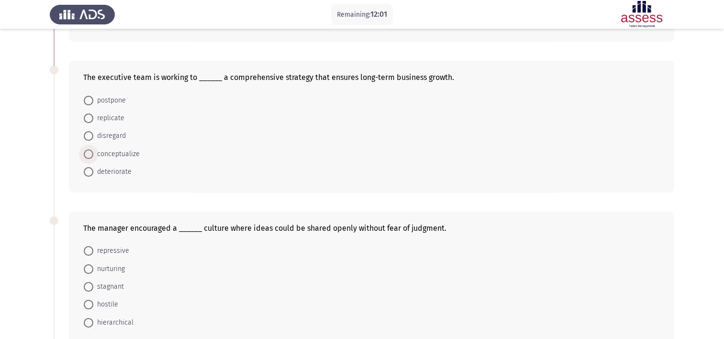
click at [122, 155] on span "conceptualize" at bounding box center [116, 153] width 46 height 11
click at [93, 155] on input "conceptualize" at bounding box center [89, 154] width 10 height 10
radio input "true"
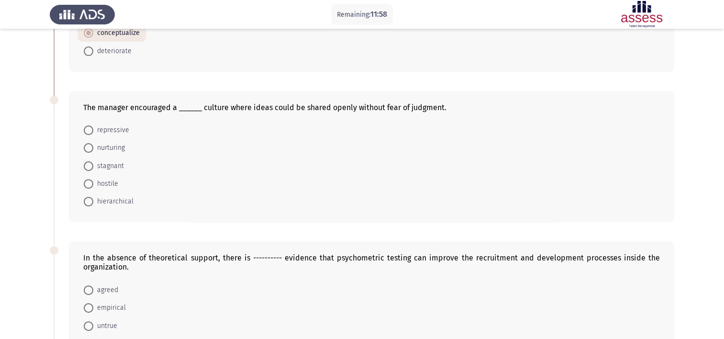
scroll to position [313, 0]
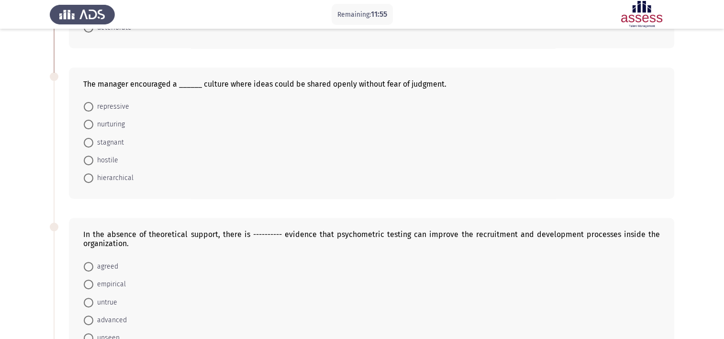
click at [102, 126] on span "nurturing" at bounding box center [109, 124] width 32 height 11
click at [93, 126] on input "nurturing" at bounding box center [89, 125] width 10 height 10
radio input "true"
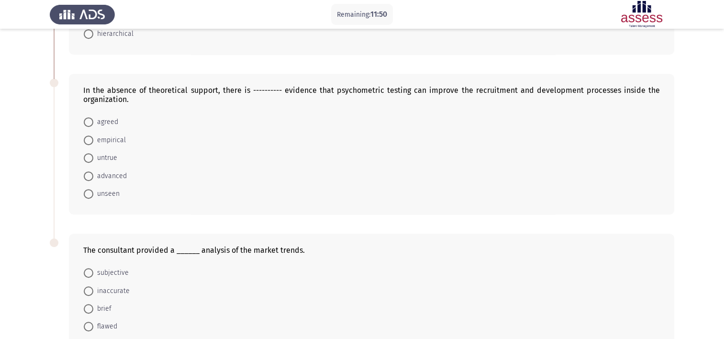
scroll to position [504, 0]
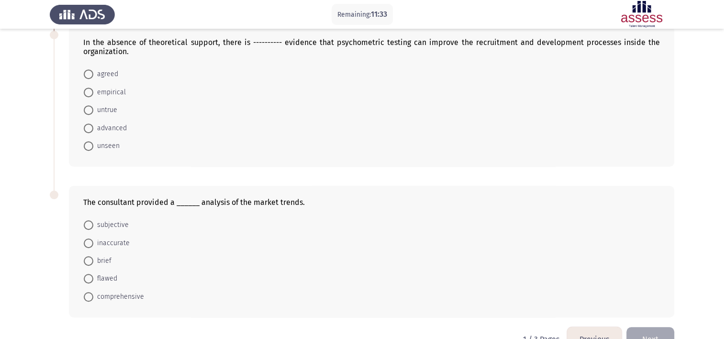
click at [110, 71] on span "agreed" at bounding box center [105, 73] width 25 height 11
click at [93, 71] on input "agreed" at bounding box center [89, 74] width 10 height 10
radio input "true"
click at [105, 293] on span "comprehensive" at bounding box center [118, 295] width 51 height 11
click at [93, 293] on input "comprehensive" at bounding box center [89, 296] width 10 height 10
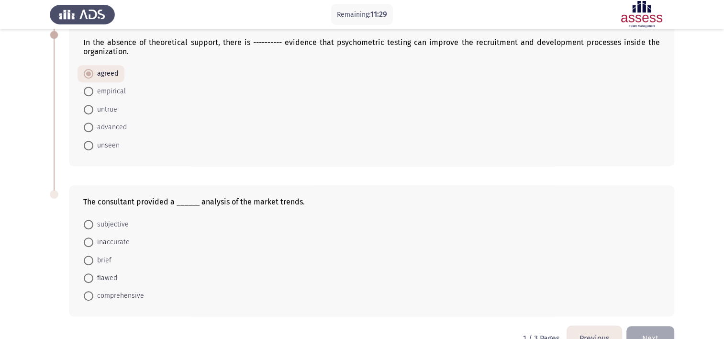
radio input "true"
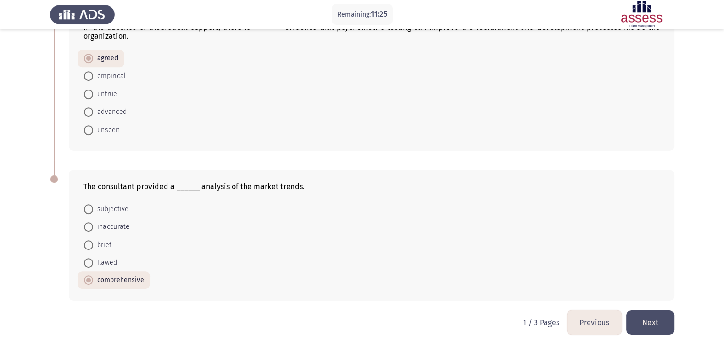
scroll to position [528, 0]
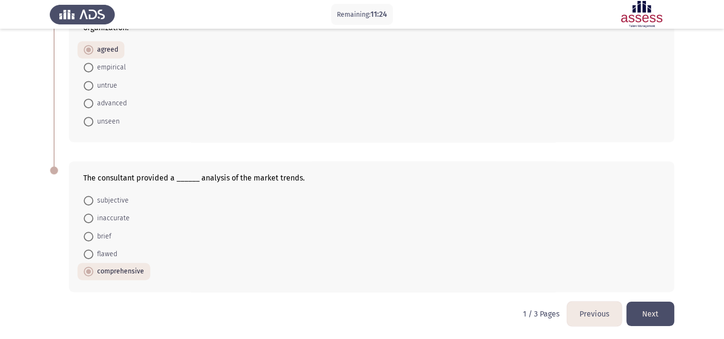
click at [651, 308] on button "Next" at bounding box center [650, 313] width 48 height 24
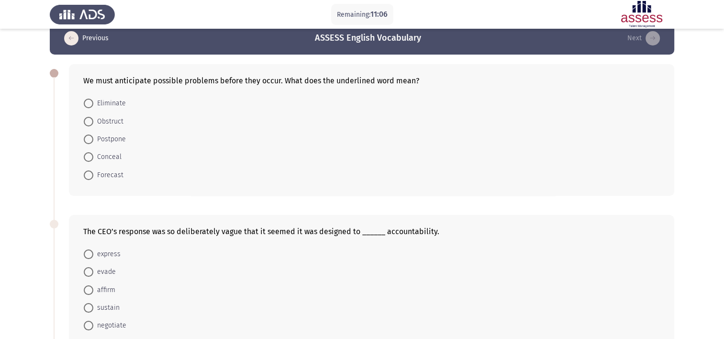
scroll to position [0, 0]
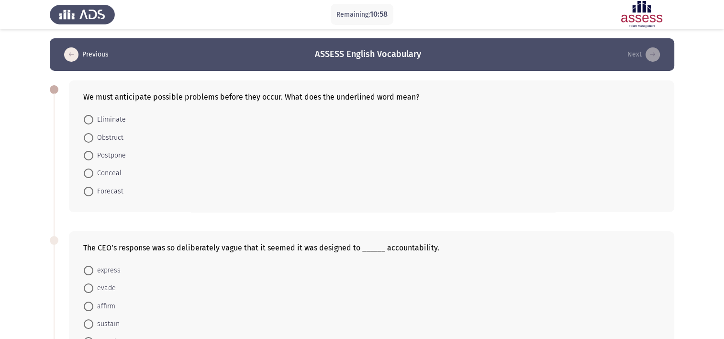
click at [104, 188] on span "Forecast" at bounding box center [108, 191] width 30 height 11
click at [93, 188] on input "Forecast" at bounding box center [89, 192] width 10 height 10
radio input "true"
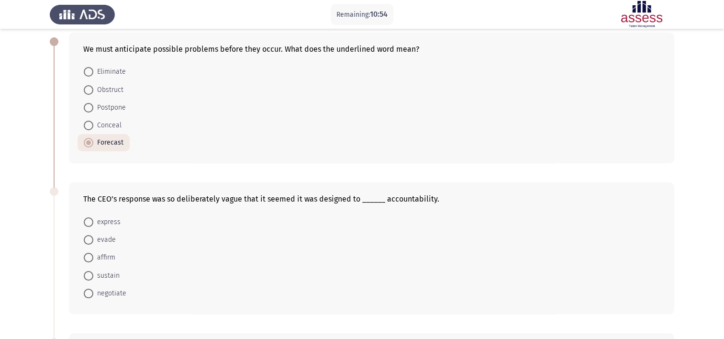
click at [89, 243] on span at bounding box center [89, 240] width 10 height 10
click at [89, 243] on input "evade" at bounding box center [89, 240] width 10 height 10
radio input "true"
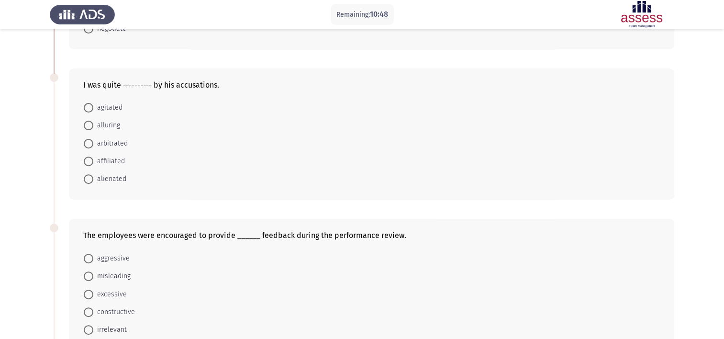
scroll to position [335, 0]
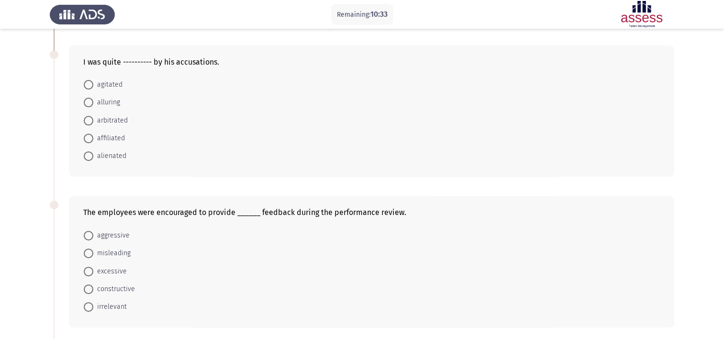
click at [92, 86] on span at bounding box center [89, 85] width 10 height 10
click at [92, 86] on input "agitated" at bounding box center [89, 85] width 10 height 10
radio input "true"
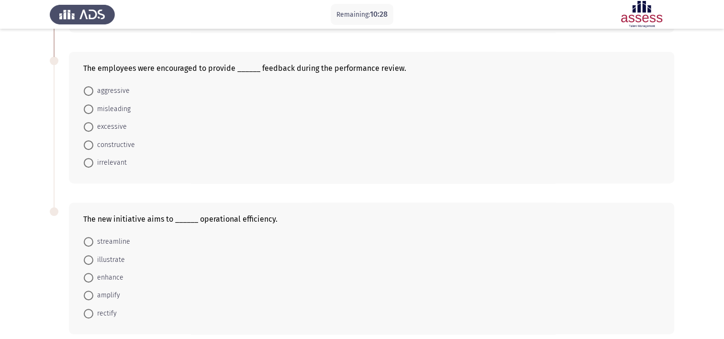
scroll to position [520, 0]
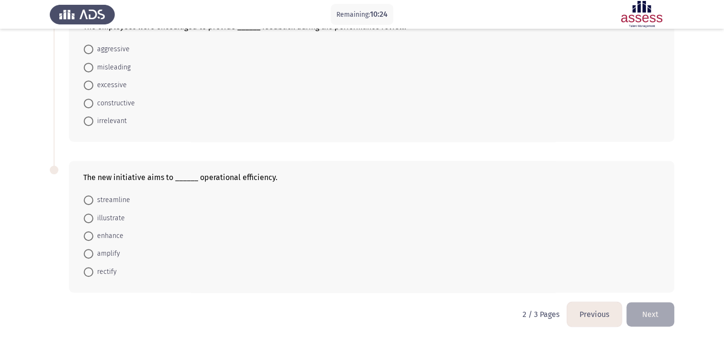
click at [98, 99] on span "constructive" at bounding box center [114, 103] width 42 height 11
click at [93, 99] on input "constructive" at bounding box center [89, 104] width 10 height 10
radio input "true"
click at [109, 233] on span "enhance" at bounding box center [108, 236] width 30 height 11
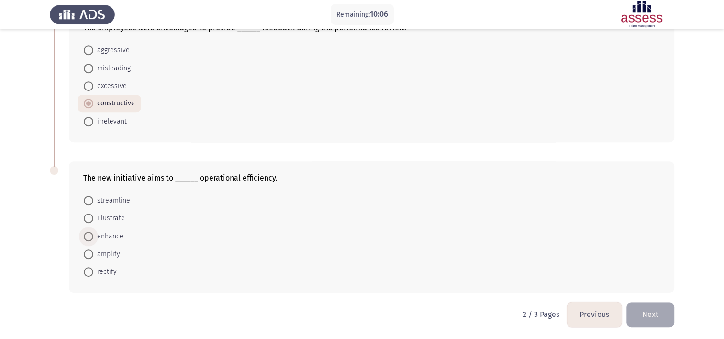
click at [93, 233] on input "enhance" at bounding box center [89, 237] width 10 height 10
radio input "true"
click at [118, 200] on span "streamline" at bounding box center [111, 200] width 37 height 11
click at [93, 200] on input "streamline" at bounding box center [89, 201] width 10 height 10
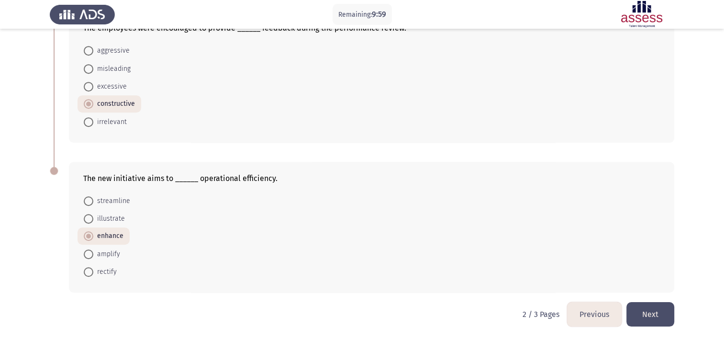
radio input "true"
click at [641, 308] on button "Next" at bounding box center [650, 314] width 48 height 24
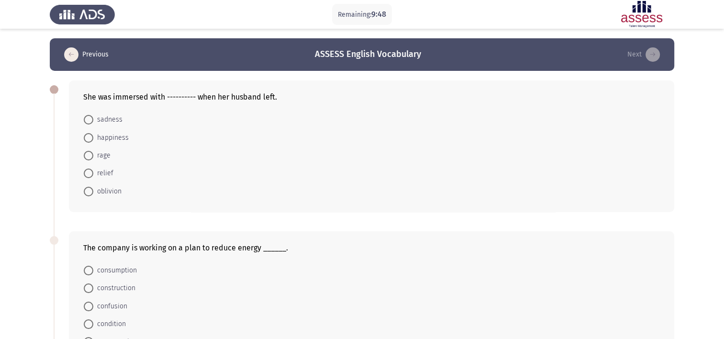
scroll to position [48, 0]
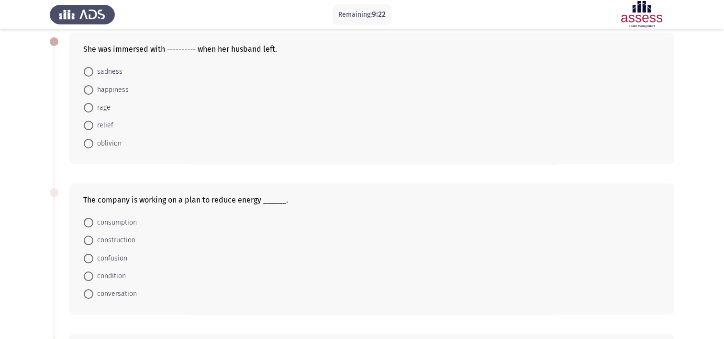
click at [125, 224] on span "consumption" at bounding box center [115, 222] width 44 height 11
click at [93, 224] on input "consumption" at bounding box center [89, 223] width 10 height 10
radio input "true"
click at [111, 70] on span "sadness" at bounding box center [107, 71] width 29 height 11
click at [93, 70] on input "sadness" at bounding box center [89, 72] width 10 height 10
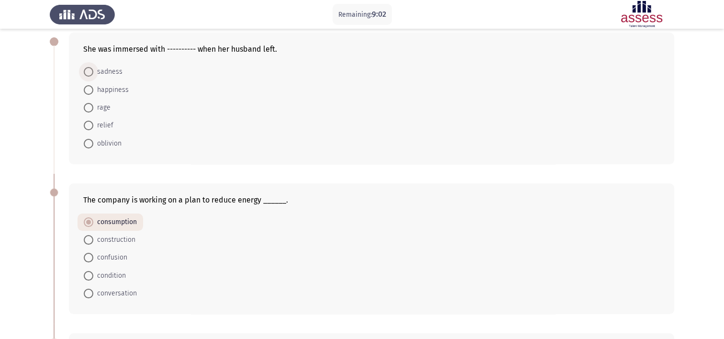
radio input "true"
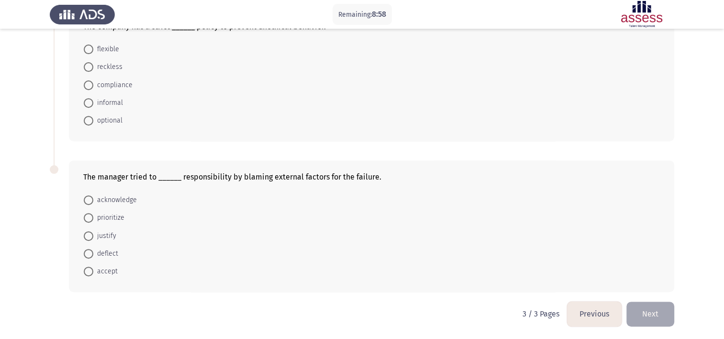
scroll to position [322, 0]
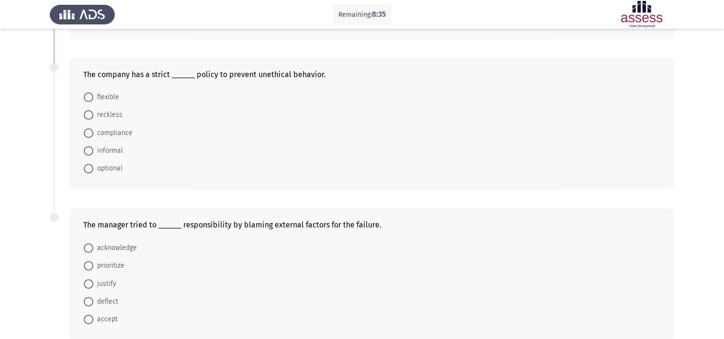
click at [107, 131] on span "compliance" at bounding box center [112, 132] width 39 height 11
click at [93, 131] on input "compliance" at bounding box center [89, 133] width 10 height 10
radio input "true"
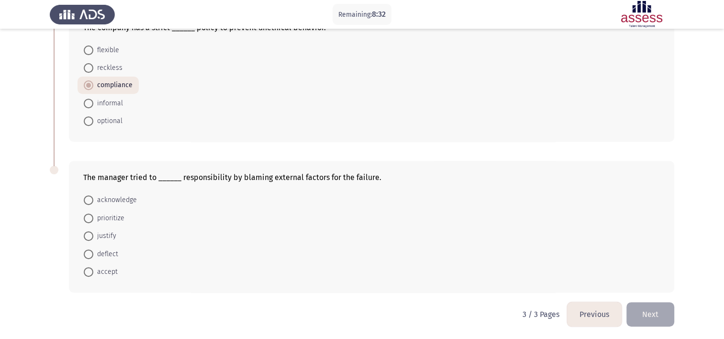
click at [111, 255] on span "deflect" at bounding box center [105, 253] width 25 height 11
click at [93, 255] on input "deflect" at bounding box center [89, 254] width 10 height 10
radio input "true"
click at [659, 308] on button "Next" at bounding box center [650, 313] width 48 height 24
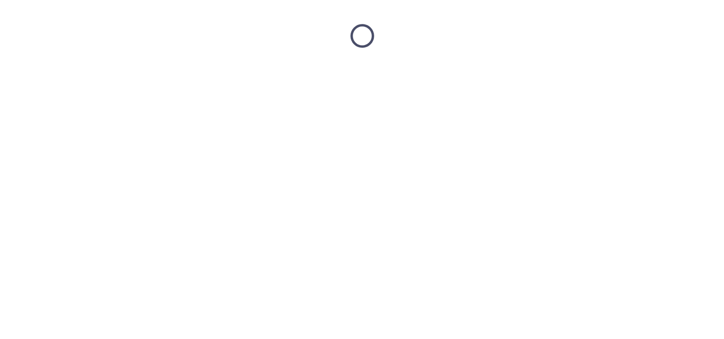
scroll to position [0, 0]
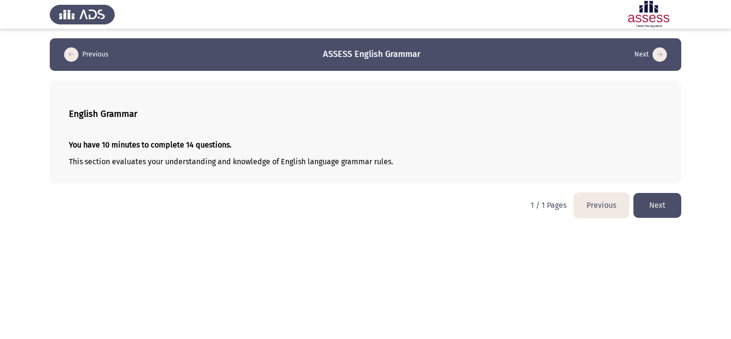
click at [658, 205] on button "Next" at bounding box center [657, 205] width 48 height 24
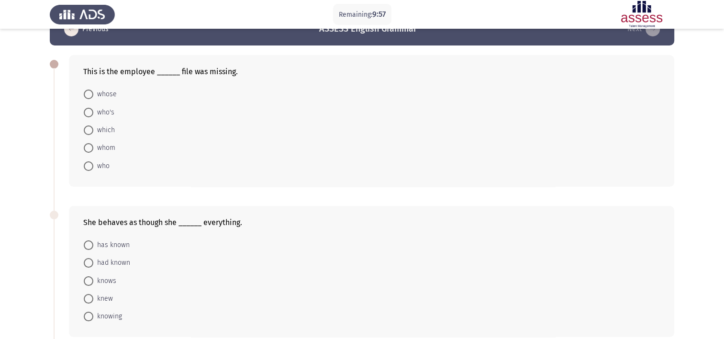
scroll to position [48, 0]
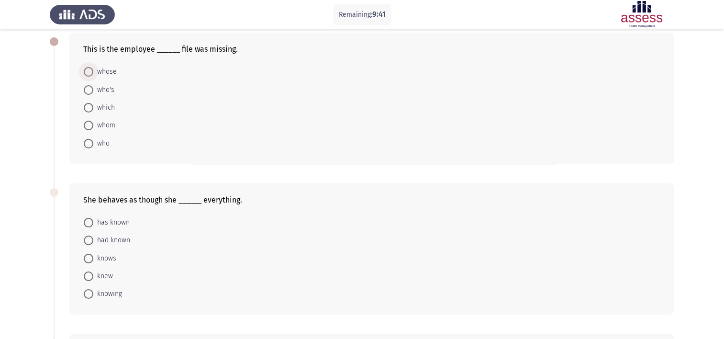
click at [96, 72] on span "whose" at bounding box center [104, 71] width 23 height 11
click at [93, 72] on input "whose" at bounding box center [89, 72] width 10 height 10
radio input "true"
click at [100, 88] on span "who's" at bounding box center [103, 88] width 21 height 11
click at [93, 88] on input "who's" at bounding box center [89, 89] width 10 height 10
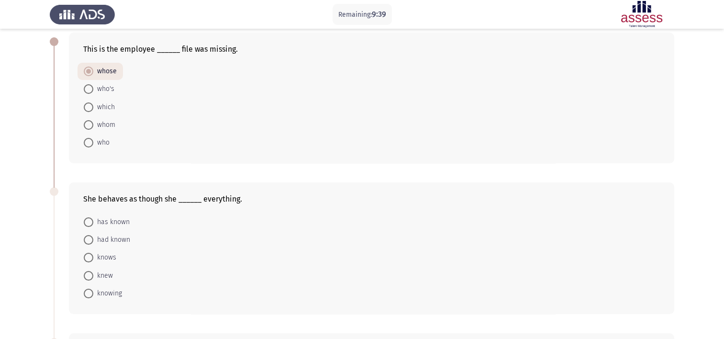
radio input "true"
click at [105, 75] on span "whose" at bounding box center [104, 71] width 23 height 11
click at [93, 75] on input "whose" at bounding box center [89, 72] width 10 height 10
radio input "true"
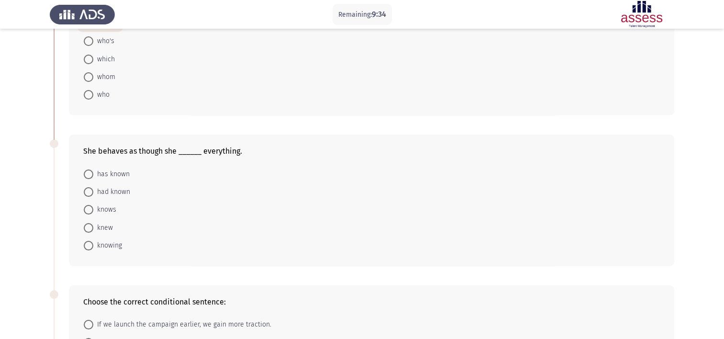
click at [105, 213] on span "knows" at bounding box center [104, 209] width 23 height 11
click at [93, 213] on input "knows" at bounding box center [89, 210] width 10 height 10
radio input "true"
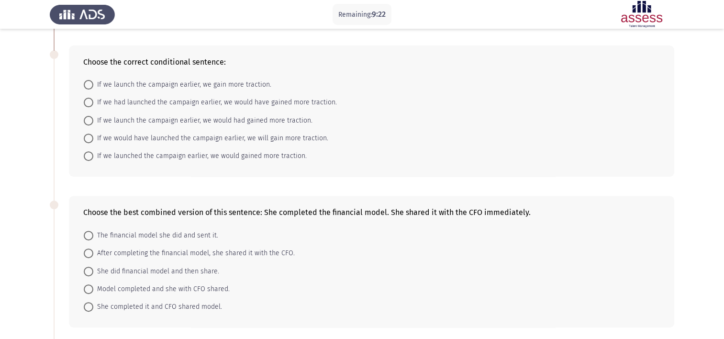
scroll to position [335, 0]
click at [281, 255] on span "After completing the financial model, she shared it with the CFO." at bounding box center [193, 252] width 201 height 11
click at [93, 255] on input "After completing the financial model, she shared it with the CFO." at bounding box center [89, 253] width 10 height 10
radio input "true"
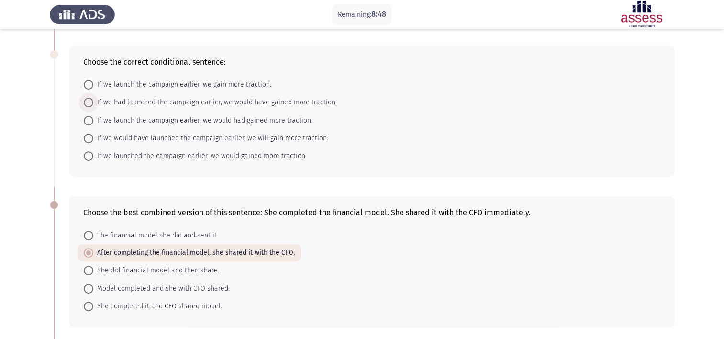
click at [108, 104] on span "If we had launched the campaign earlier, we would have gained more traction." at bounding box center [215, 102] width 244 height 11
click at [93, 104] on input "If we had launched the campaign earlier, we would have gained more traction." at bounding box center [89, 103] width 10 height 10
radio input "true"
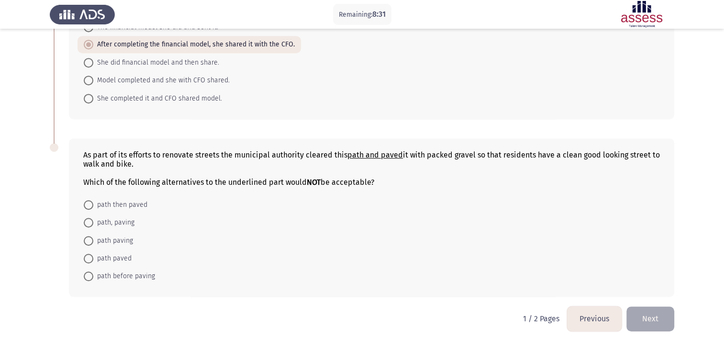
scroll to position [547, 0]
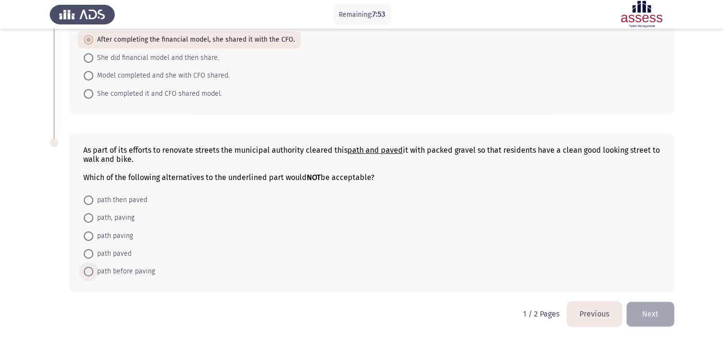
click at [130, 269] on span "path before paving" at bounding box center [124, 271] width 62 height 11
click at [93, 269] on input "path before paving" at bounding box center [89, 271] width 10 height 10
radio input "true"
click at [637, 306] on button "Next" at bounding box center [650, 313] width 48 height 24
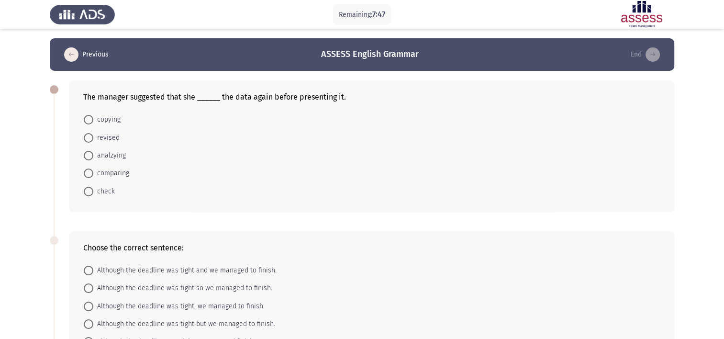
scroll to position [48, 0]
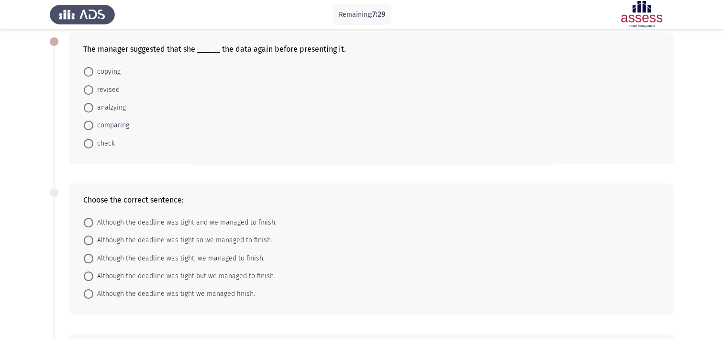
click at [86, 145] on span at bounding box center [89, 144] width 10 height 10
click at [86, 145] on input "check" at bounding box center [89, 144] width 10 height 10
radio input "true"
click at [120, 252] on span "Although the deadline was tight, we managed to finish." at bounding box center [178, 257] width 171 height 11
click at [93, 253] on input "Although the deadline was tight, we managed to finish." at bounding box center [89, 258] width 10 height 10
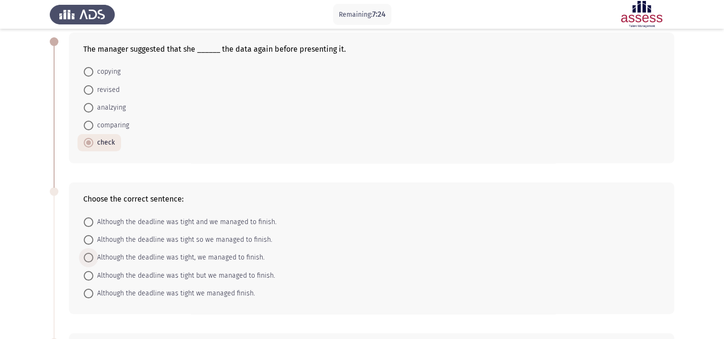
radio input "true"
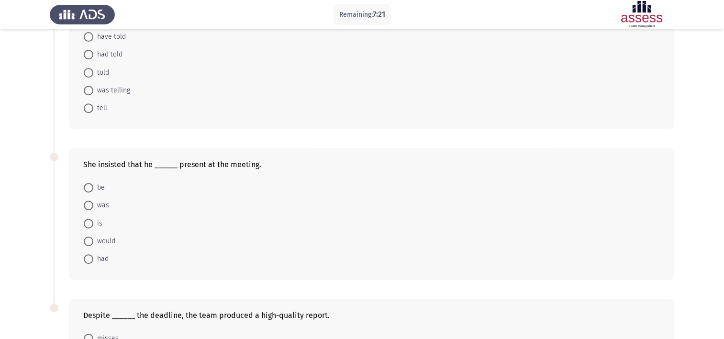
scroll to position [335, 0]
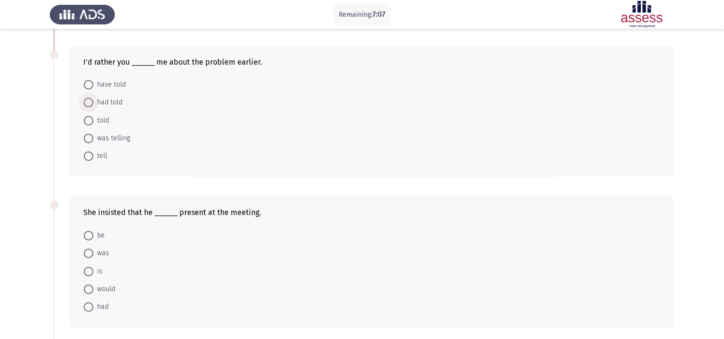
click at [100, 102] on span "had told" at bounding box center [107, 102] width 29 height 11
click at [93, 102] on input "had told" at bounding box center [89, 103] width 10 height 10
radio input "true"
click at [89, 251] on span at bounding box center [89, 253] width 10 height 10
click at [89, 251] on input "was" at bounding box center [89, 253] width 10 height 10
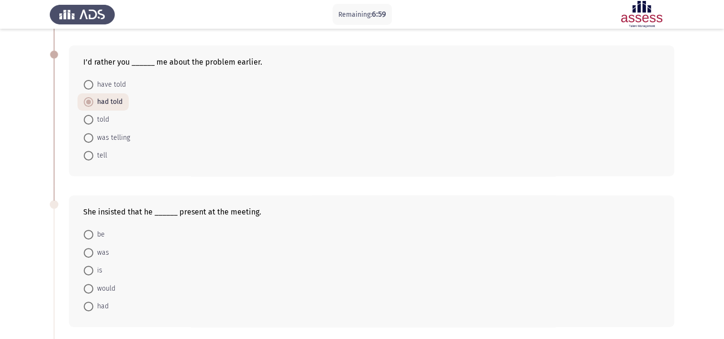
radio input "true"
click at [90, 234] on span at bounding box center [89, 235] width 10 height 10
click at [90, 234] on input "be" at bounding box center [89, 235] width 10 height 10
radio input "true"
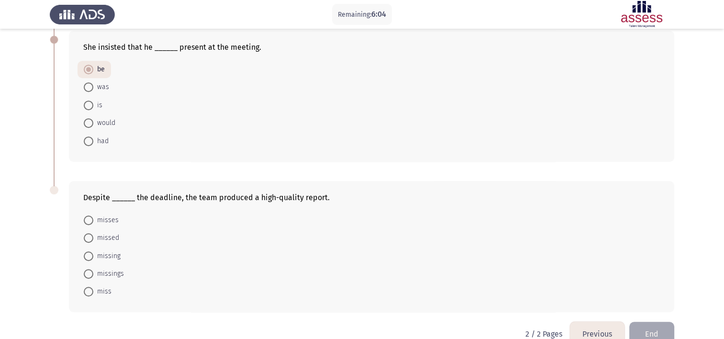
scroll to position [519, 0]
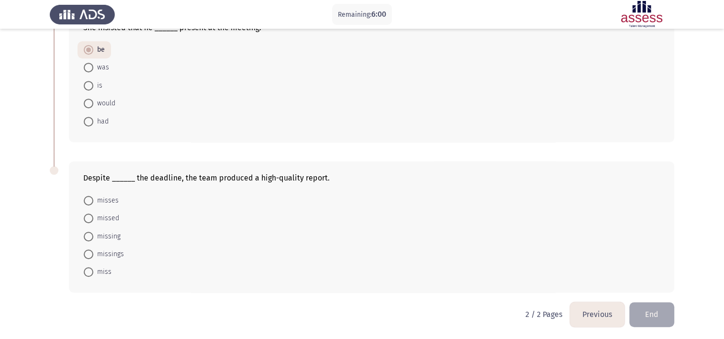
click at [98, 241] on mat-radio-button "missing" at bounding box center [102, 236] width 49 height 18
click at [101, 233] on span "missing" at bounding box center [106, 236] width 27 height 11
click at [93, 233] on input "missing" at bounding box center [89, 237] width 10 height 10
radio input "true"
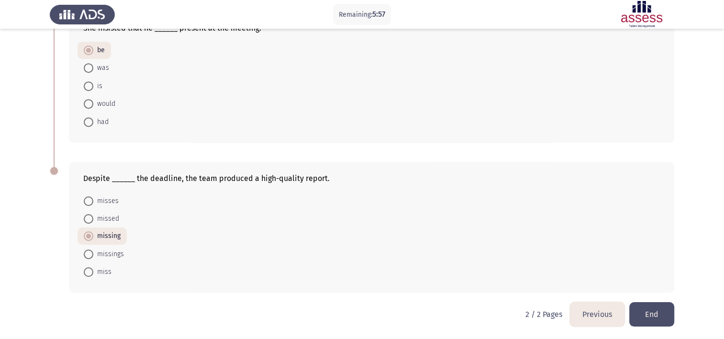
click at [664, 308] on button "End" at bounding box center [651, 314] width 45 height 24
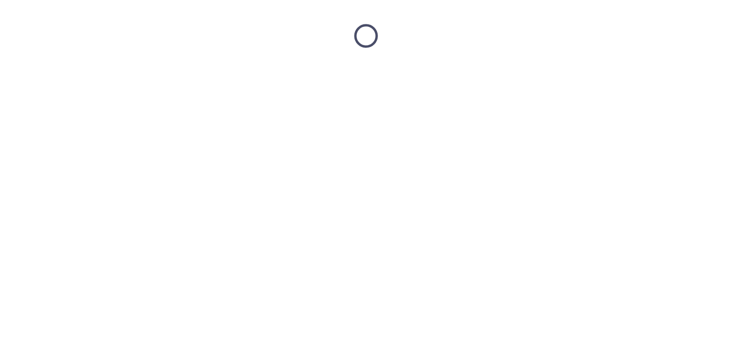
scroll to position [0, 0]
